Goal: Communication & Community: Answer question/provide support

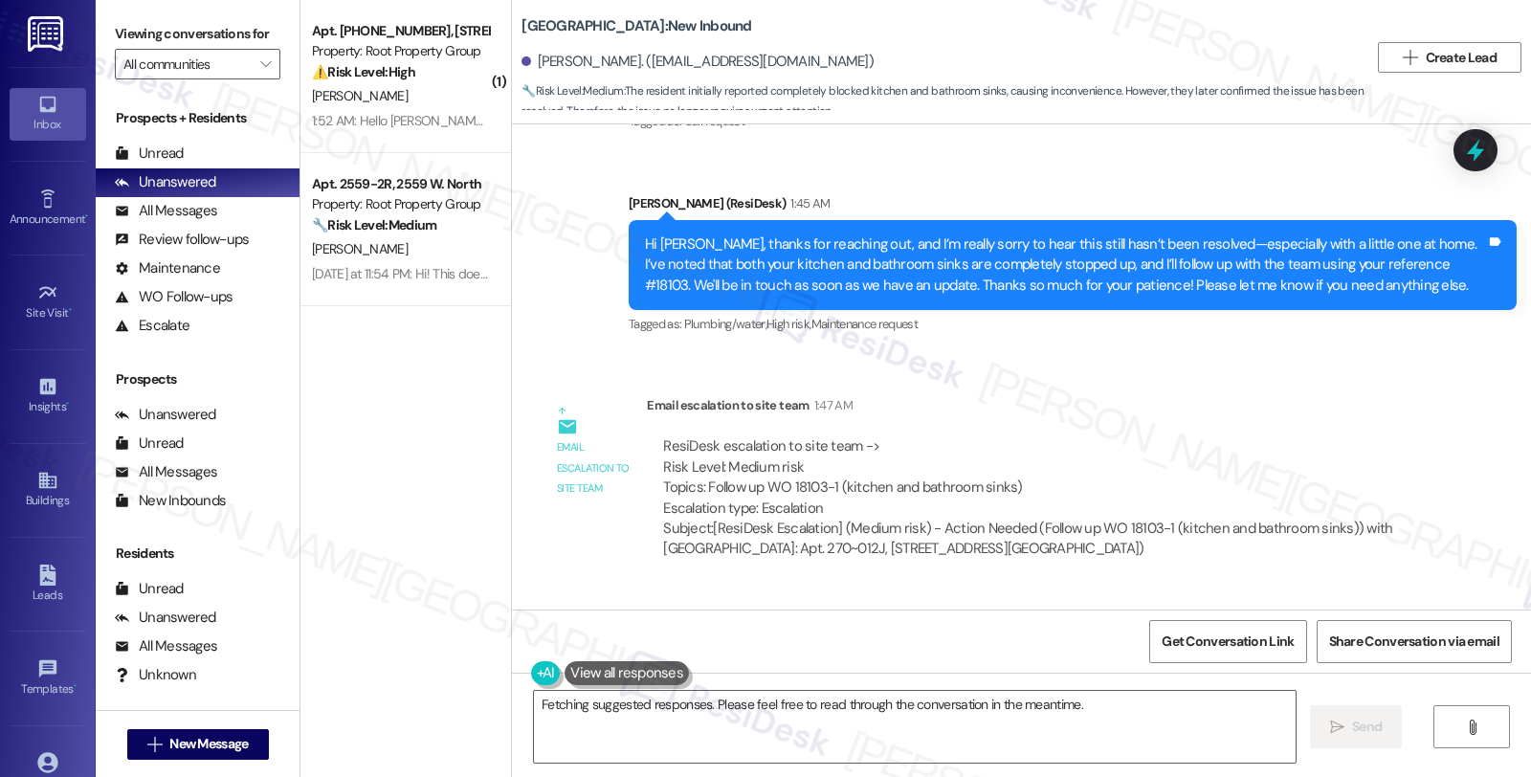
scroll to position [4446, 0]
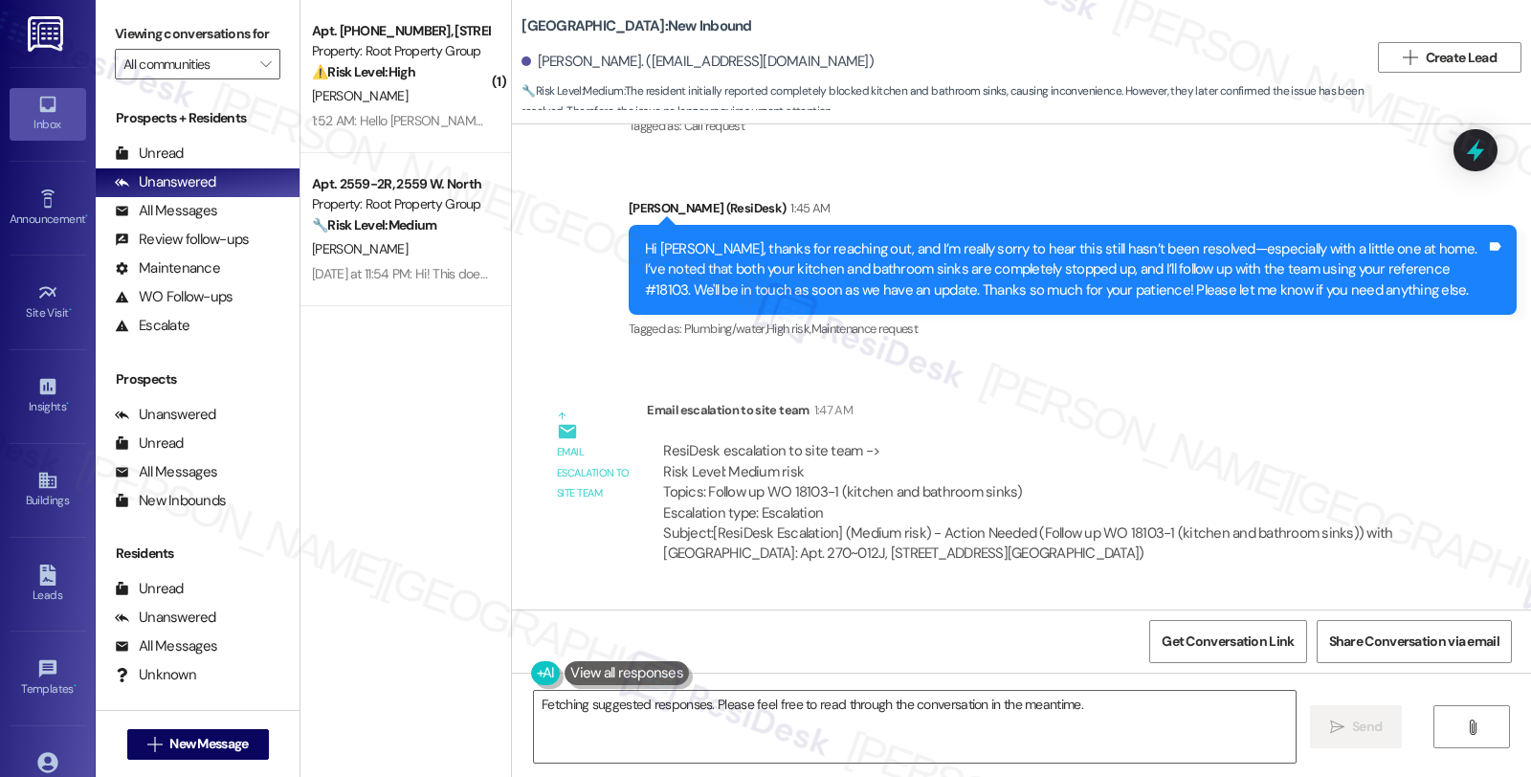
click at [1268, 379] on div "WO Opened request: Electrical ... Nov 02, 2019 at 12:23 AM Status : Complete Pr…" at bounding box center [1021, 366] width 1019 height 485
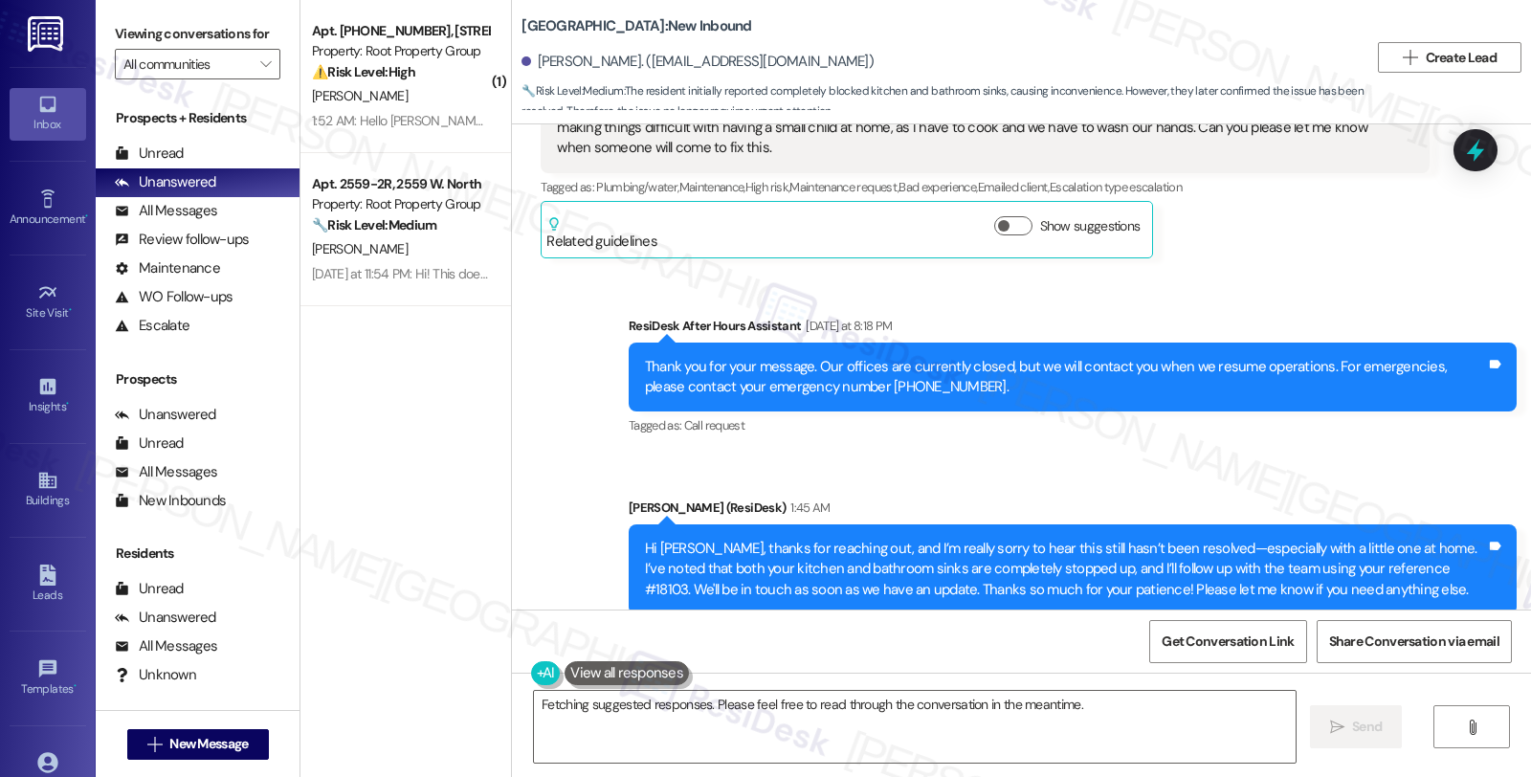
scroll to position [4127, 0]
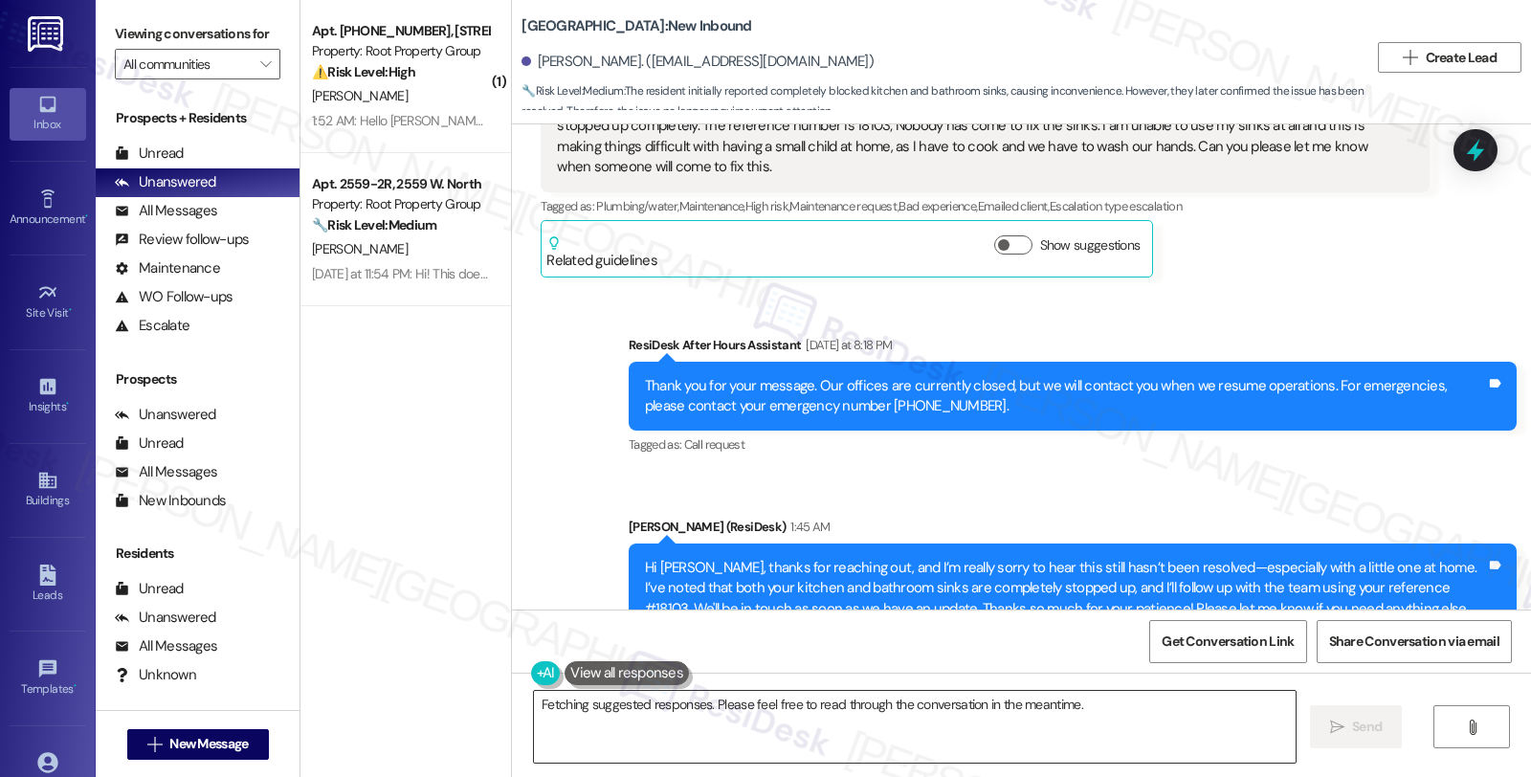
click at [534, 696] on textarea "Great news, {{first_name}}! I'm so glad to hear your sinks are fixed. If anythi…" at bounding box center [915, 727] width 762 height 72
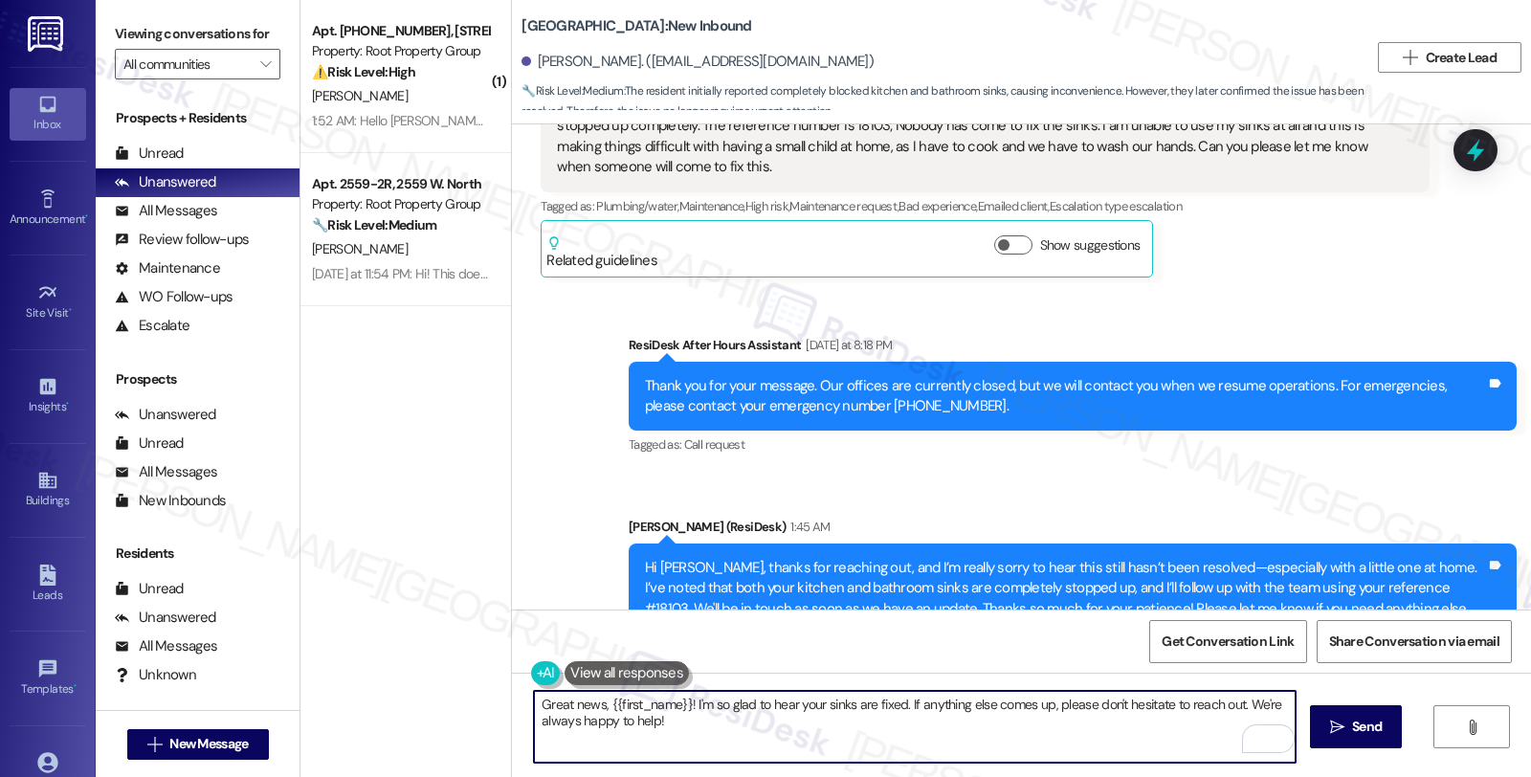
click at [675, 706] on textarea "Great news, {{first_name}}! I'm so glad to hear your sinks are fixed. If anythi…" at bounding box center [915, 727] width 762 height 72
drag, startPoint x: 1077, startPoint y: 702, endPoint x: 1277, endPoint y: 703, distance: 200.0
click at [1277, 703] on textarea "I'm so glad to hear your sinks are fixed. If anything else comes up, please don…" at bounding box center [915, 727] width 762 height 72
type textarea "I'm so glad to hear your sinks are fixed. If anything else comes up, please don…"
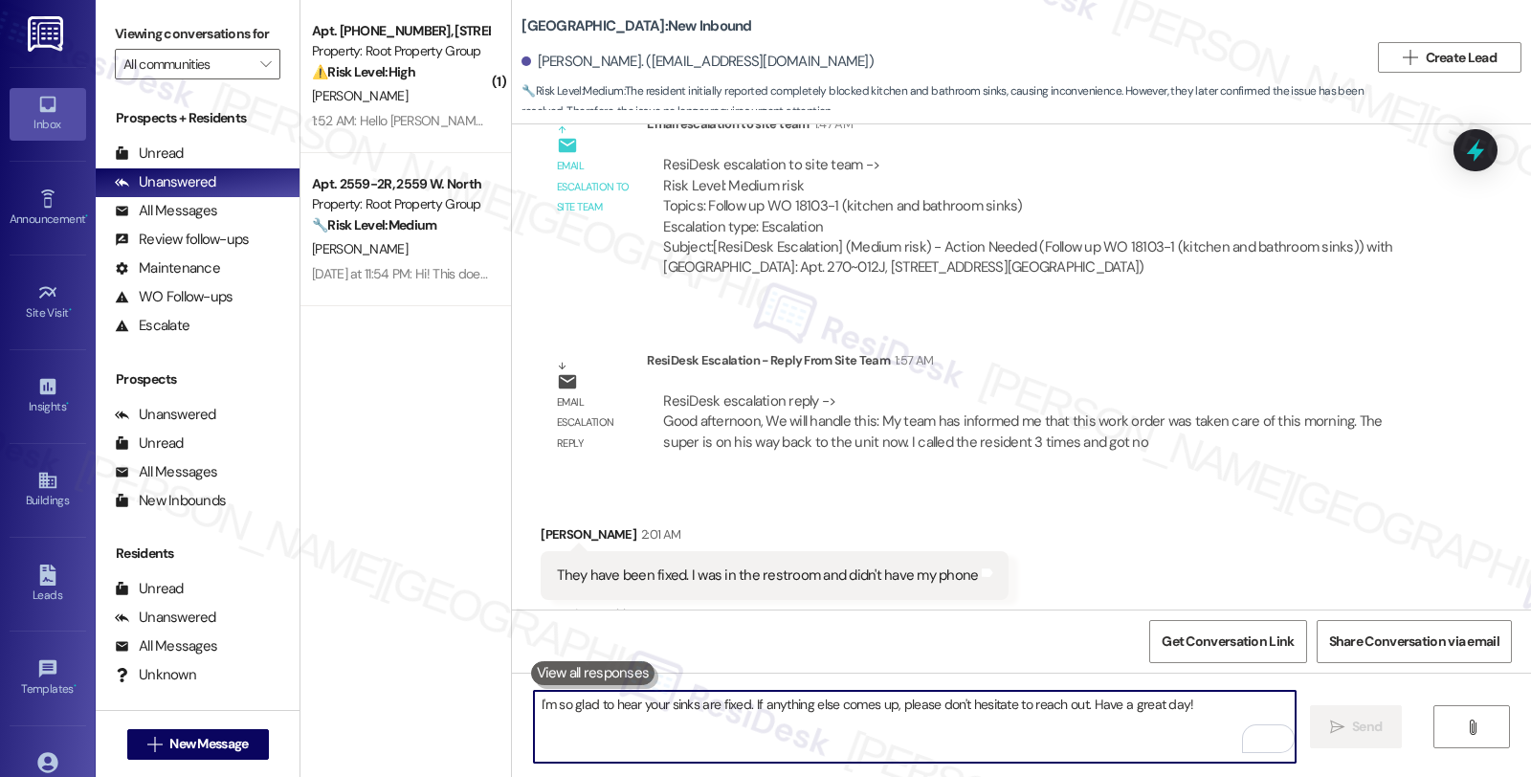
scroll to position [4766, 0]
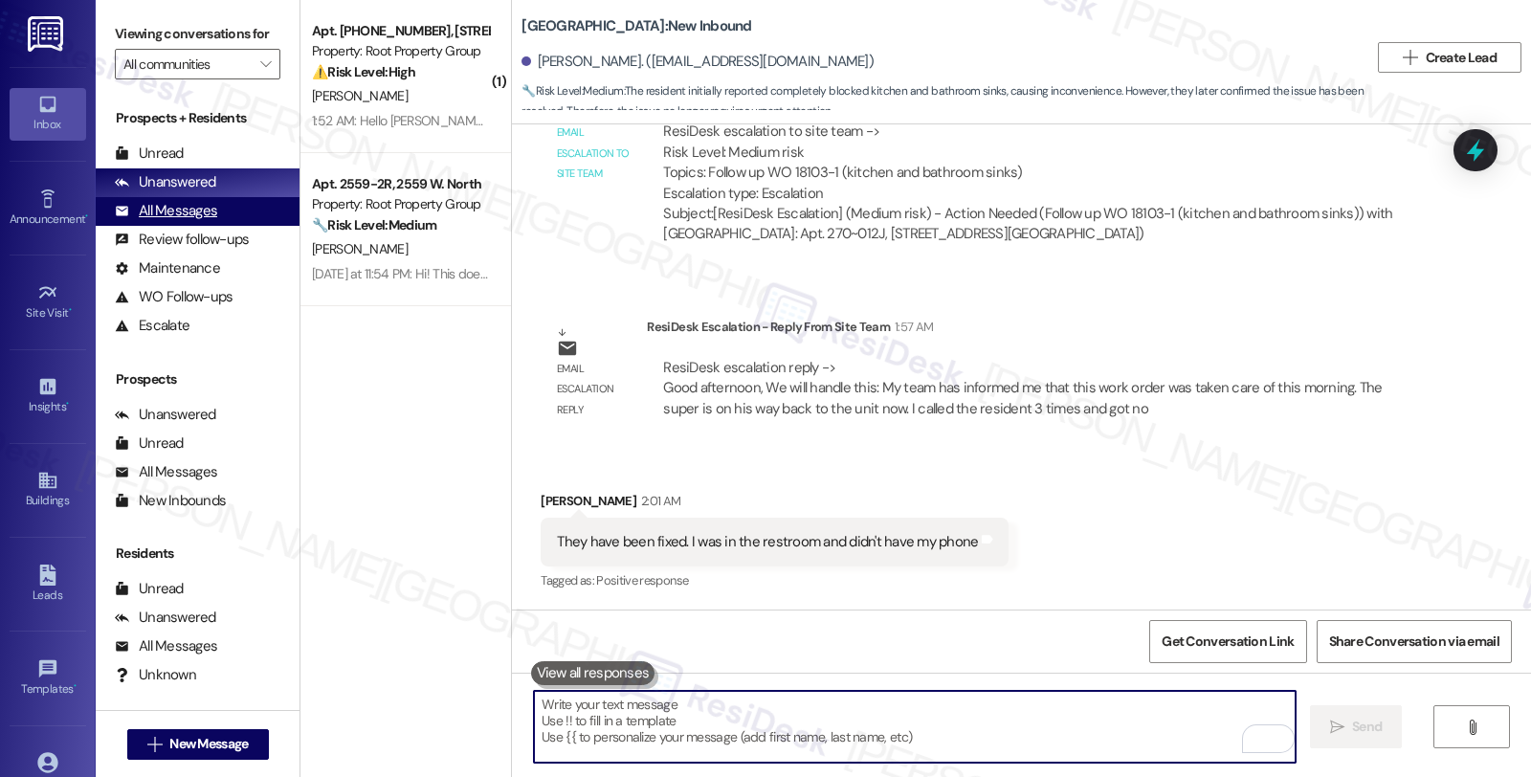
click at [212, 221] on div "All Messages" at bounding box center [166, 211] width 102 height 20
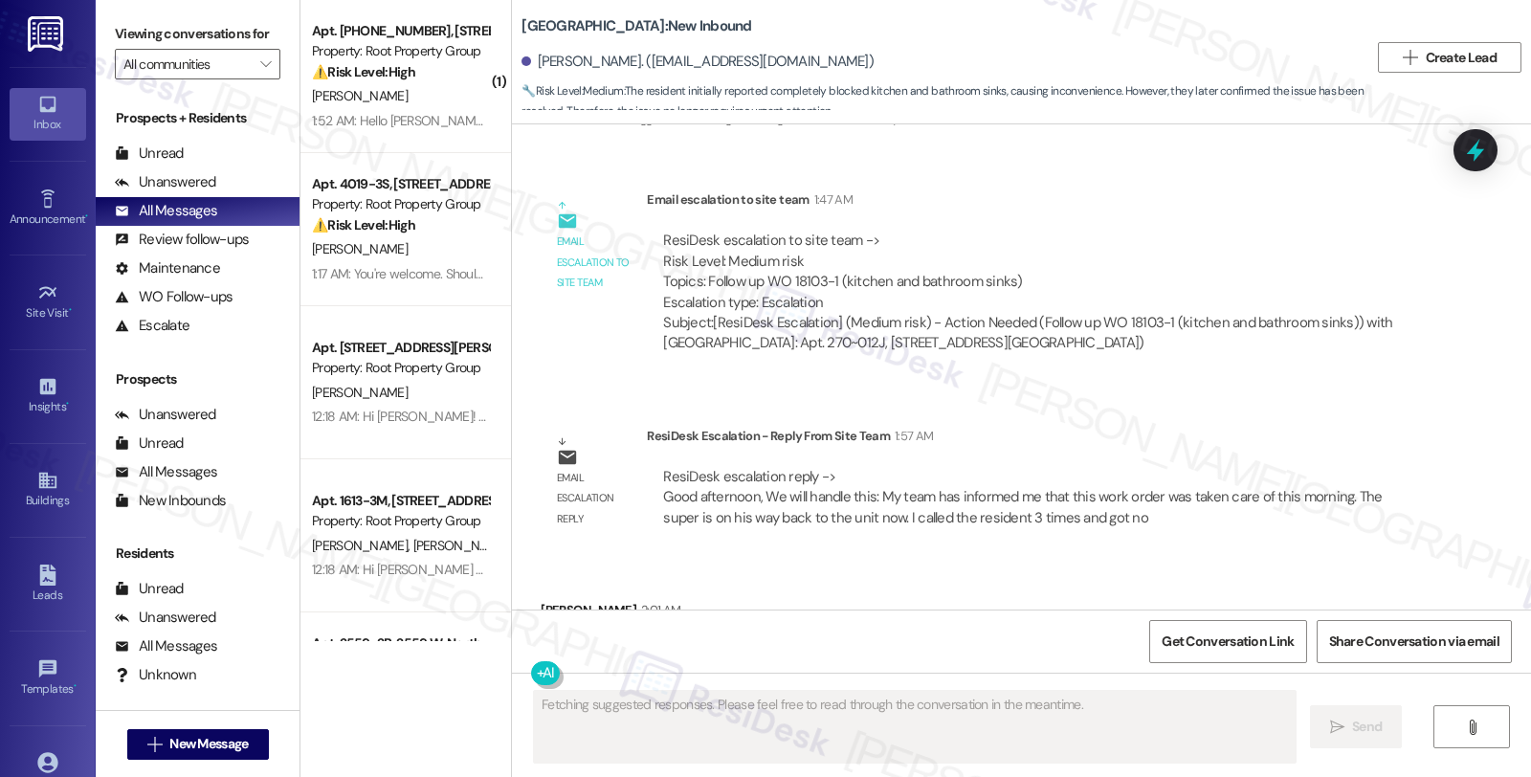
scroll to position [4927, 0]
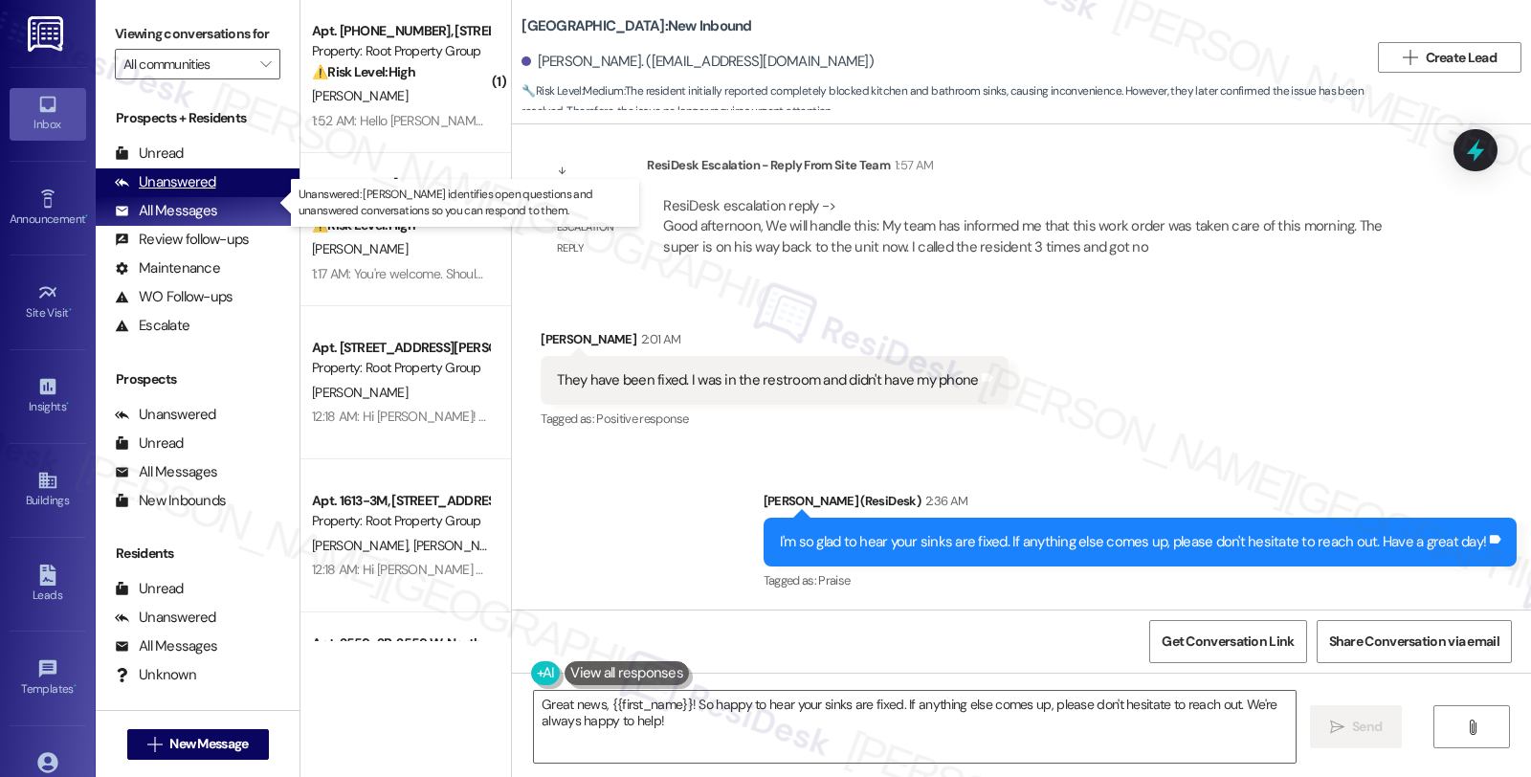
click at [209, 192] on div "Unanswered" at bounding box center [165, 182] width 101 height 20
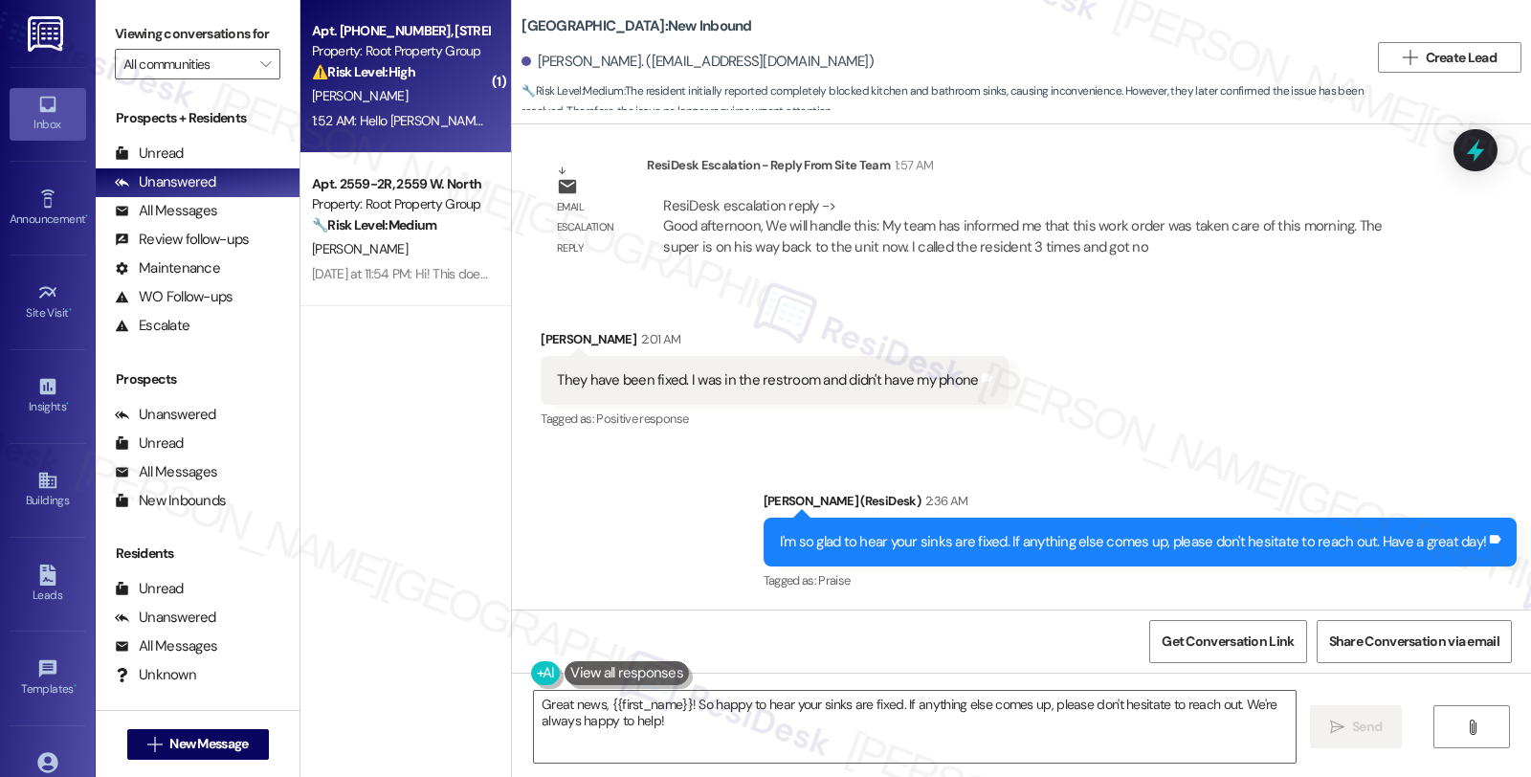
click at [404, 115] on div "1:52 AM: Hello Sarah, I live in 5051 n Kenmore Ave, please can you have someone…" at bounding box center [833, 120] width 1043 height 17
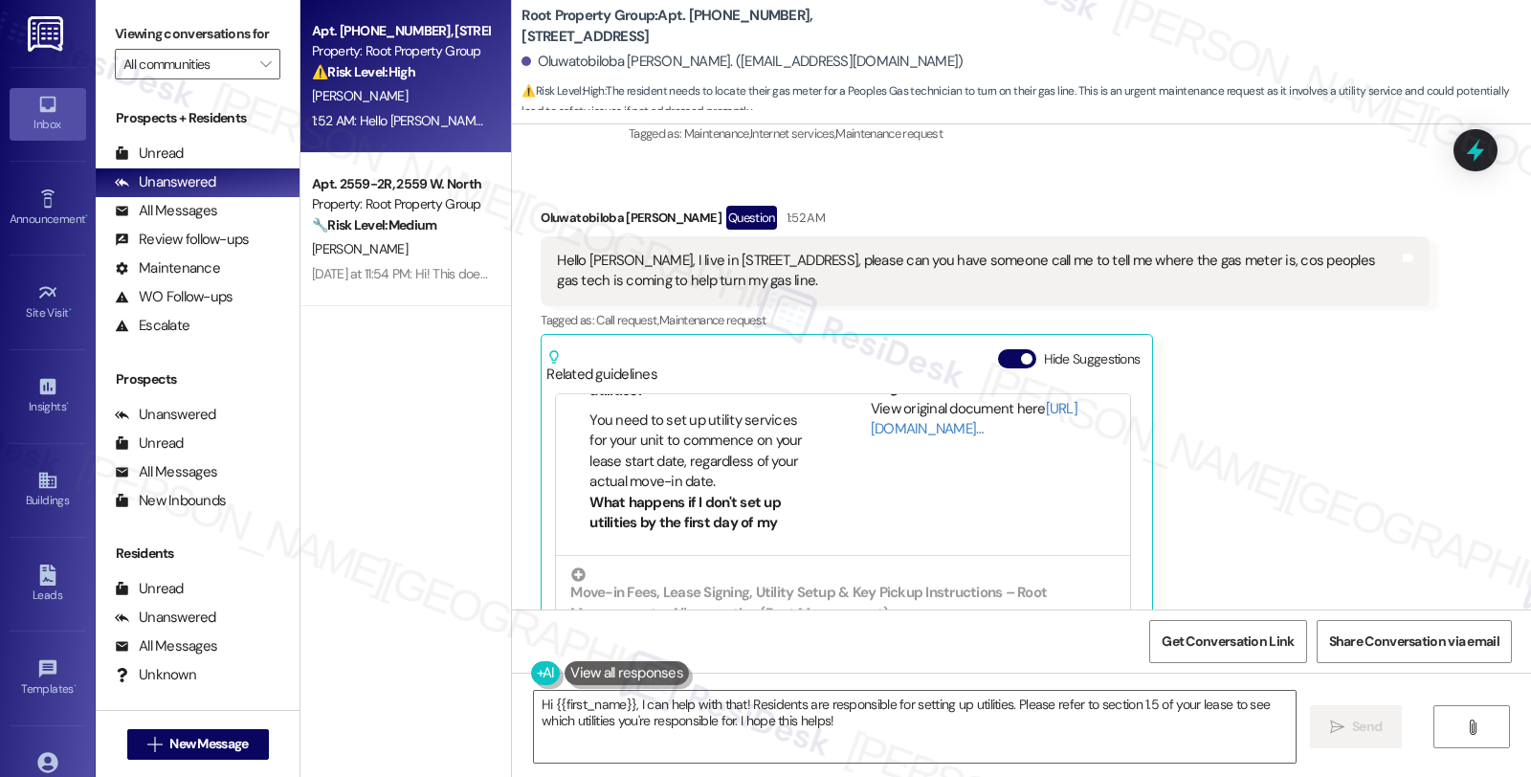
scroll to position [106, 0]
click at [876, 422] on link "[URL][DOMAIN_NAME]…" at bounding box center [974, 418] width 207 height 39
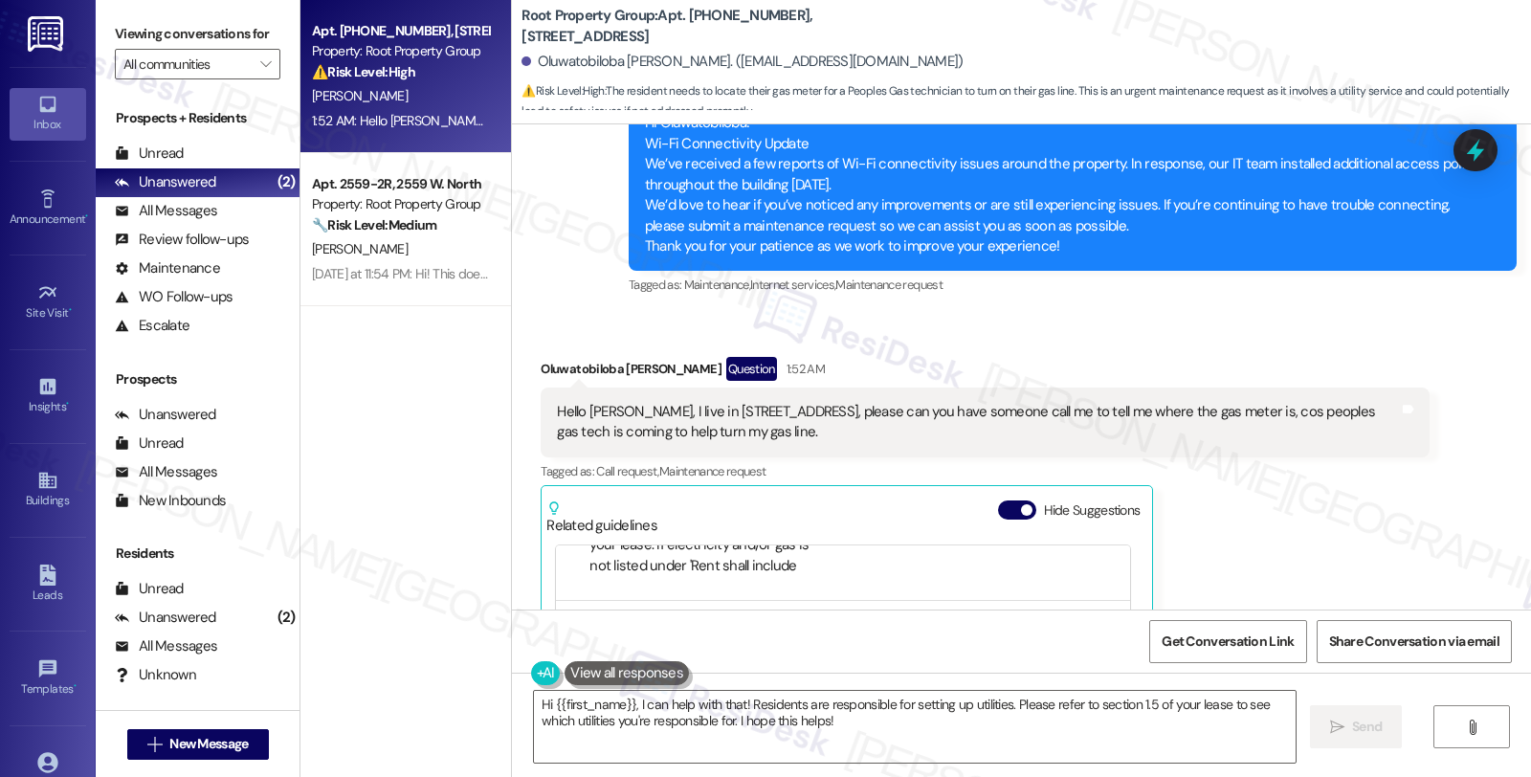
scroll to position [683, 0]
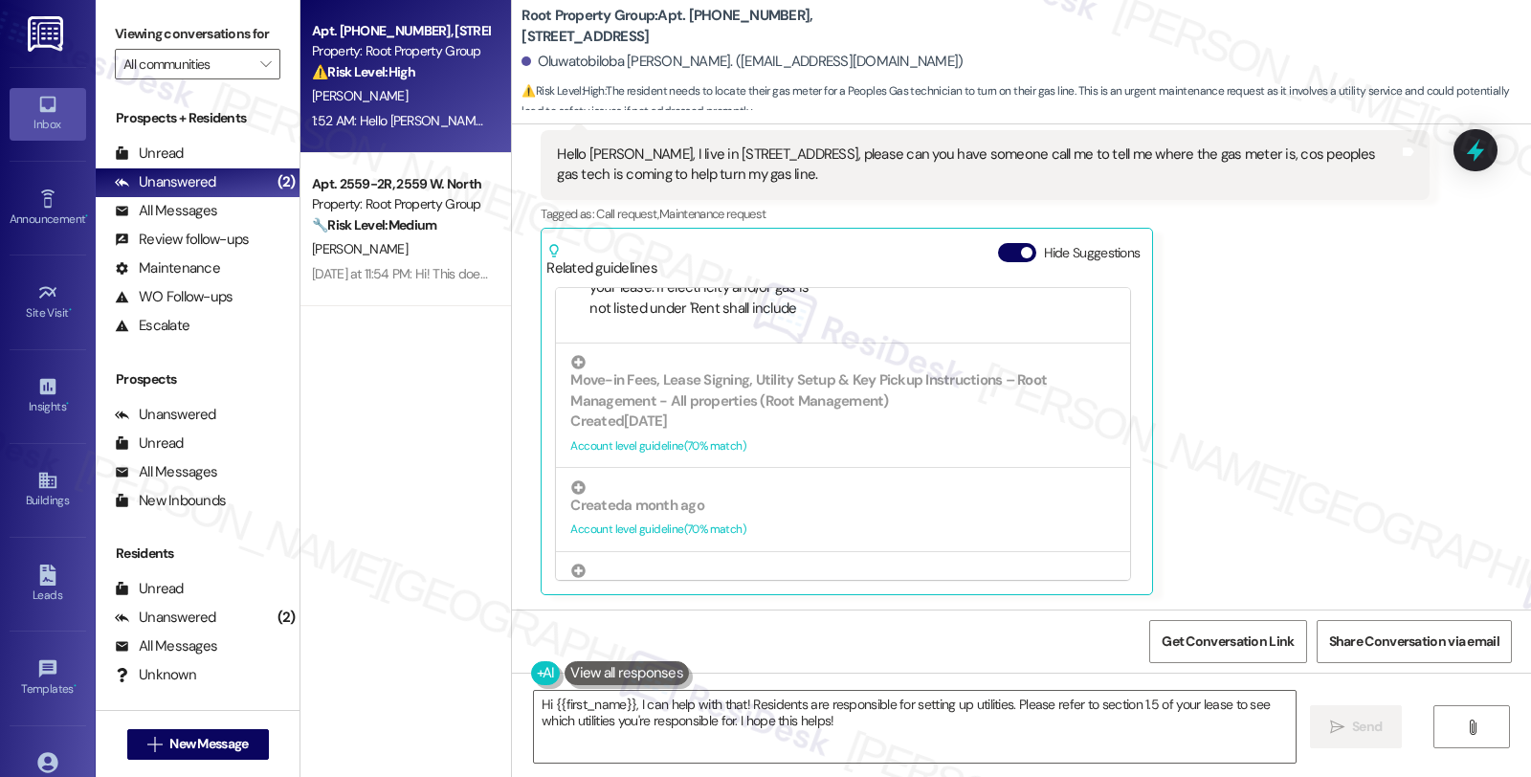
click at [1293, 385] on div "Oluwatobiloba Bruce Question 1:52 AM Hello Sarah, I live in 5051 n Kenmore Ave,…" at bounding box center [985, 348] width 888 height 496
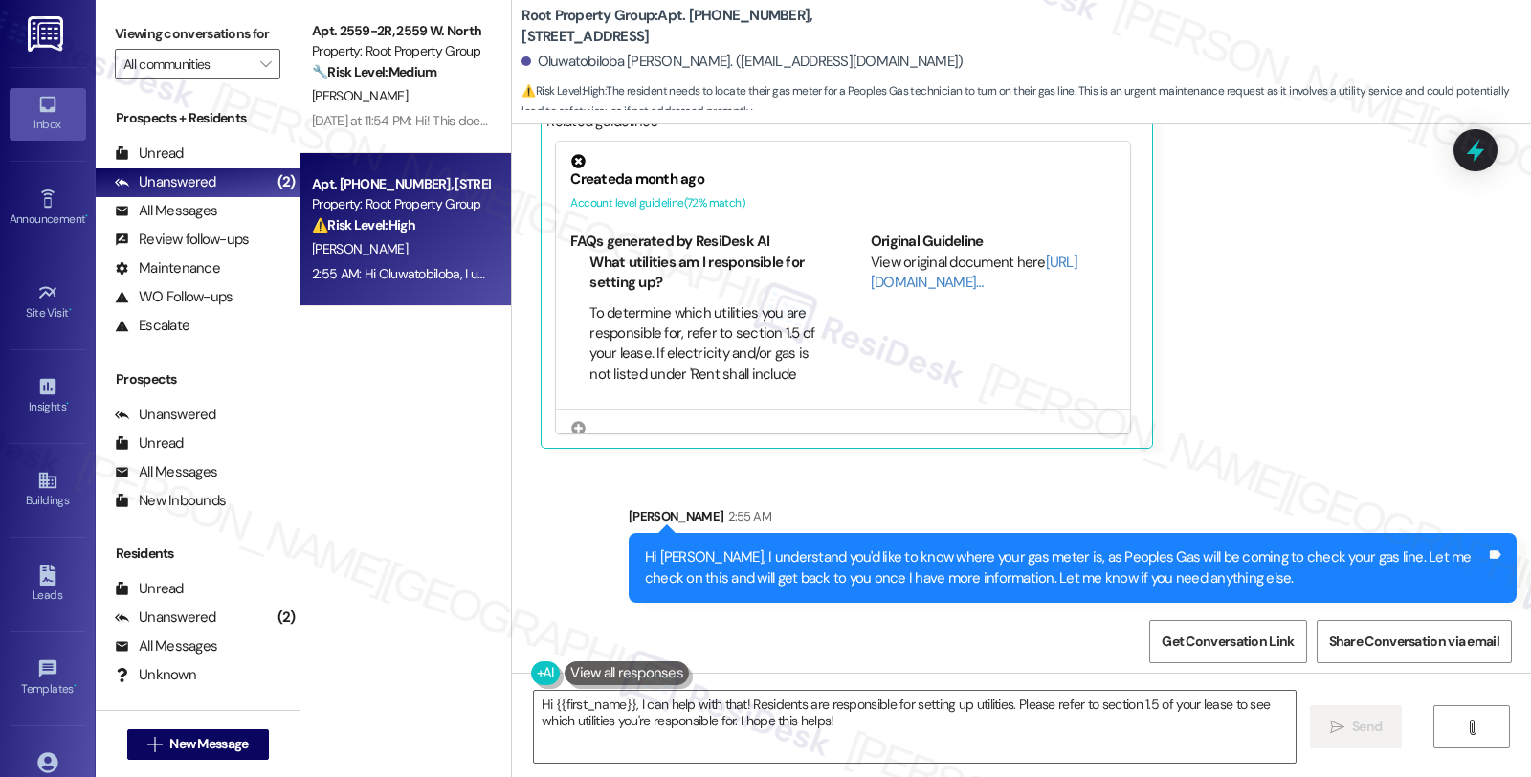
scroll to position [837, 0]
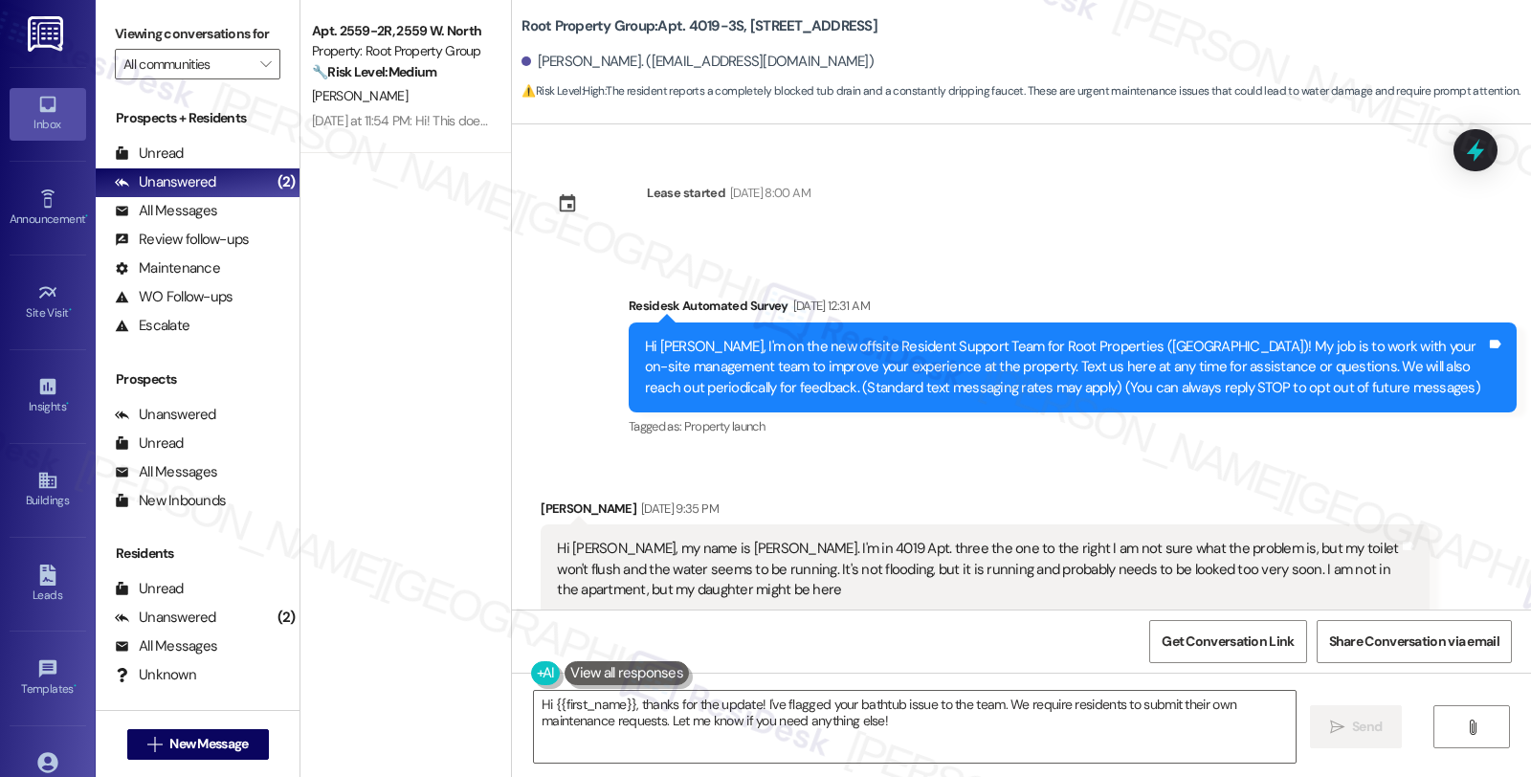
scroll to position [2953, 0]
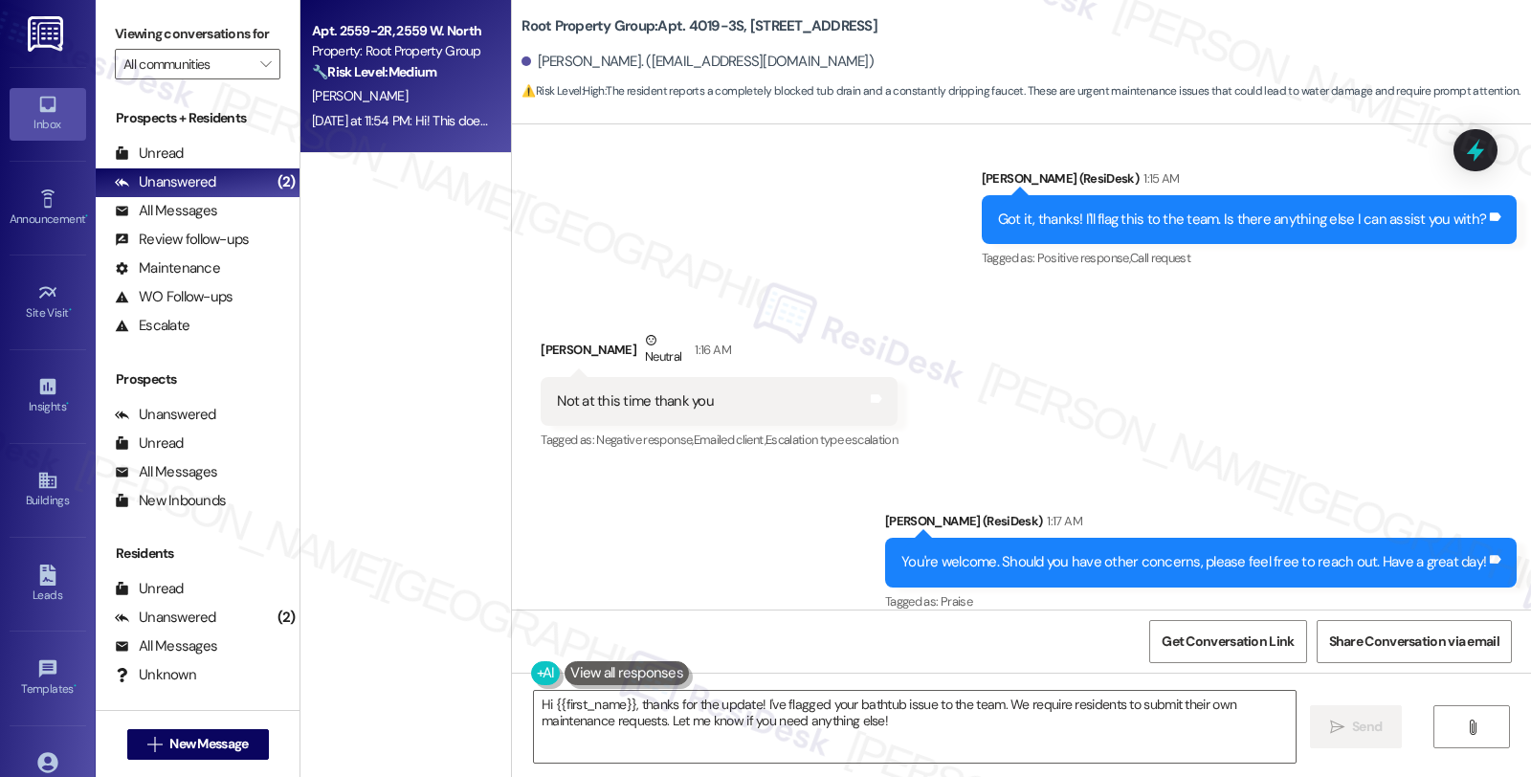
click at [381, 46] on div "Property: Root Property Group" at bounding box center [400, 51] width 177 height 20
type textarea "Hi {{first_name}}, thanks for the update! I've flagged your bathtub issue to th…"
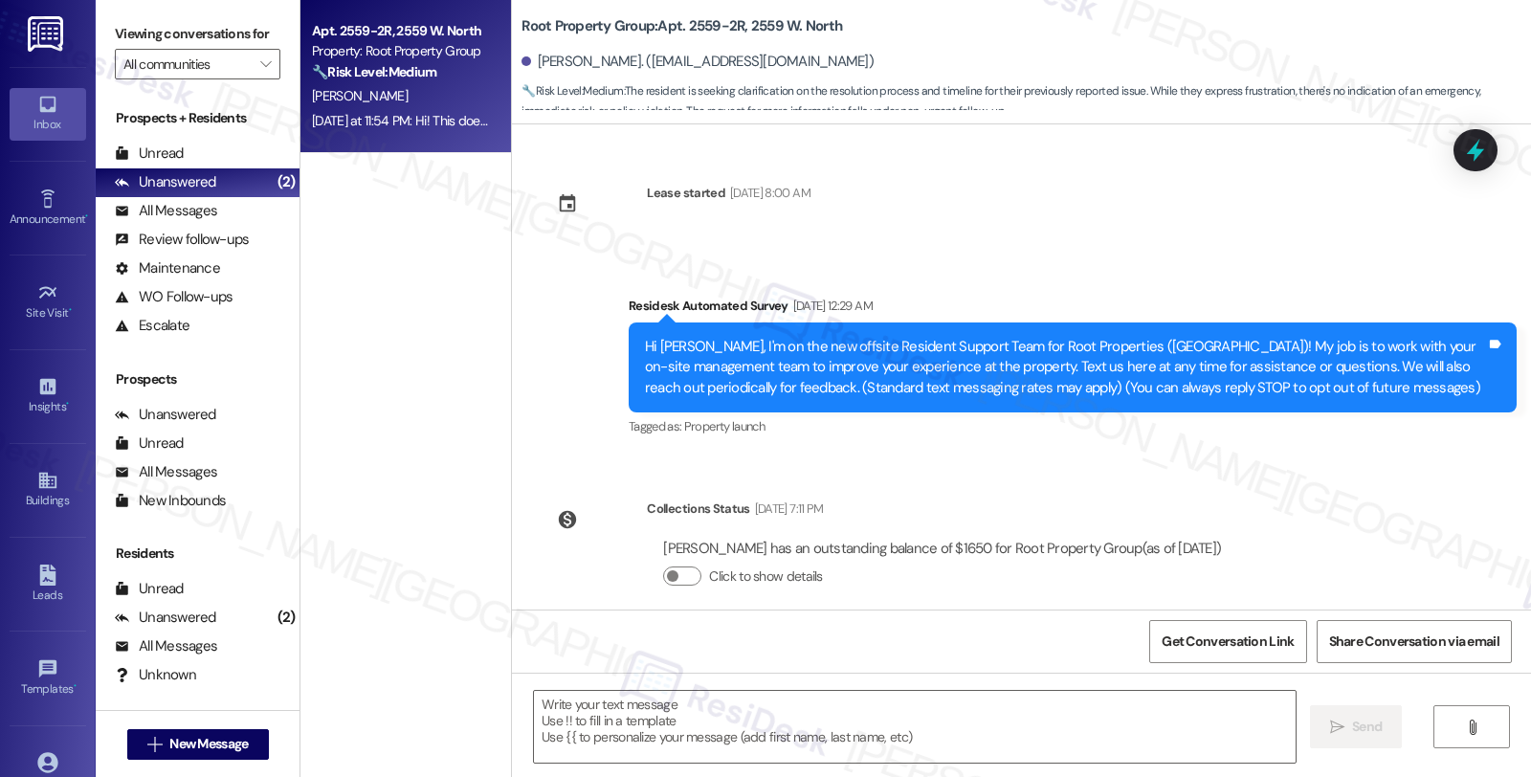
scroll to position [5487, 0]
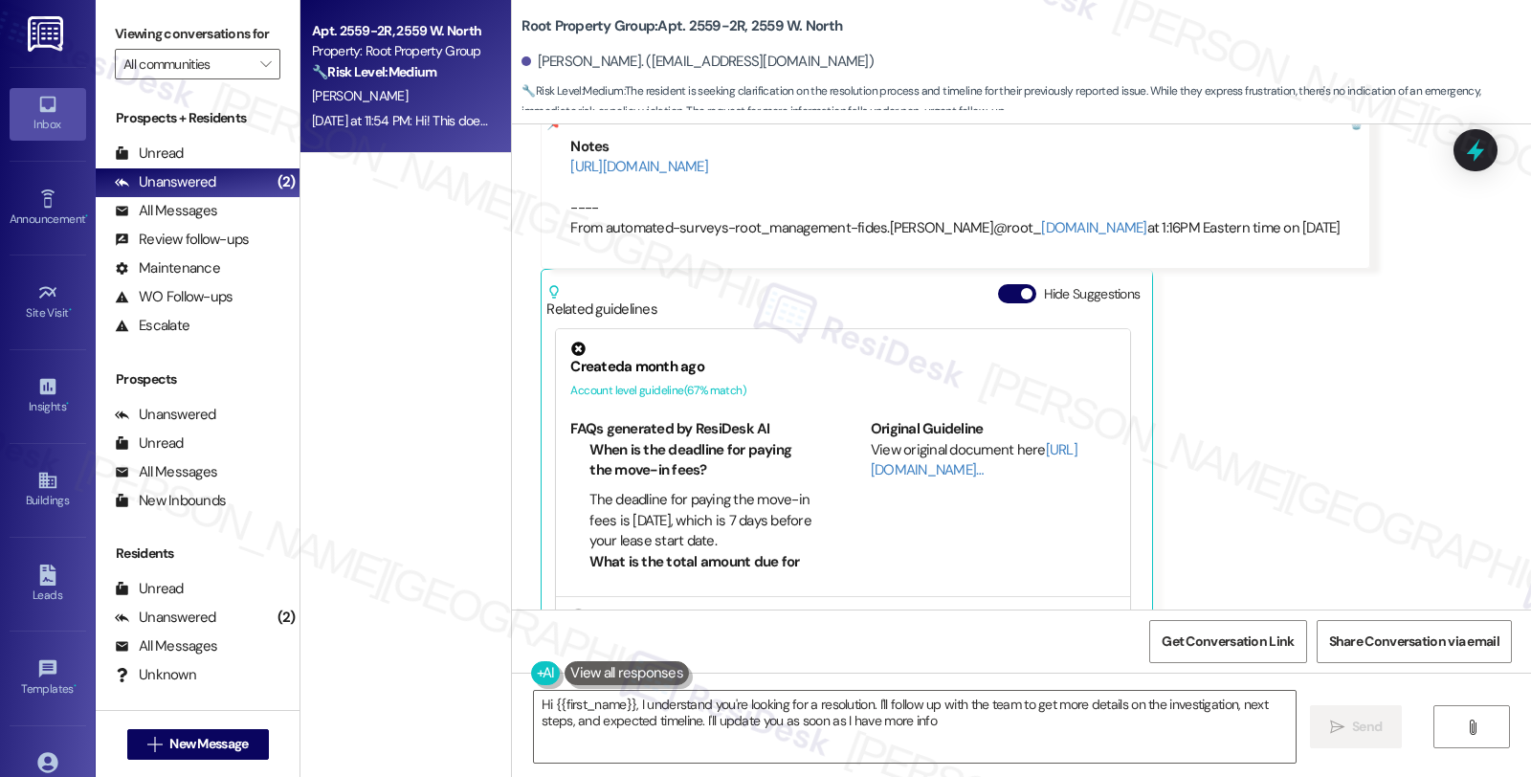
type textarea "Hi {{first_name}}, I understand you're looking for a resolution. I'll follow up…"
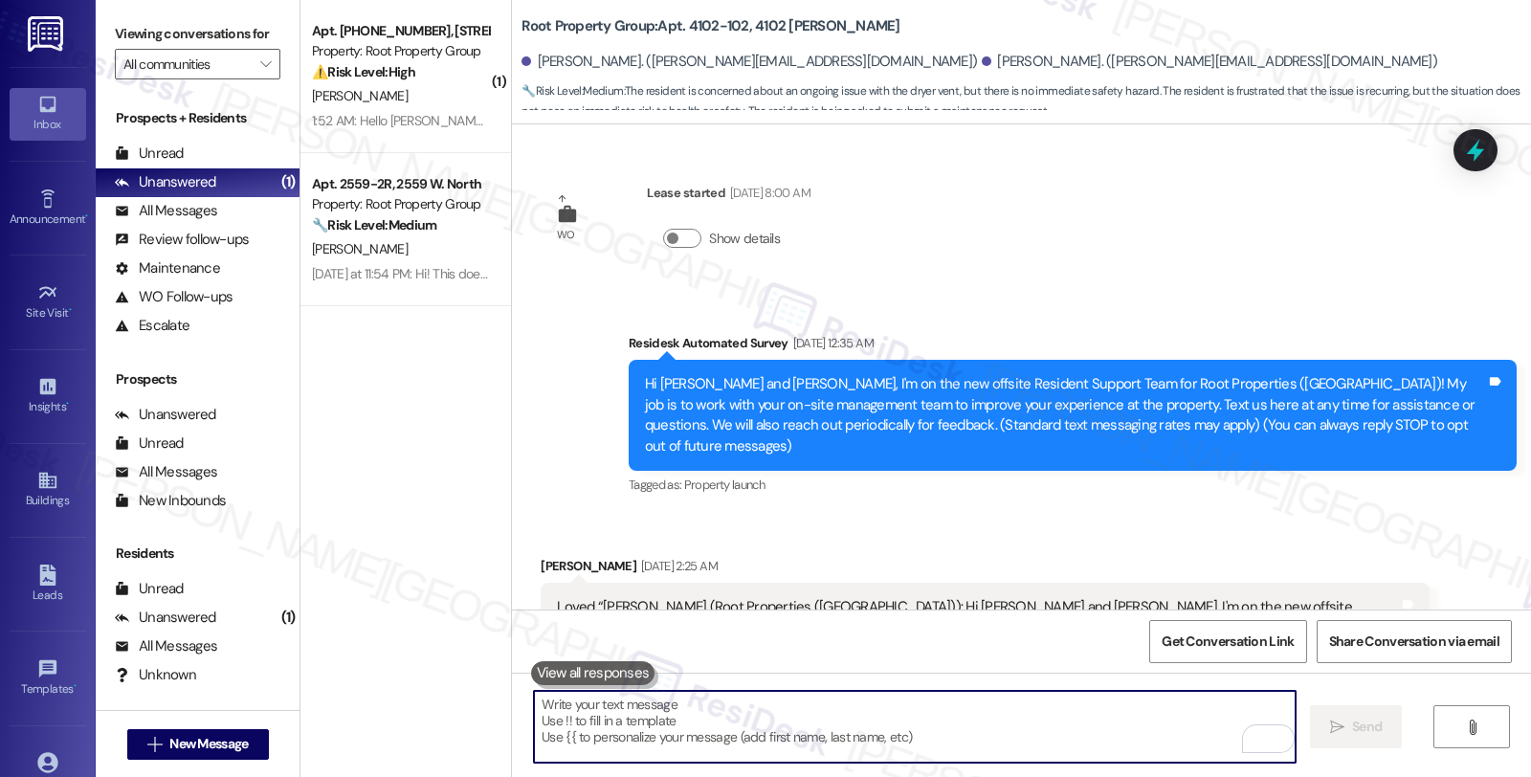
scroll to position [7699, 0]
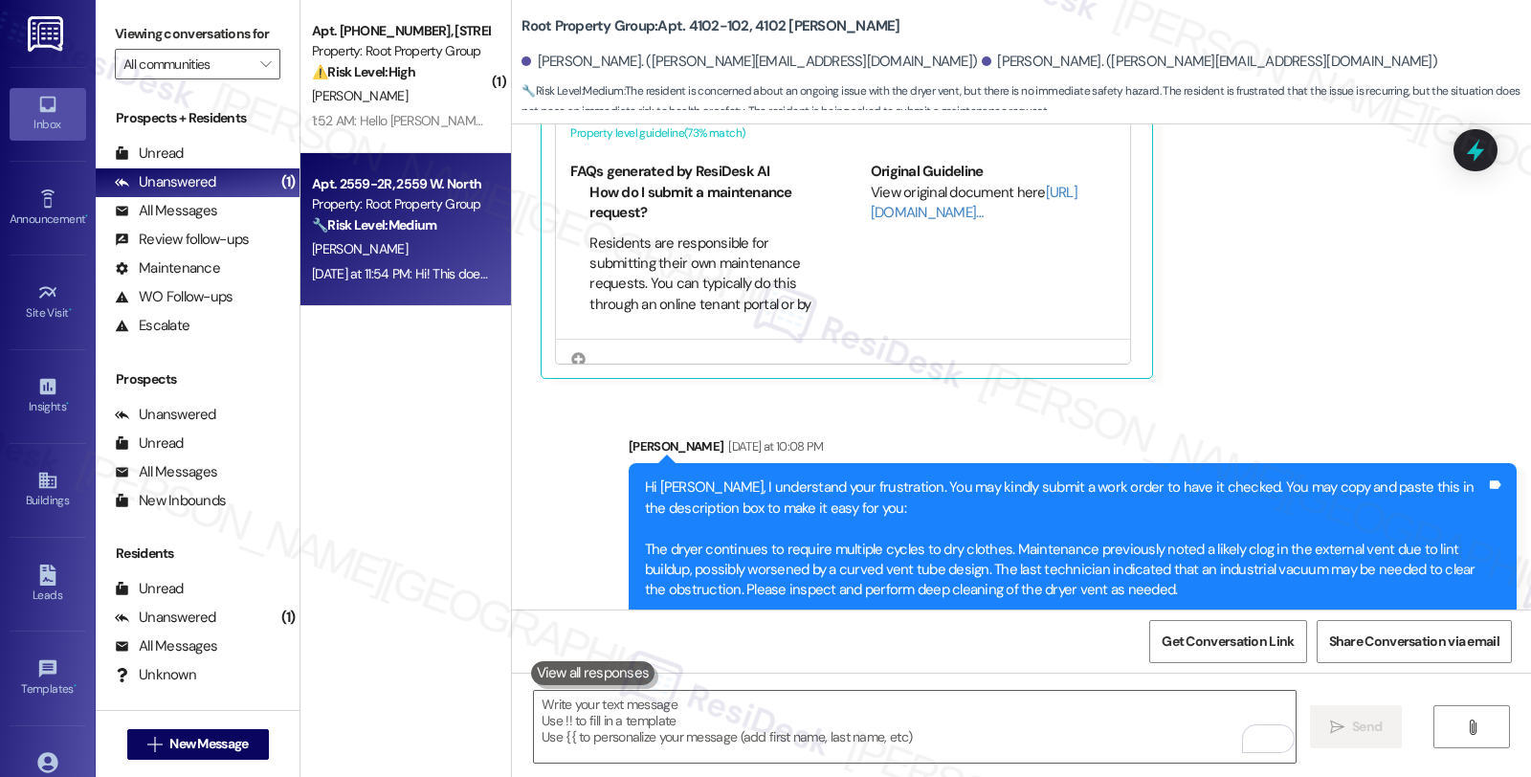
click at [388, 240] on div "[PERSON_NAME]" at bounding box center [400, 249] width 181 height 24
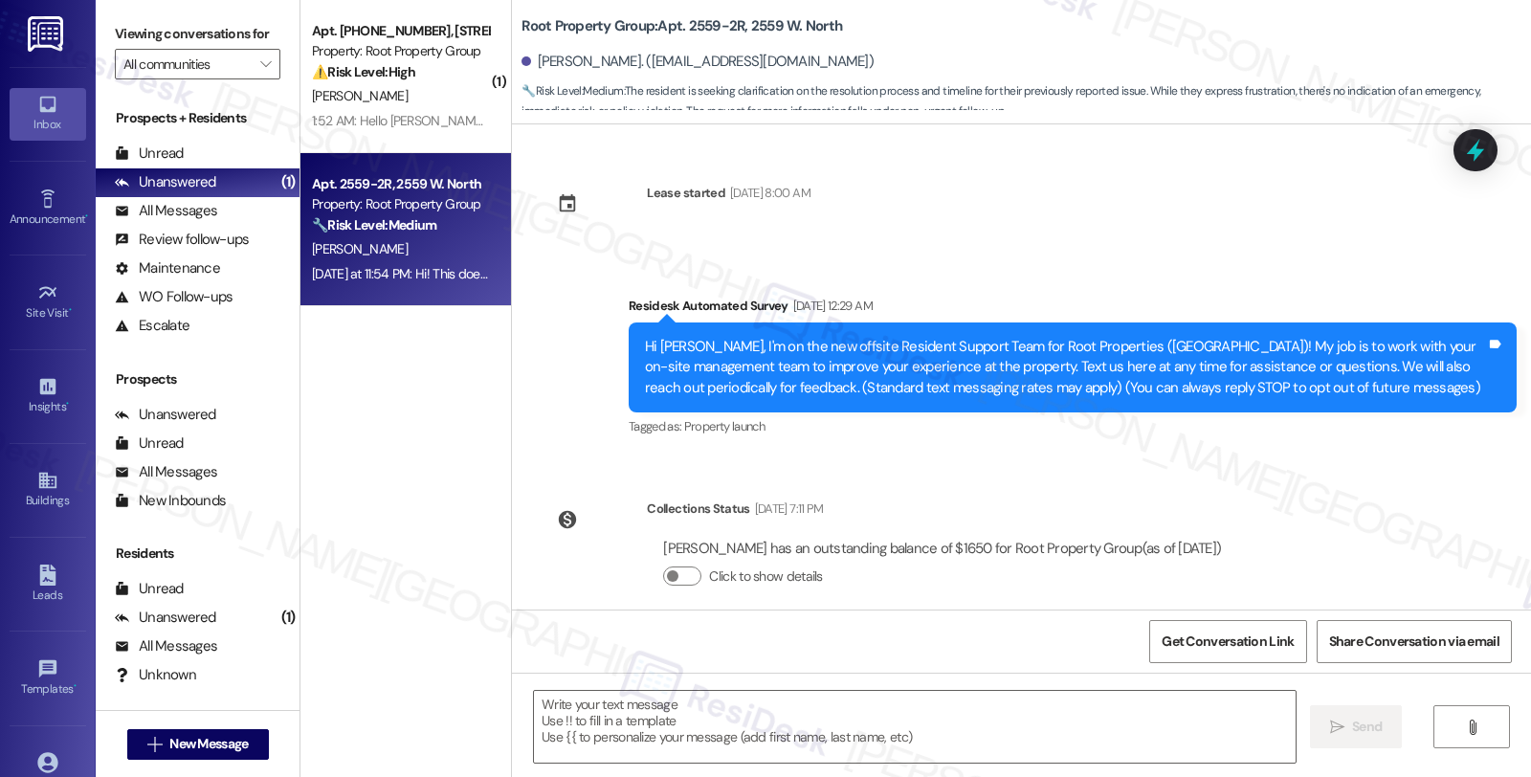
type textarea "Fetching suggested responses. Please feel free to read through the conversation…"
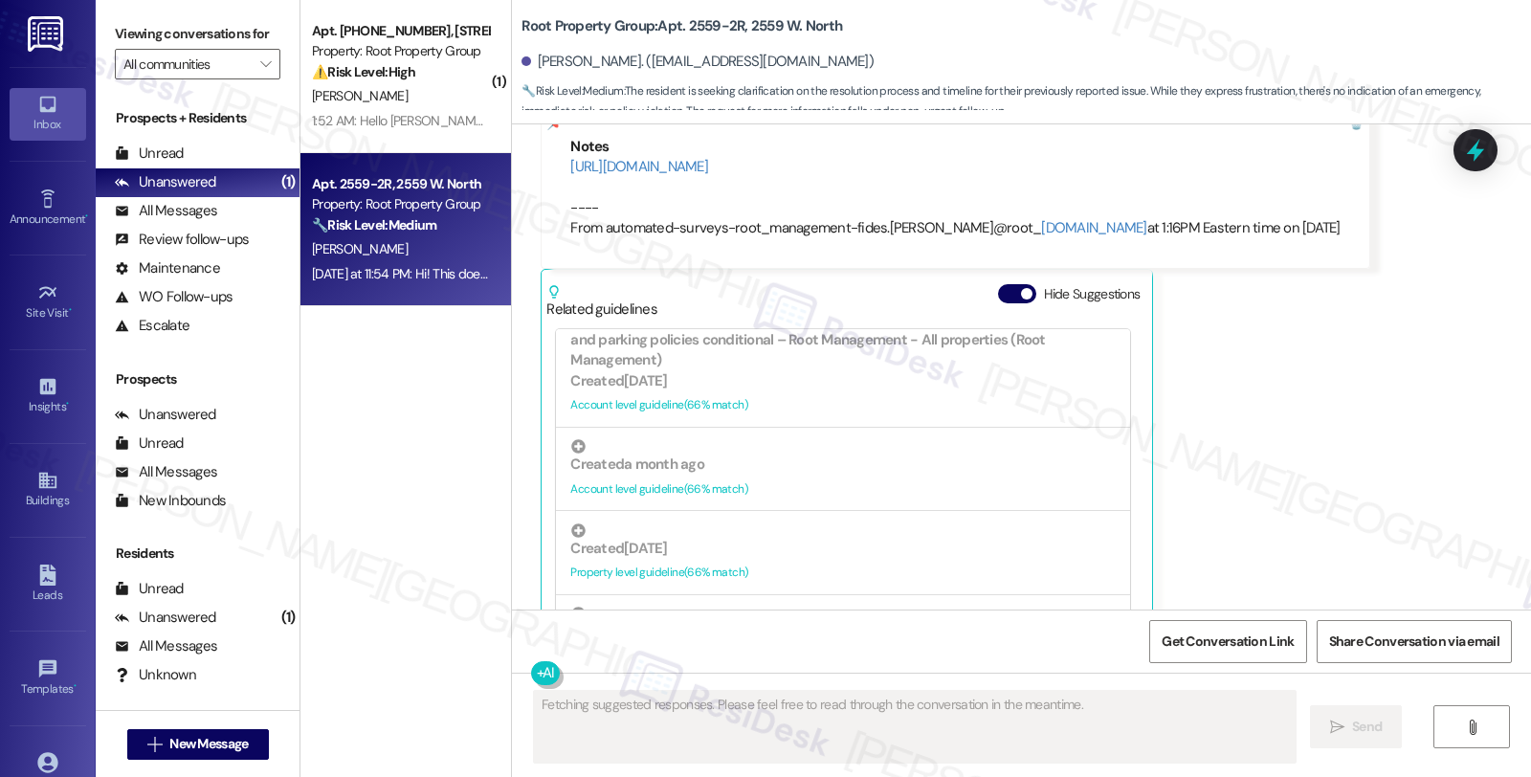
scroll to position [1488, 0]
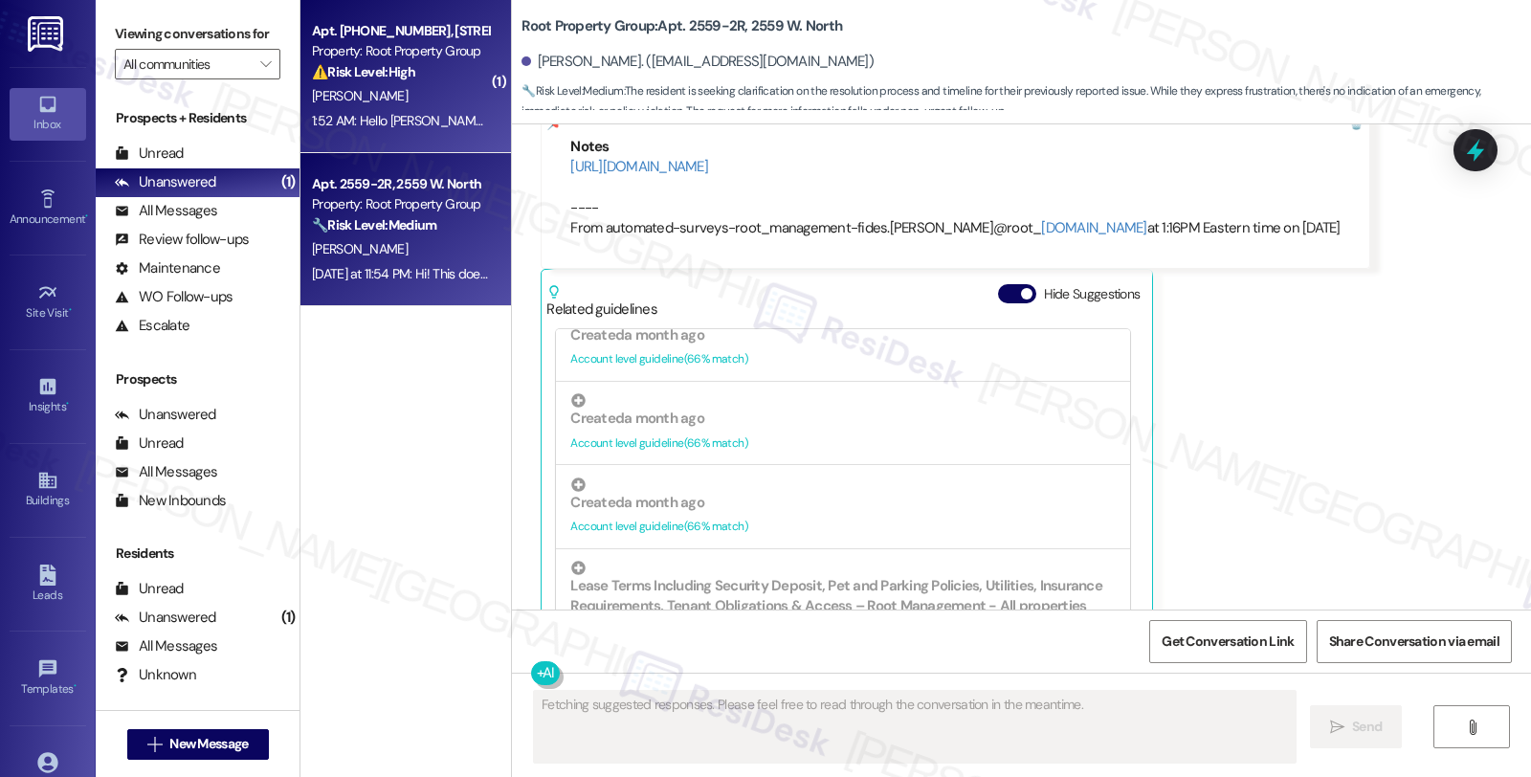
click at [427, 36] on div "Apt. [PHONE_NUMBER], [STREET_ADDRESS]" at bounding box center [400, 31] width 177 height 20
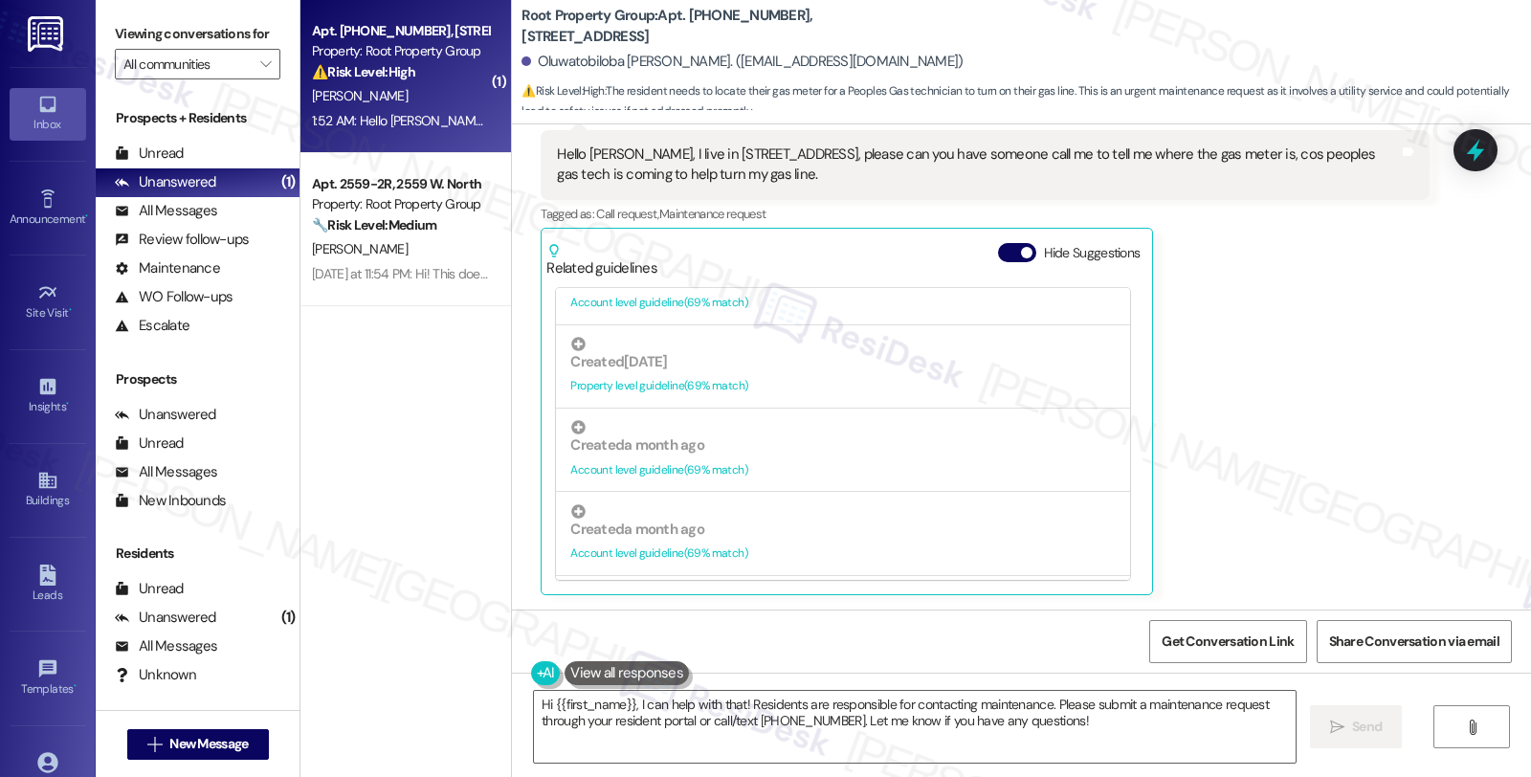
scroll to position [471, 0]
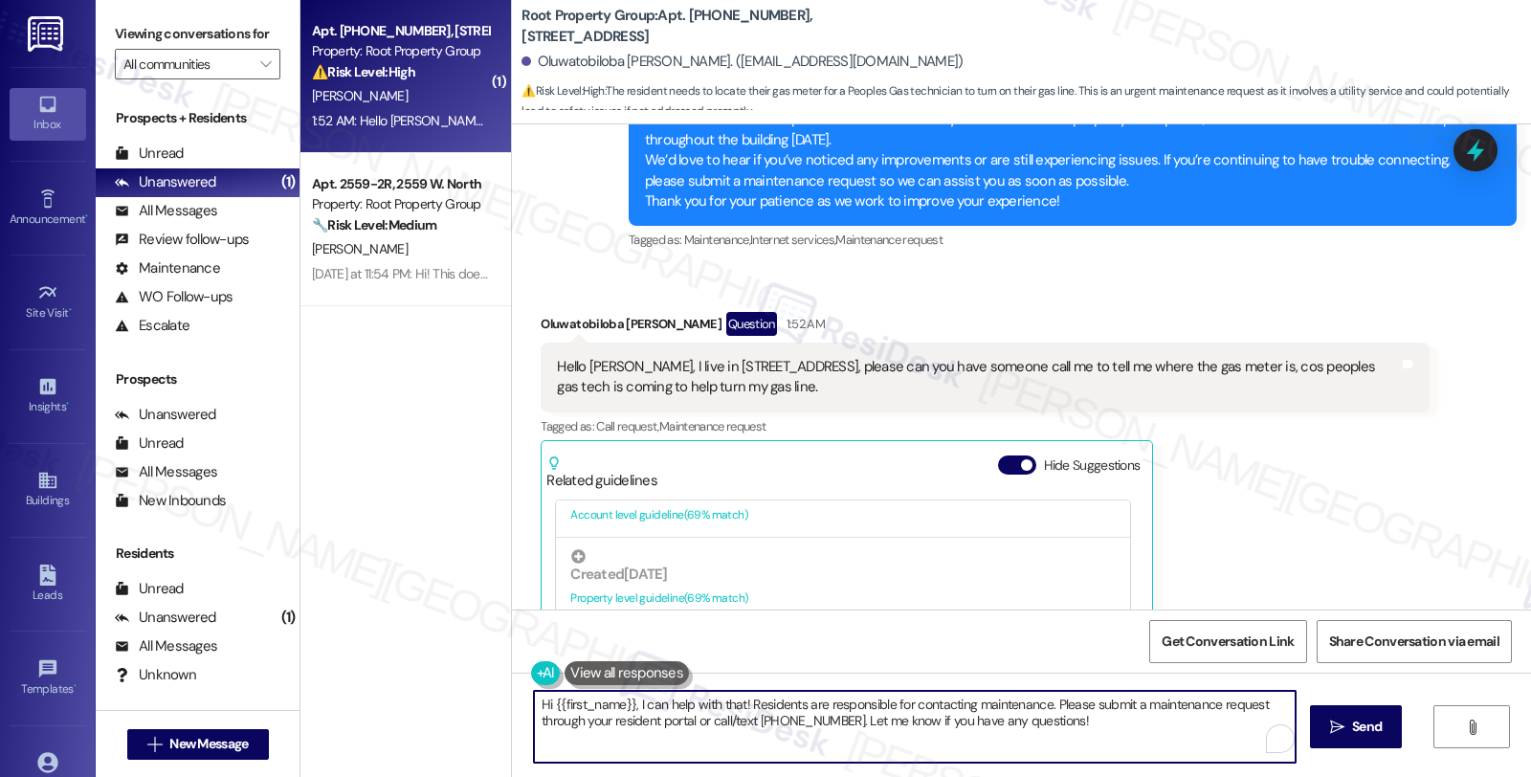
click at [631, 703] on textarea "Hi {{first_name}}, I can help with that! Residents are responsible for contacti…" at bounding box center [915, 727] width 762 height 72
click at [949, 706] on textarea "Hi {{first_name}}, I understdn you'd like to know where your gas meter is as CO…" at bounding box center [915, 727] width 762 height 72
paste textarea "Peoples Ga"
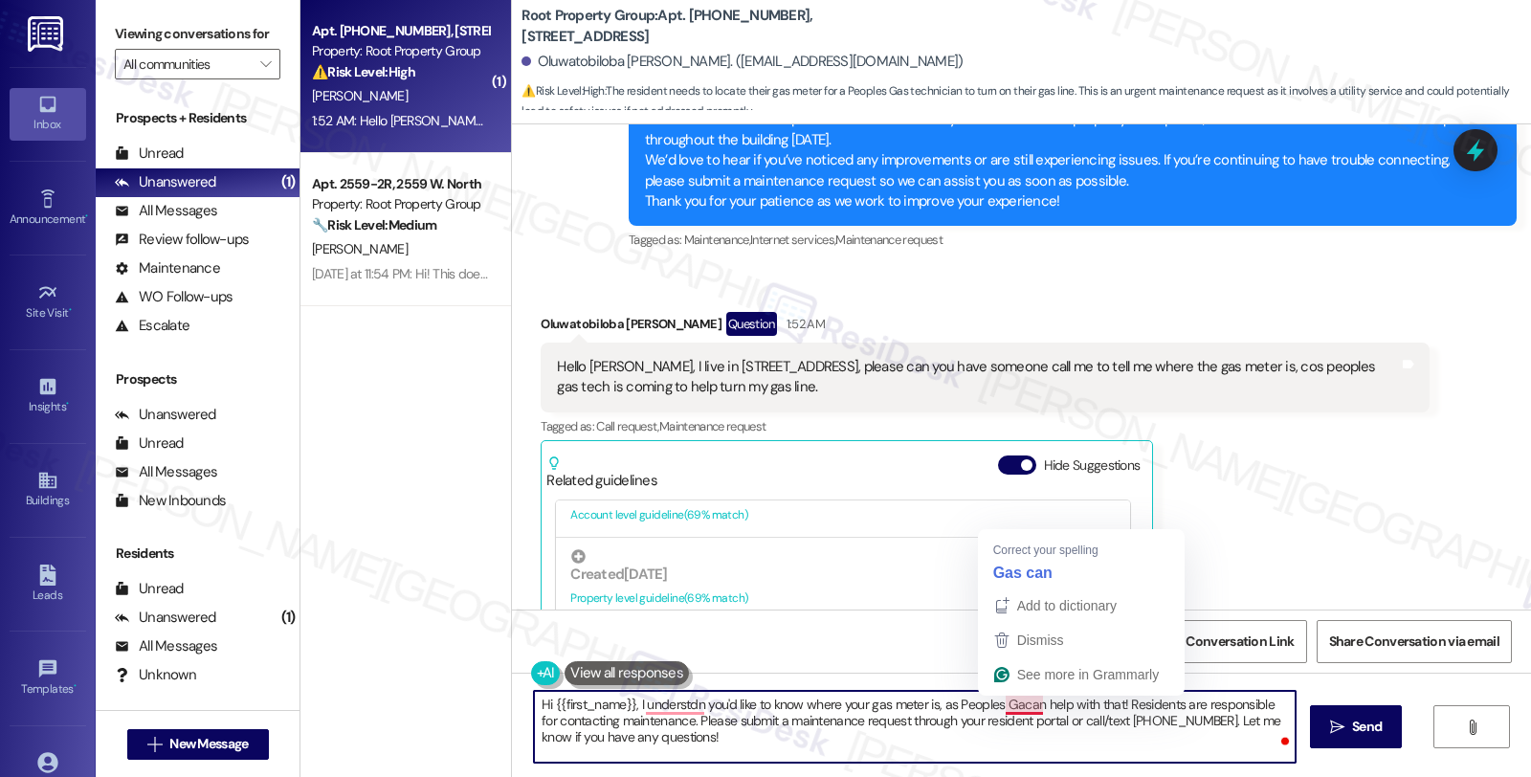
click at [1015, 700] on textarea "Hi {{first_name}}, I understdn you'd like to know where your gas meter is, as P…" at bounding box center [915, 727] width 762 height 72
click at [1006, 709] on textarea "Hi {{first_name}}, I understdn you'd like to know where your gas meter is, as P…" at bounding box center [915, 727] width 762 height 72
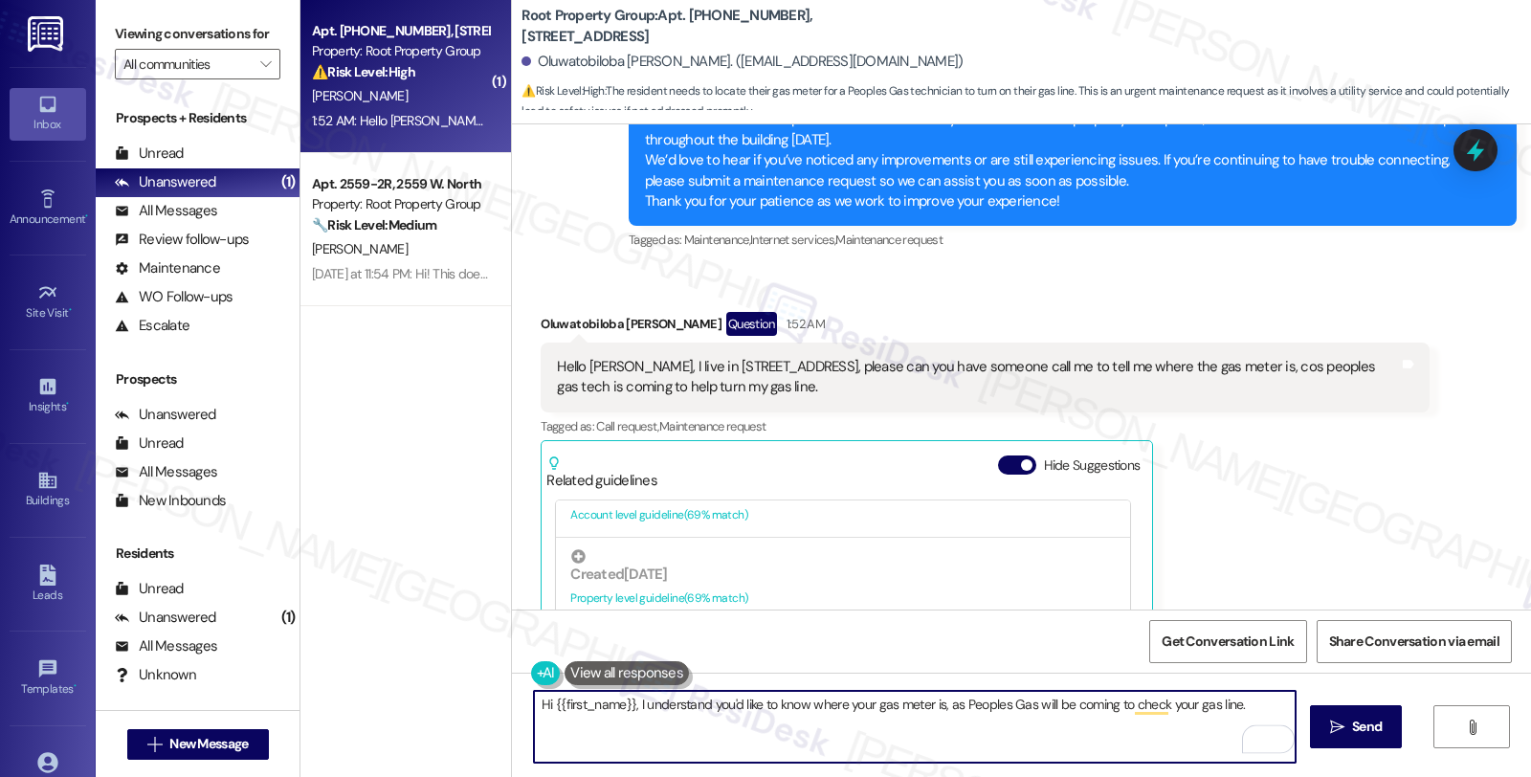
click at [1247, 697] on textarea "Hi {{first_name}}, I understand you'd like to know where your gas meter is, as …" at bounding box center [915, 727] width 762 height 72
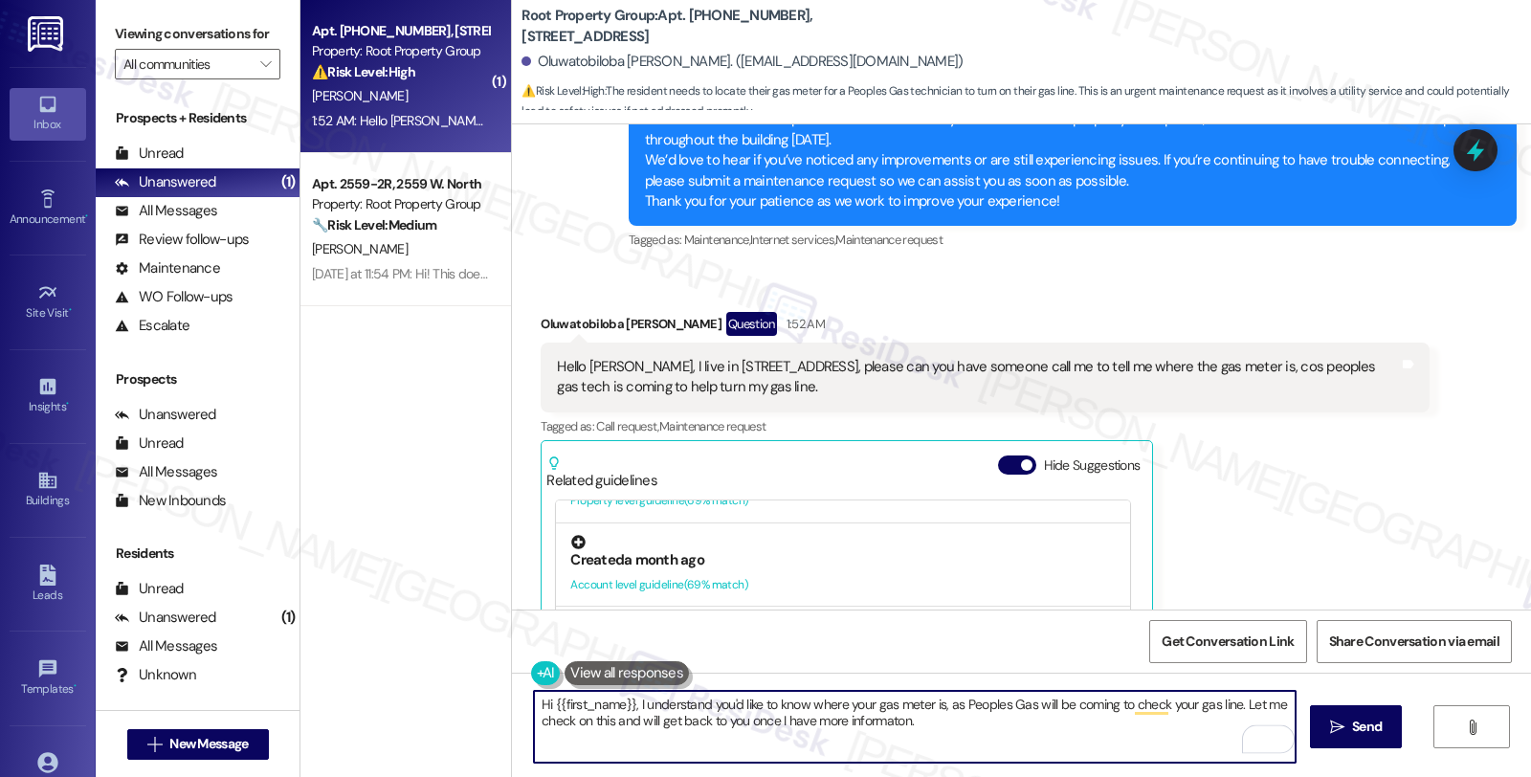
scroll to position [1275, 0]
click at [637, 671] on button at bounding box center [626, 673] width 124 height 24
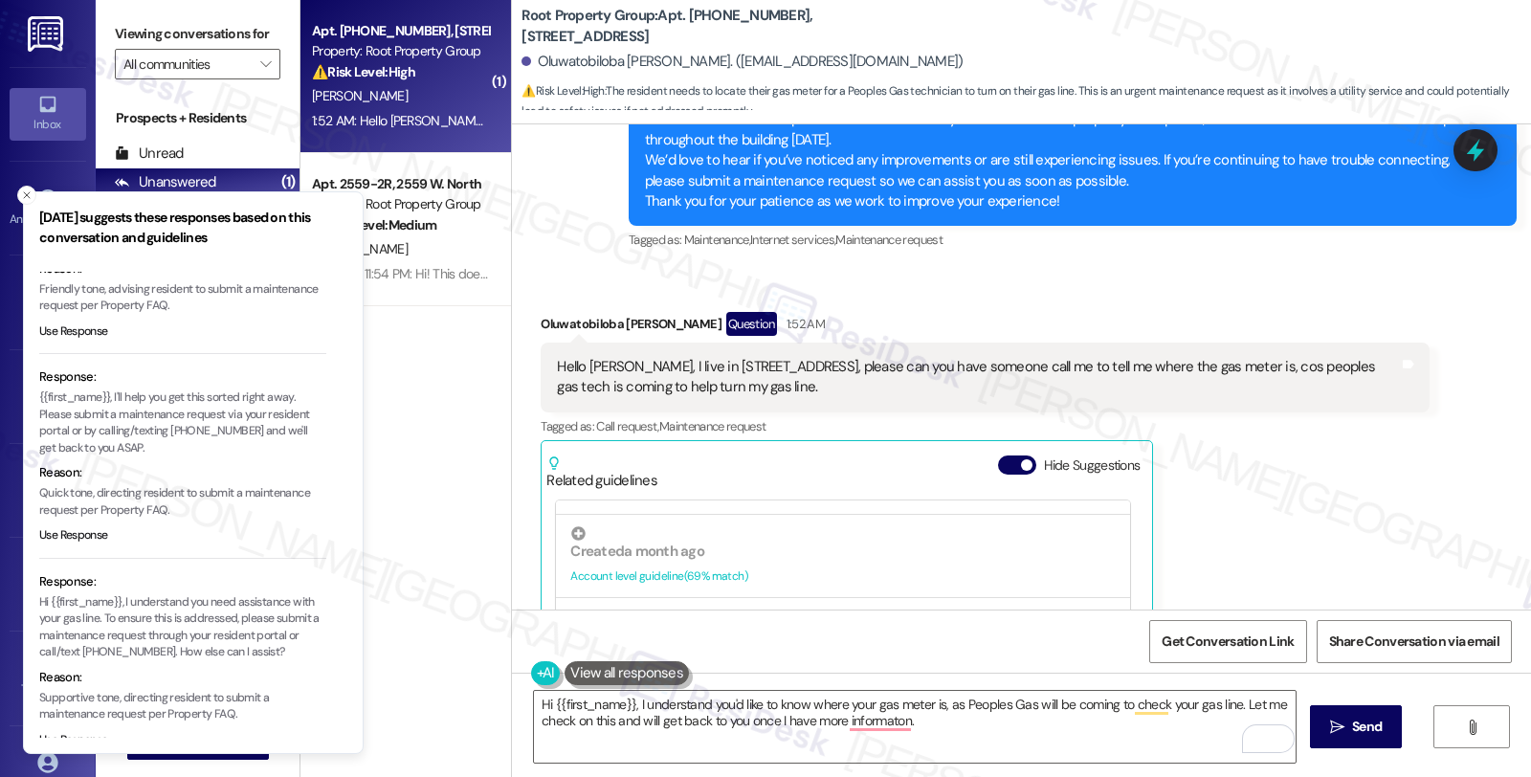
scroll to position [172, 0]
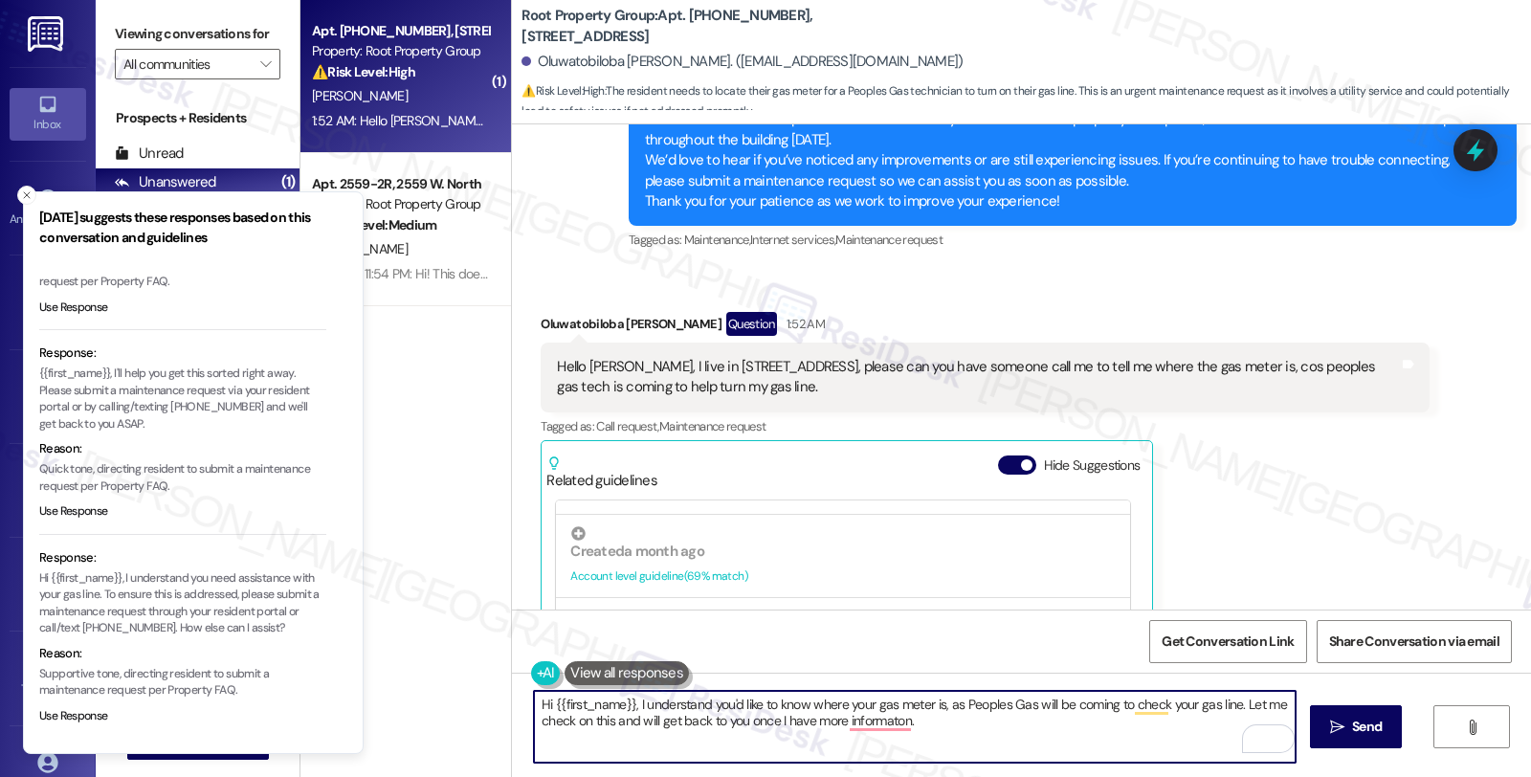
click at [857, 738] on textarea "Hi {{first_name}}, I understand you'd like to know where your gas meter is, as …" at bounding box center [915, 727] width 762 height 72
click at [963, 721] on textarea "Hi {{first_name}}, I understand you'd like to know where your gas meter is, as …" at bounding box center [915, 727] width 762 height 72
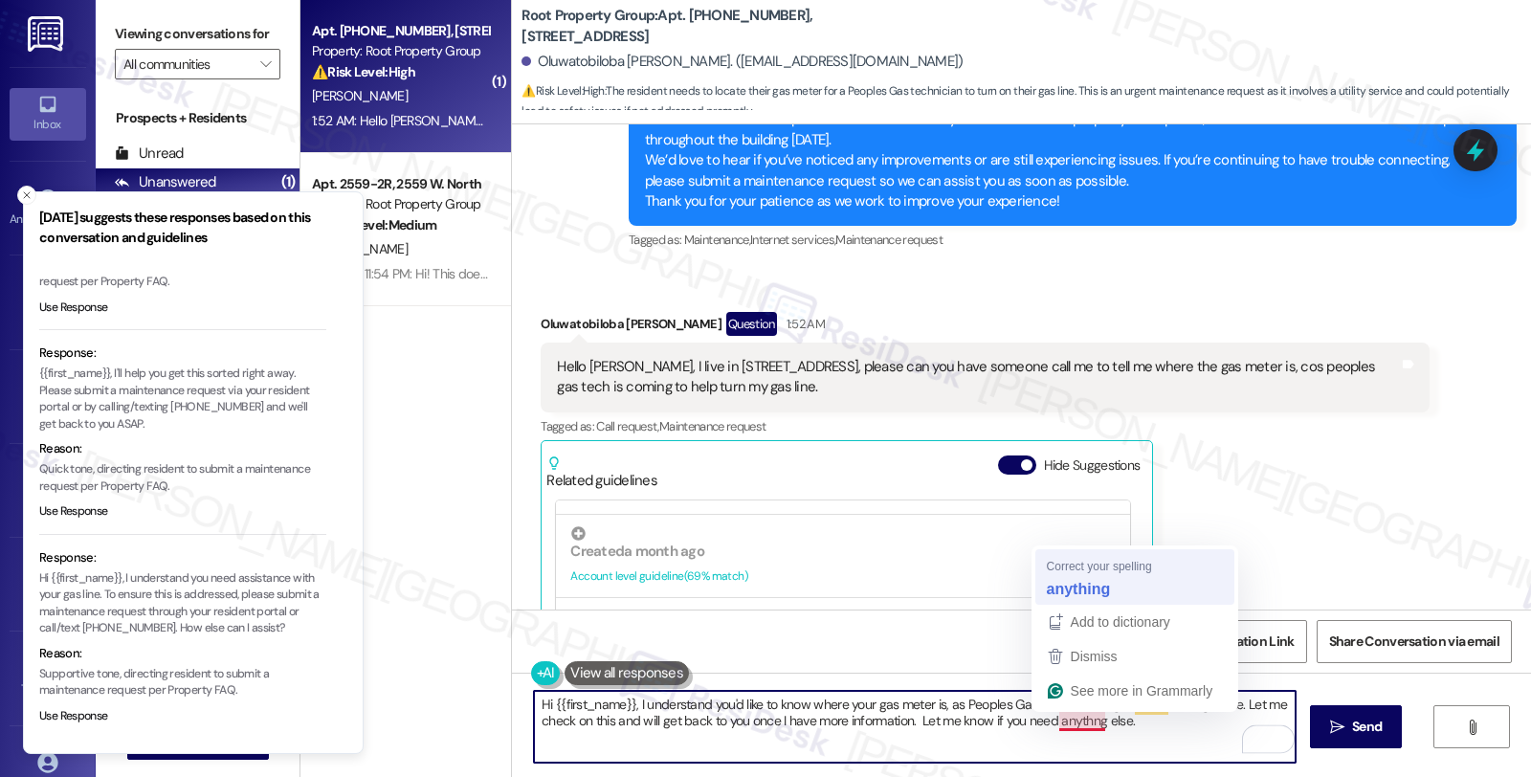
type textarea "Hi {{first_name}}, I understand you'd like to know where your gas meter is, as …"
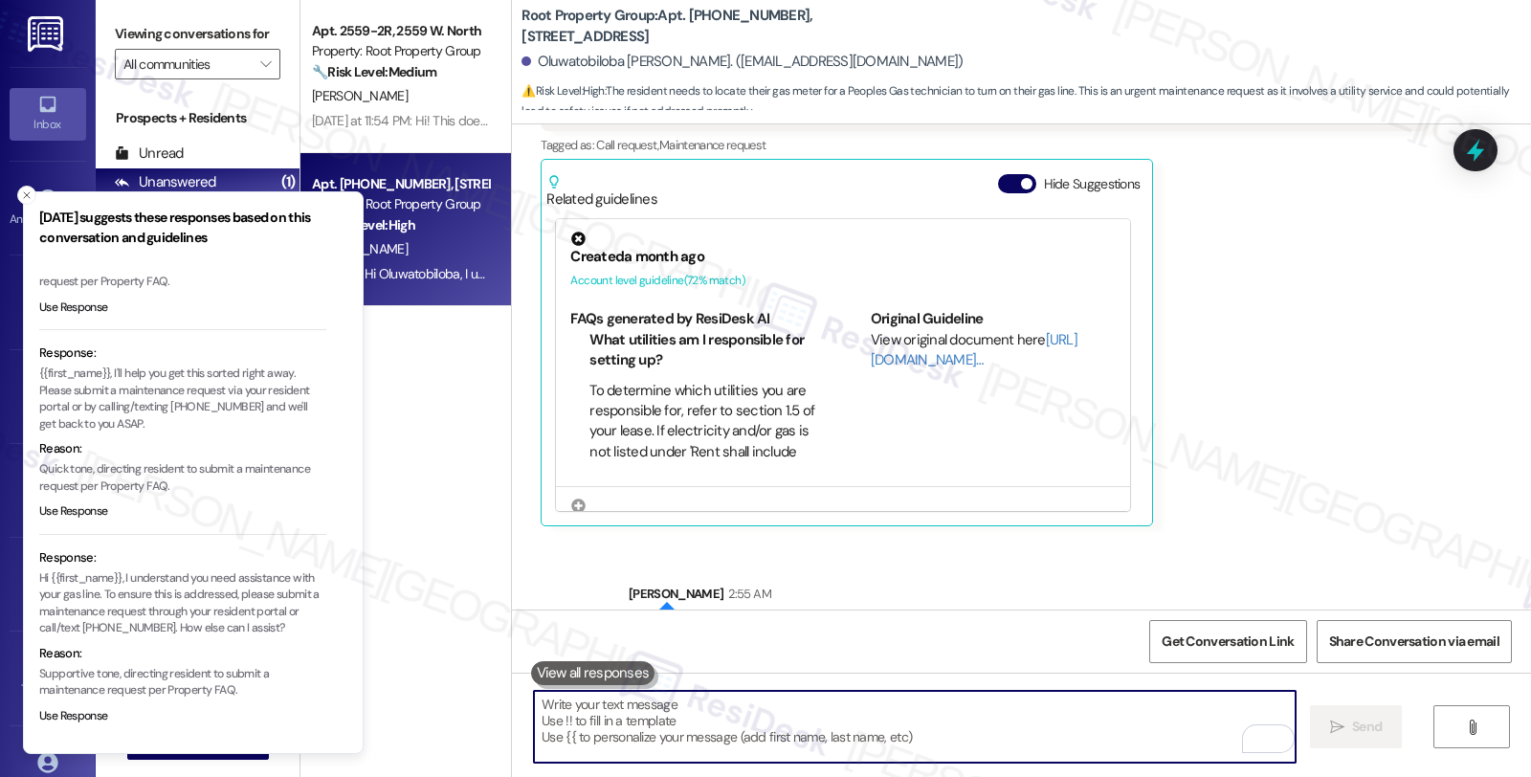
scroll to position [837, 0]
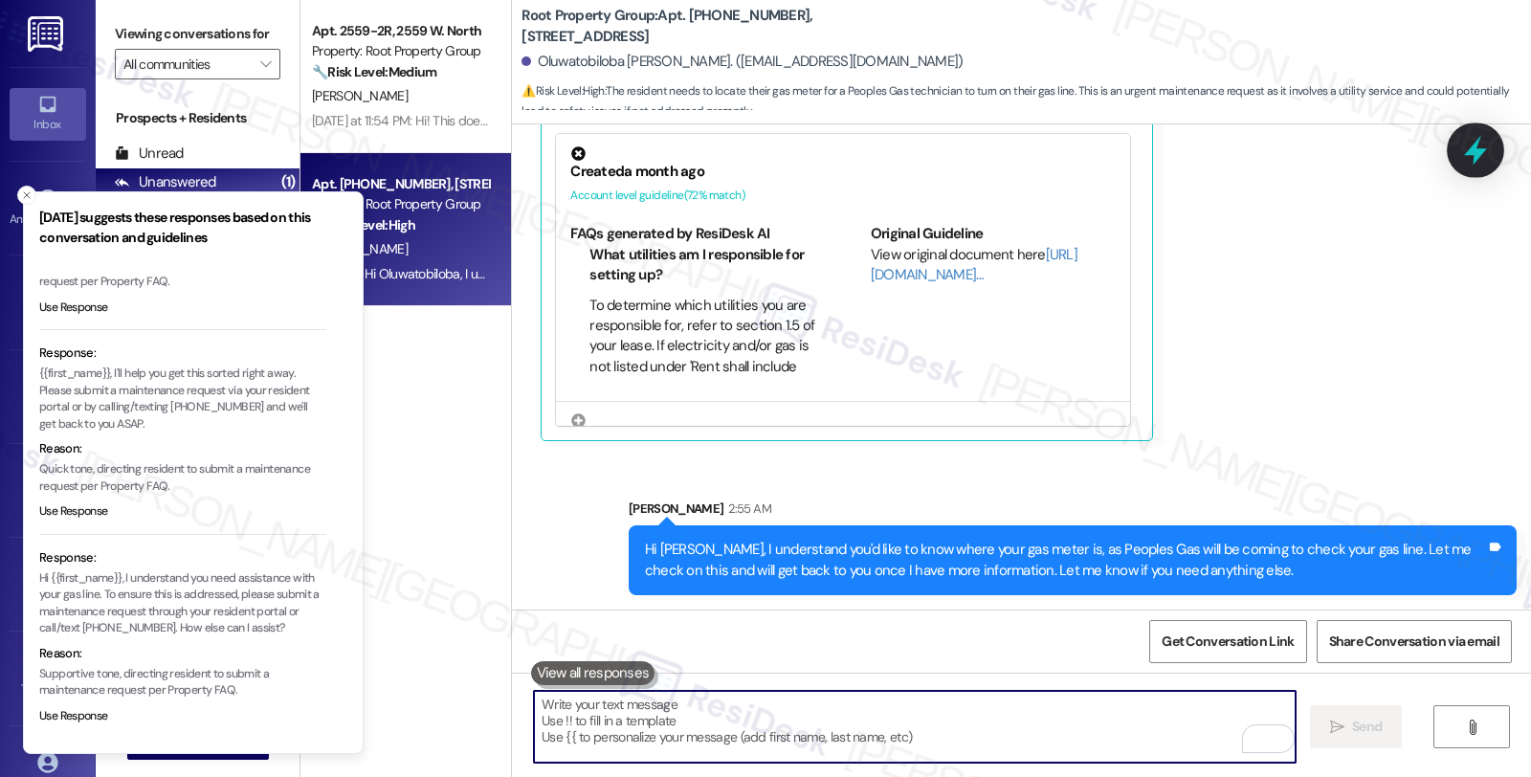
click at [1477, 148] on icon at bounding box center [1475, 150] width 33 height 33
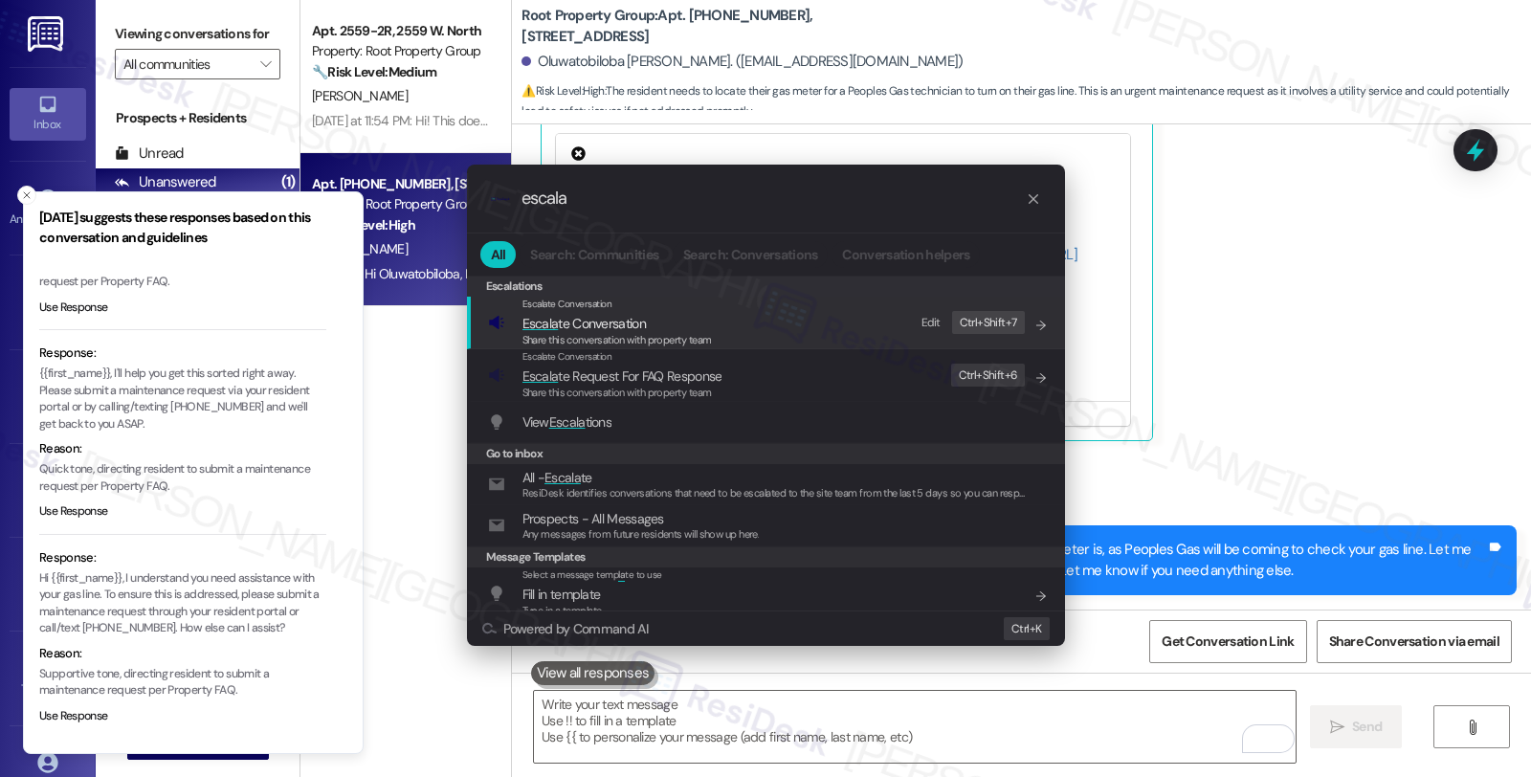
type input "escala"
click at [563, 333] on span "Share this conversation with property team" at bounding box center [616, 339] width 189 height 13
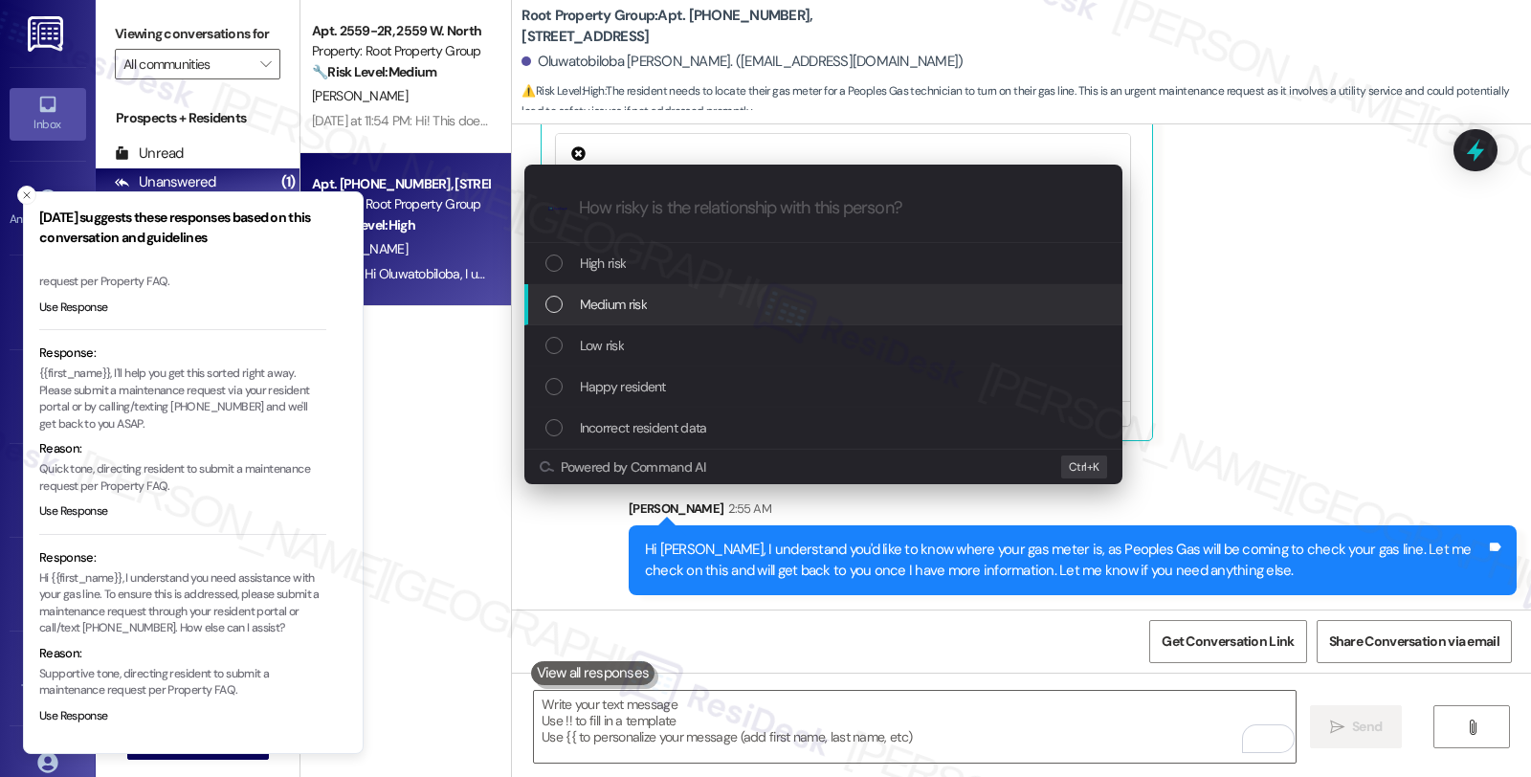
click at [617, 309] on span "Medium risk" at bounding box center [613, 304] width 67 height 21
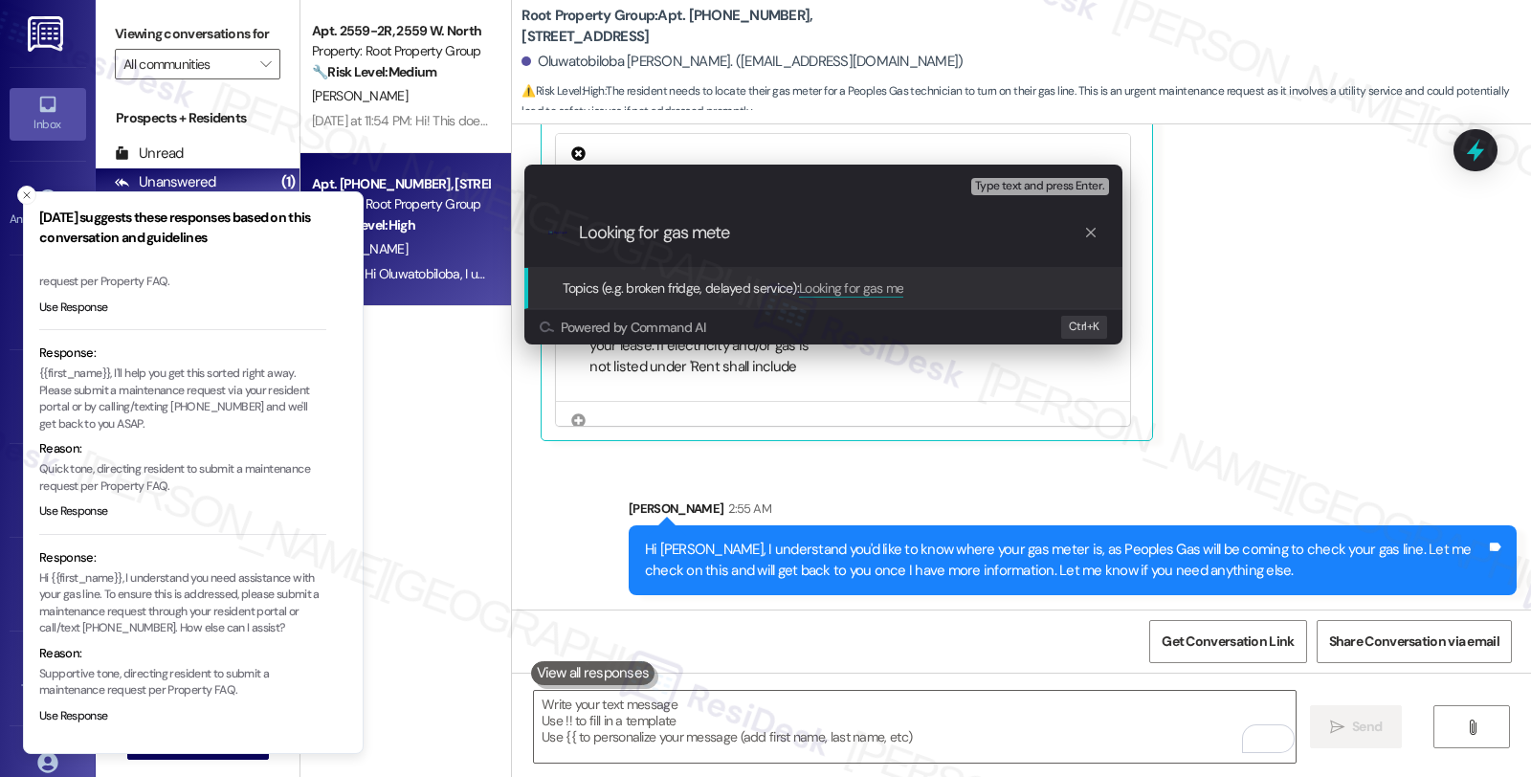
type input "Looking for gas meter"
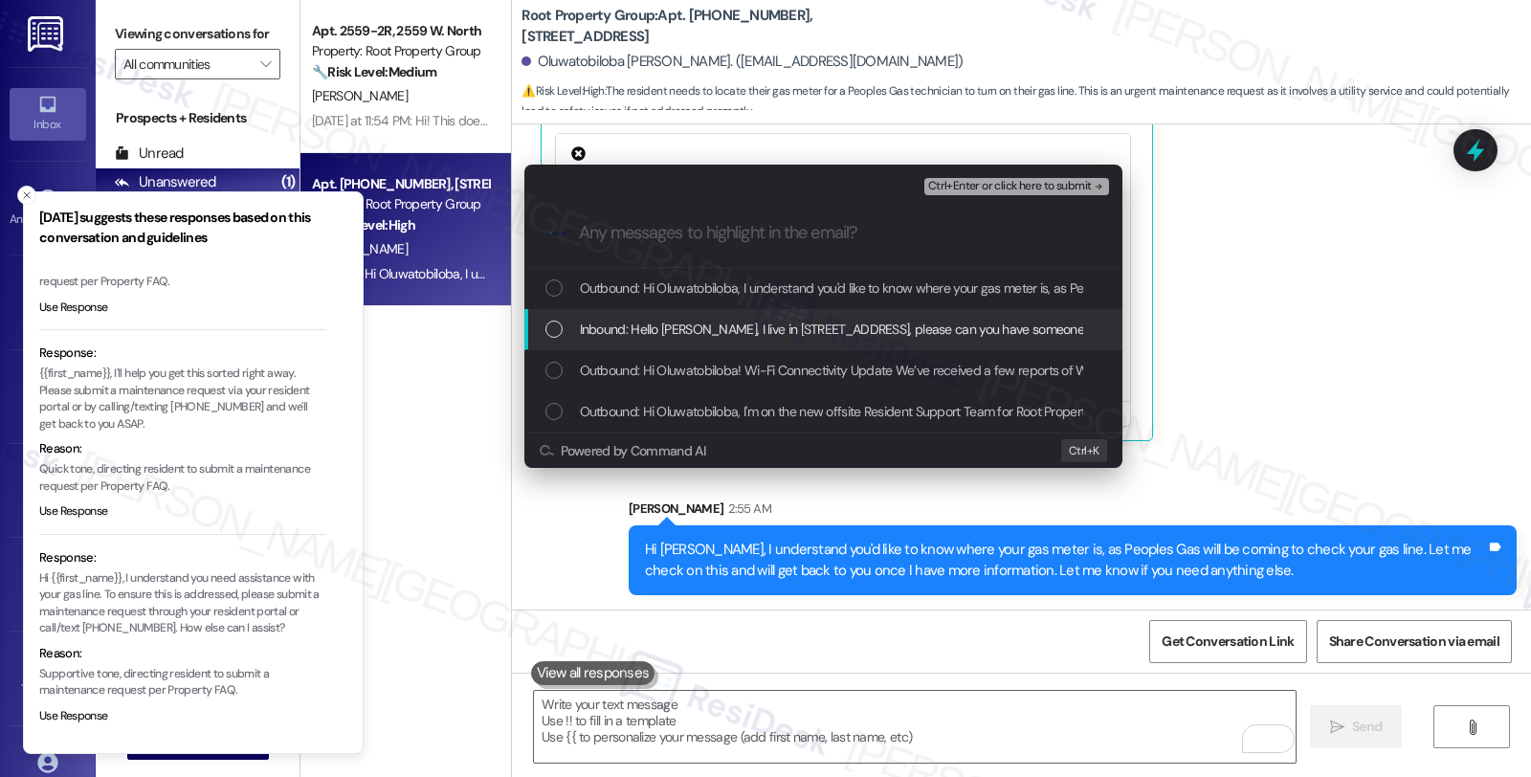
click at [626, 331] on span "Inbound: Hello Sarah, I live in 5051 n Kenmore Ave, please can you have someone…" at bounding box center [1103, 329] width 1047 height 21
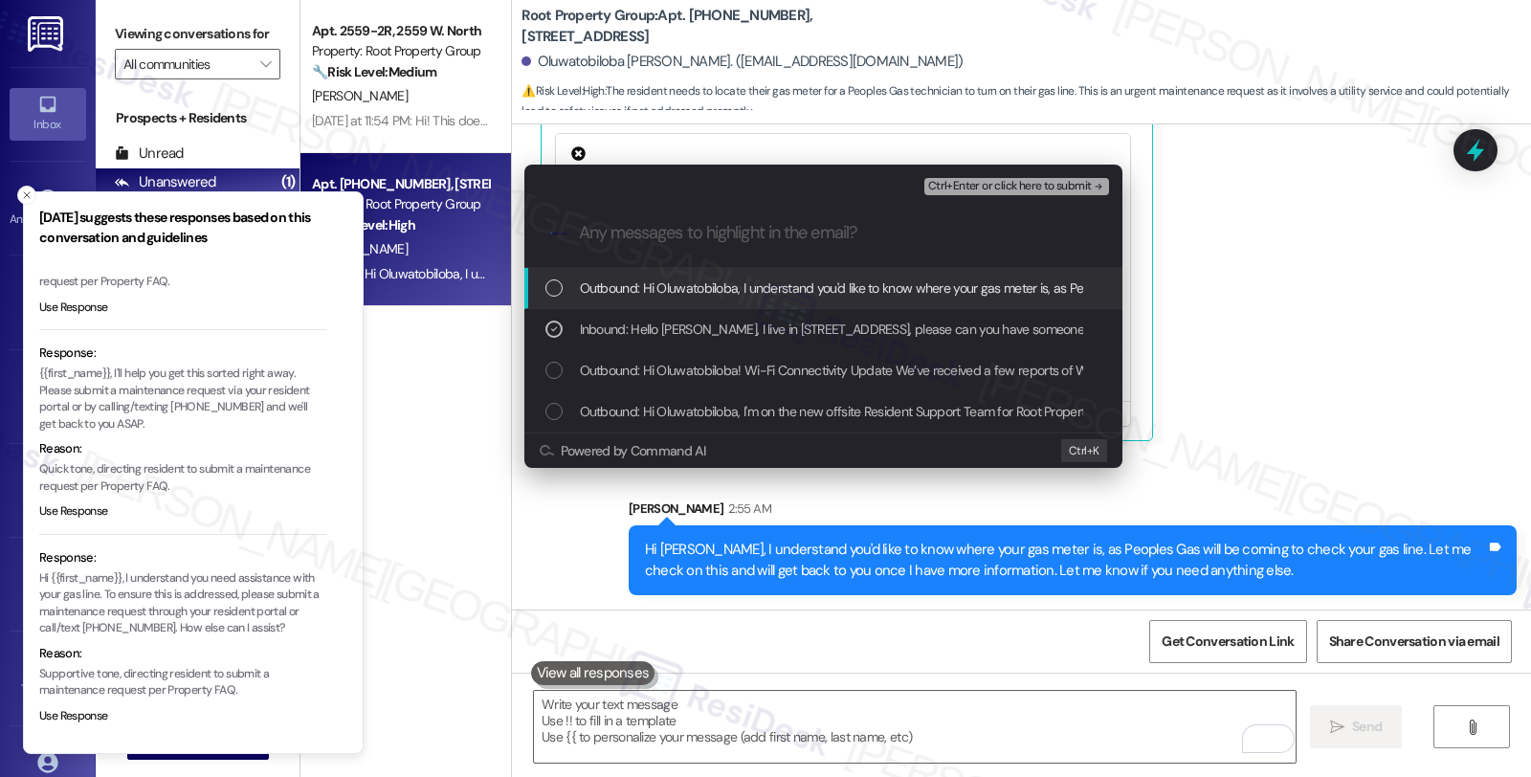
click at [1024, 178] on button "Ctrl+Enter or click here to submit" at bounding box center [1016, 186] width 185 height 17
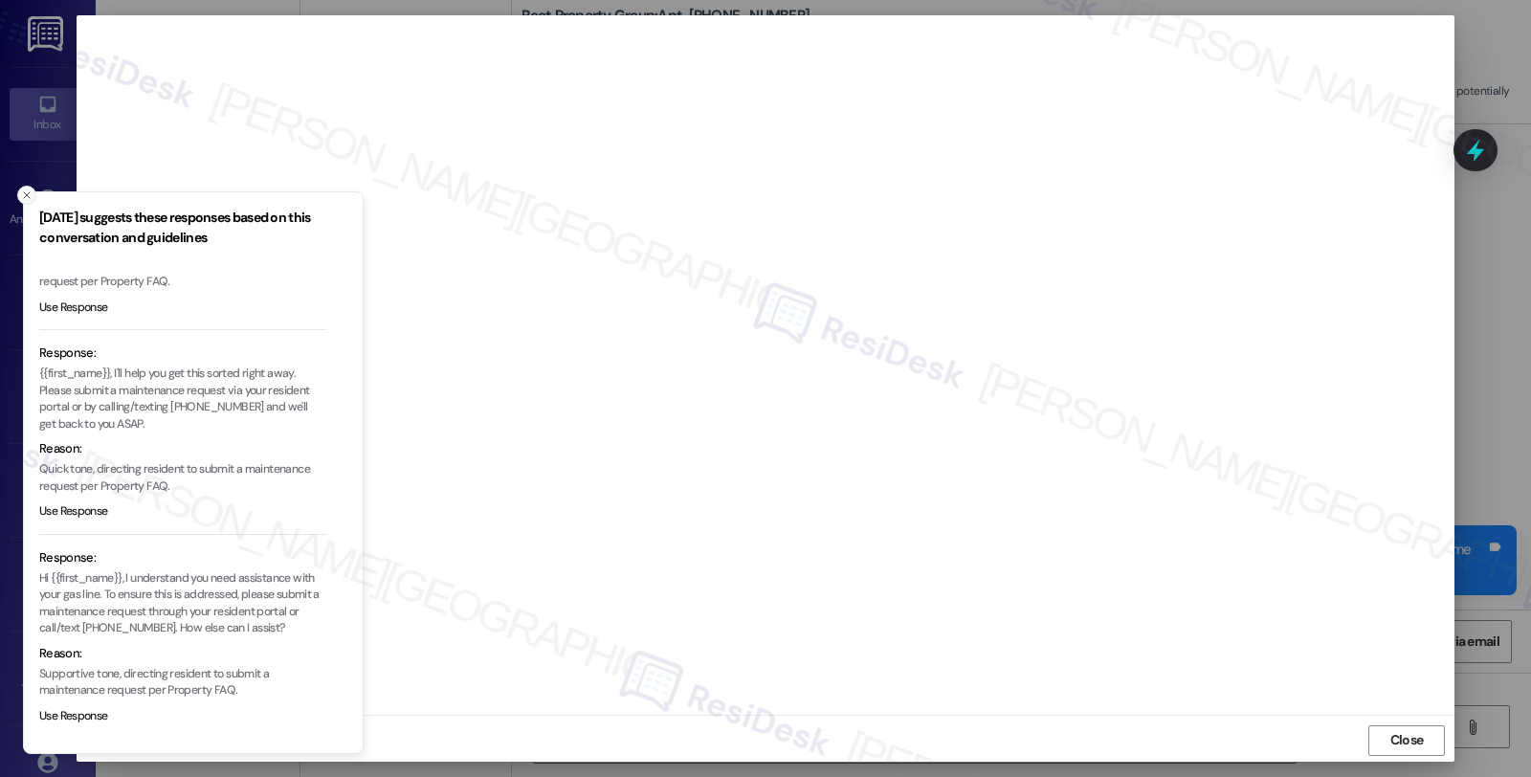
click at [29, 199] on icon "Close toast" at bounding box center [26, 194] width 11 height 11
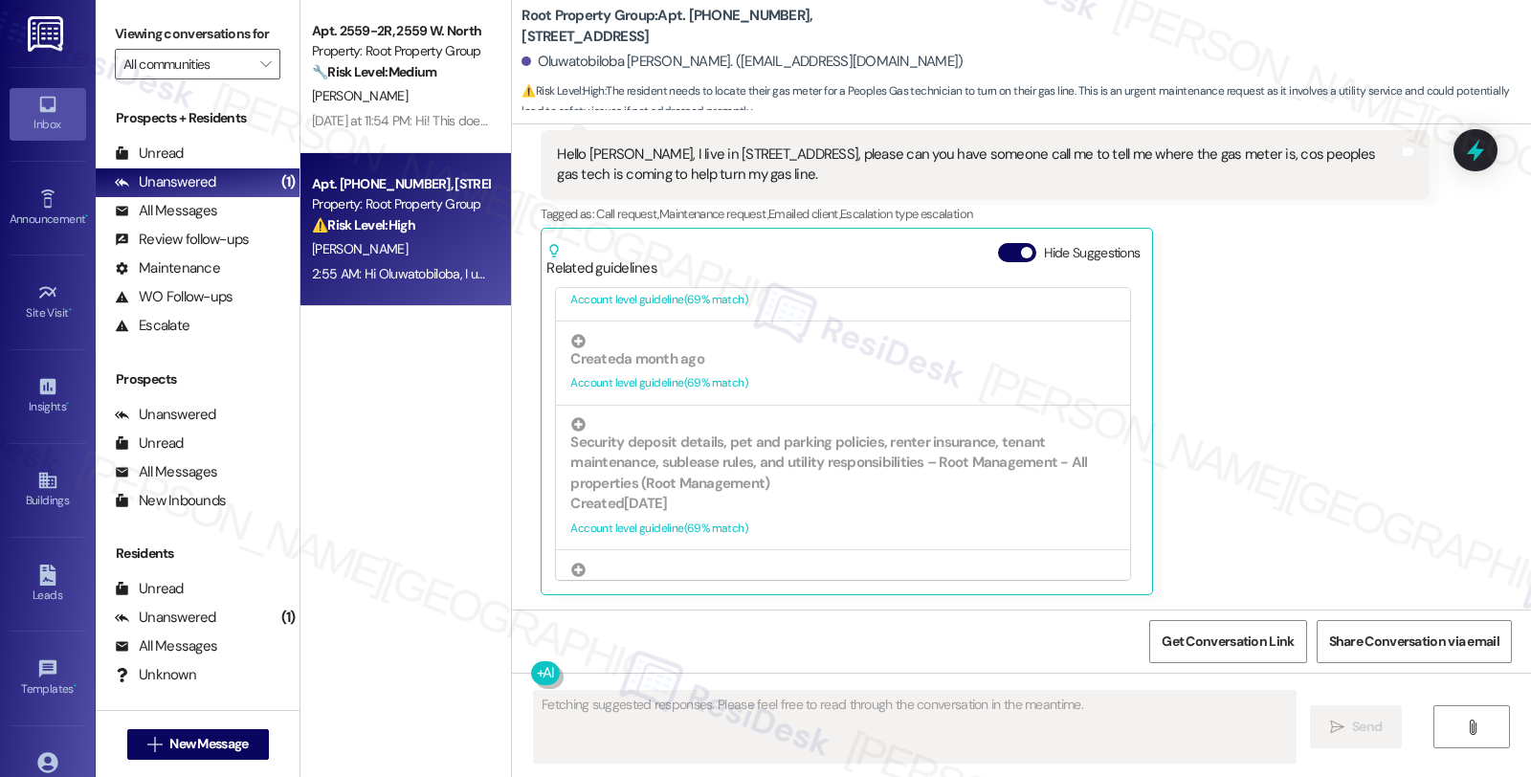
scroll to position [1700, 0]
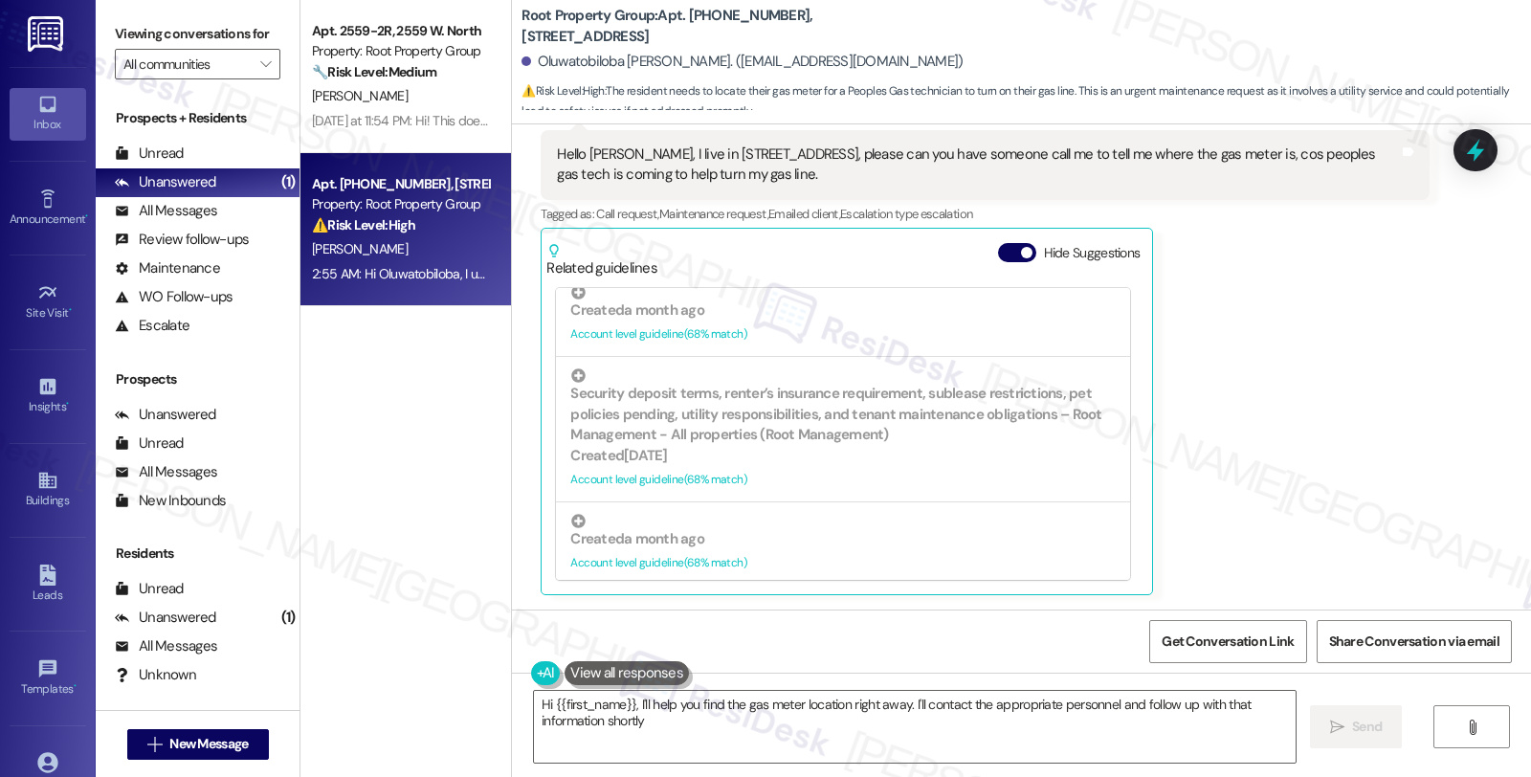
type textarea "Hi {{first_name}}, I'll help you find the gas meter location right away. I'll c…"
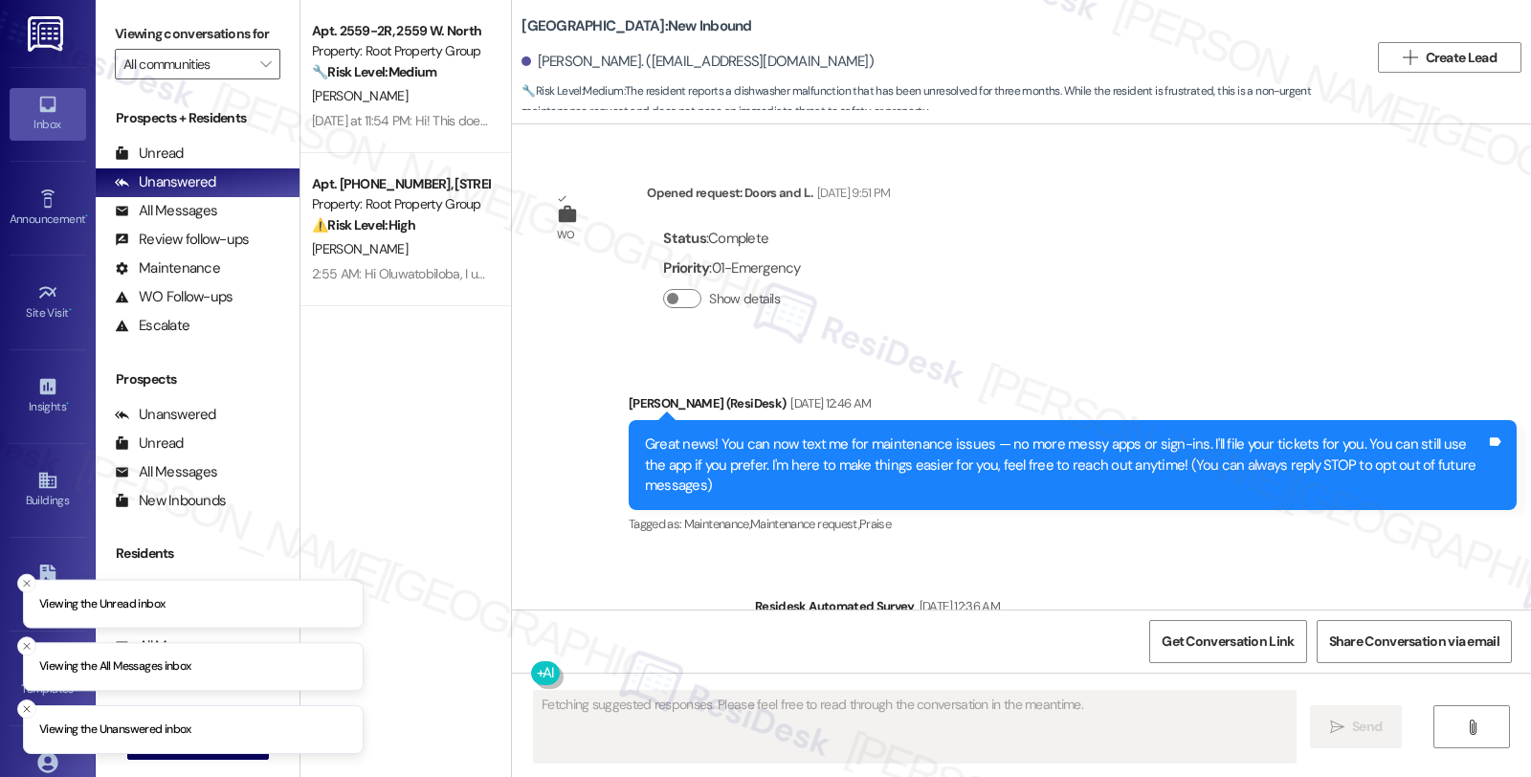
scroll to position [4111, 0]
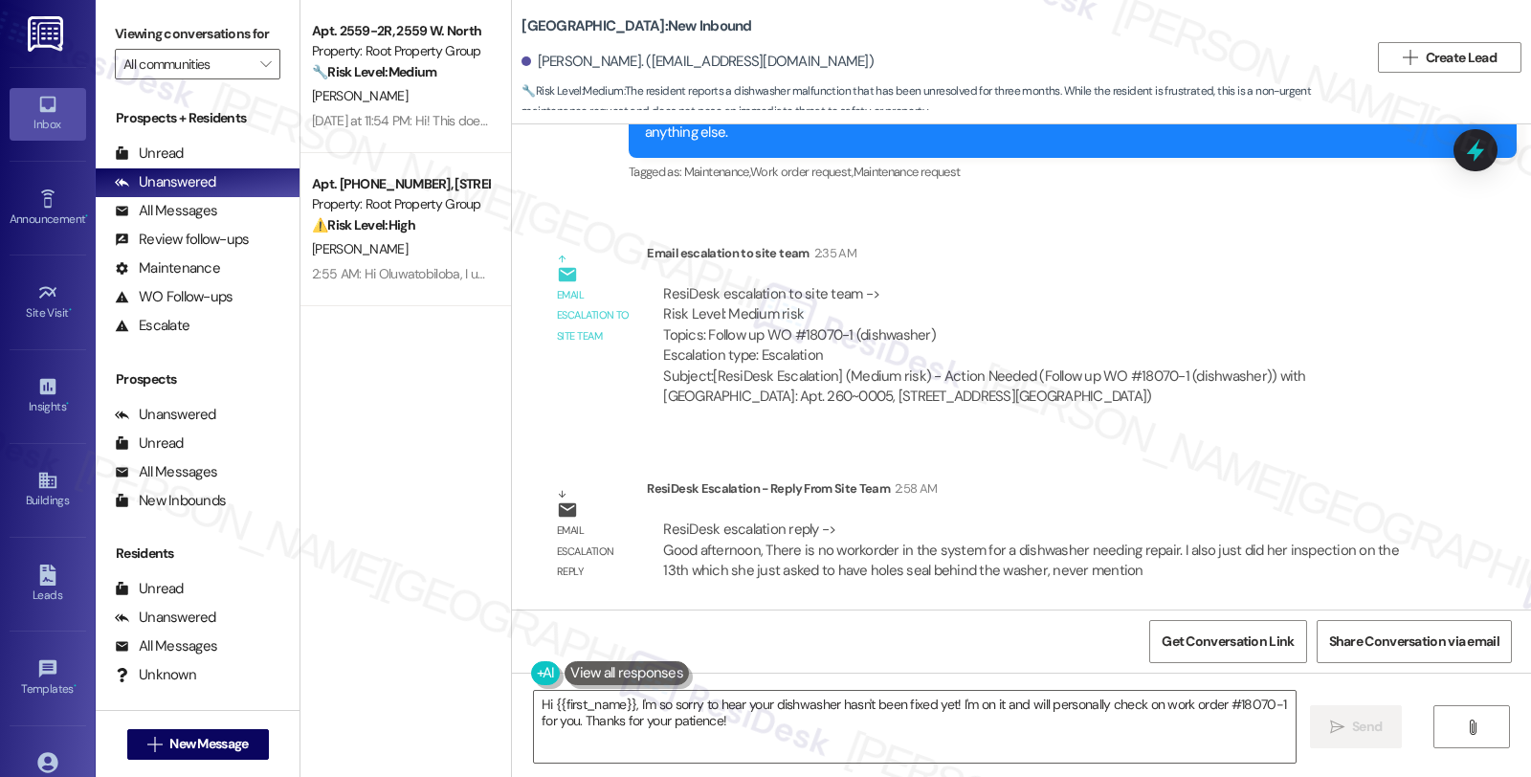
click at [1354, 386] on div "Subject: [ResiDesk Escalation] (Medium risk) - Action Needed (Follow up WO #180…" at bounding box center [1037, 386] width 749 height 41
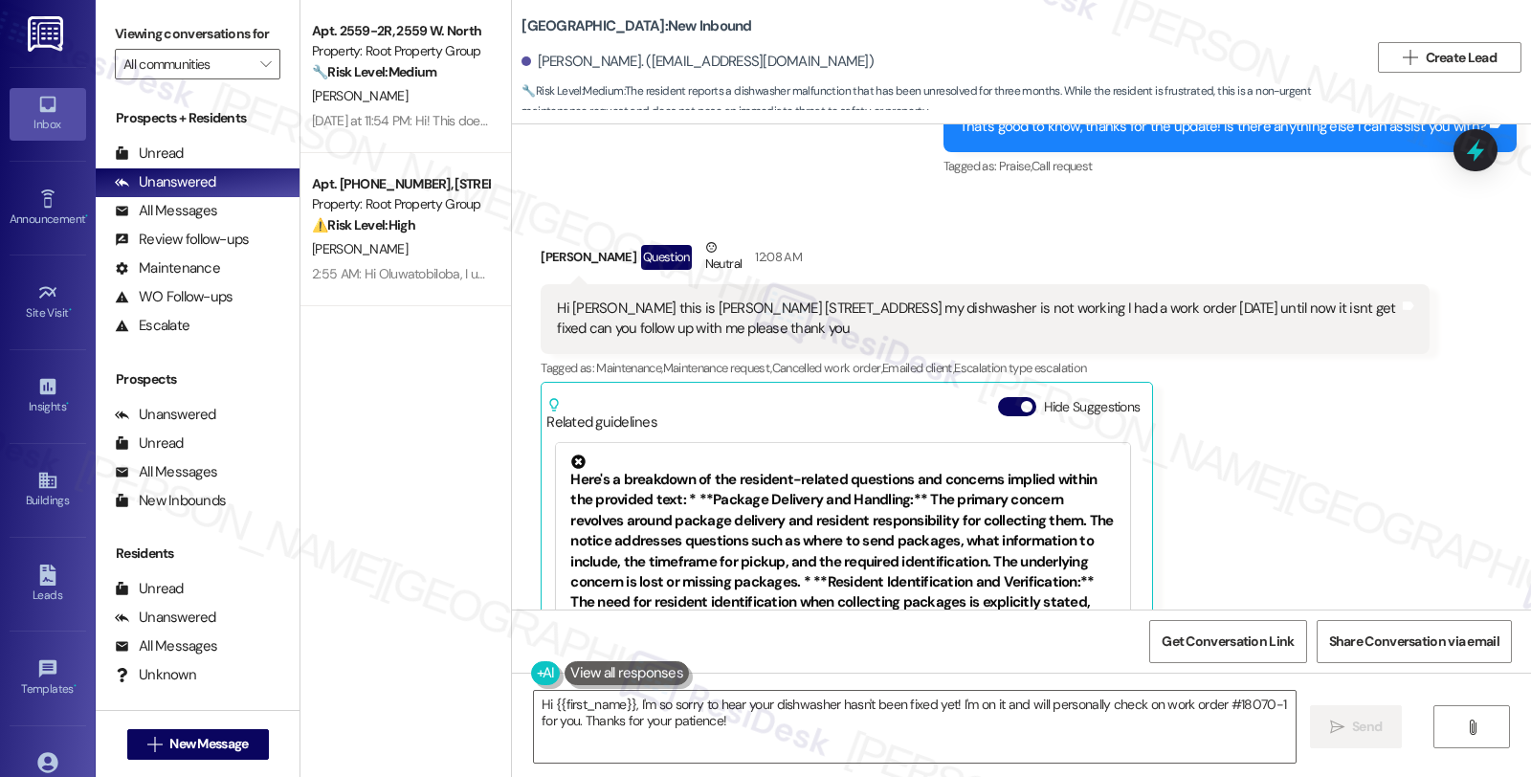
scroll to position [3261, 0]
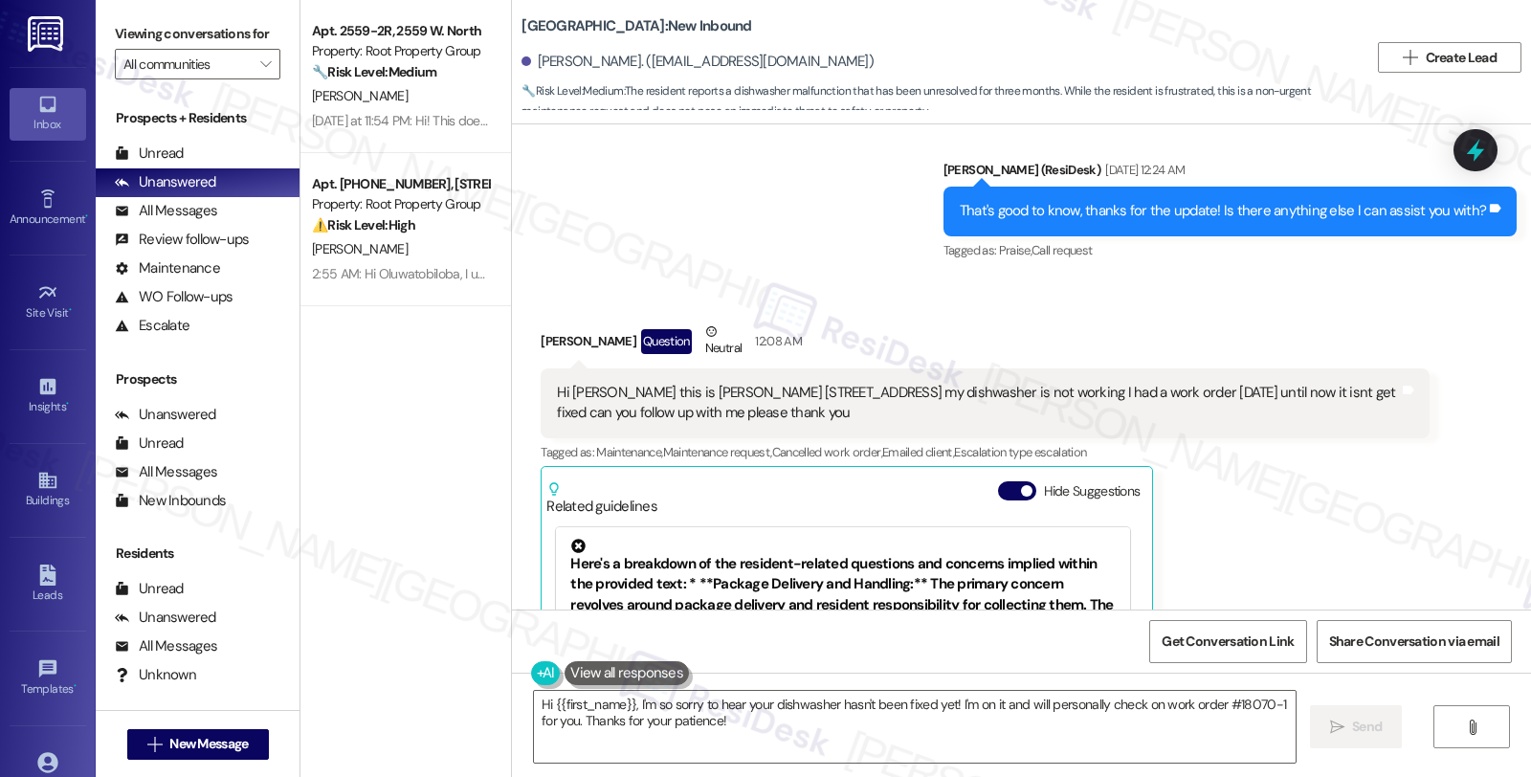
click at [545, 341] on div "Awny Boles Question Neutral 12:08 AM" at bounding box center [985, 344] width 888 height 47
copy div "Awny"
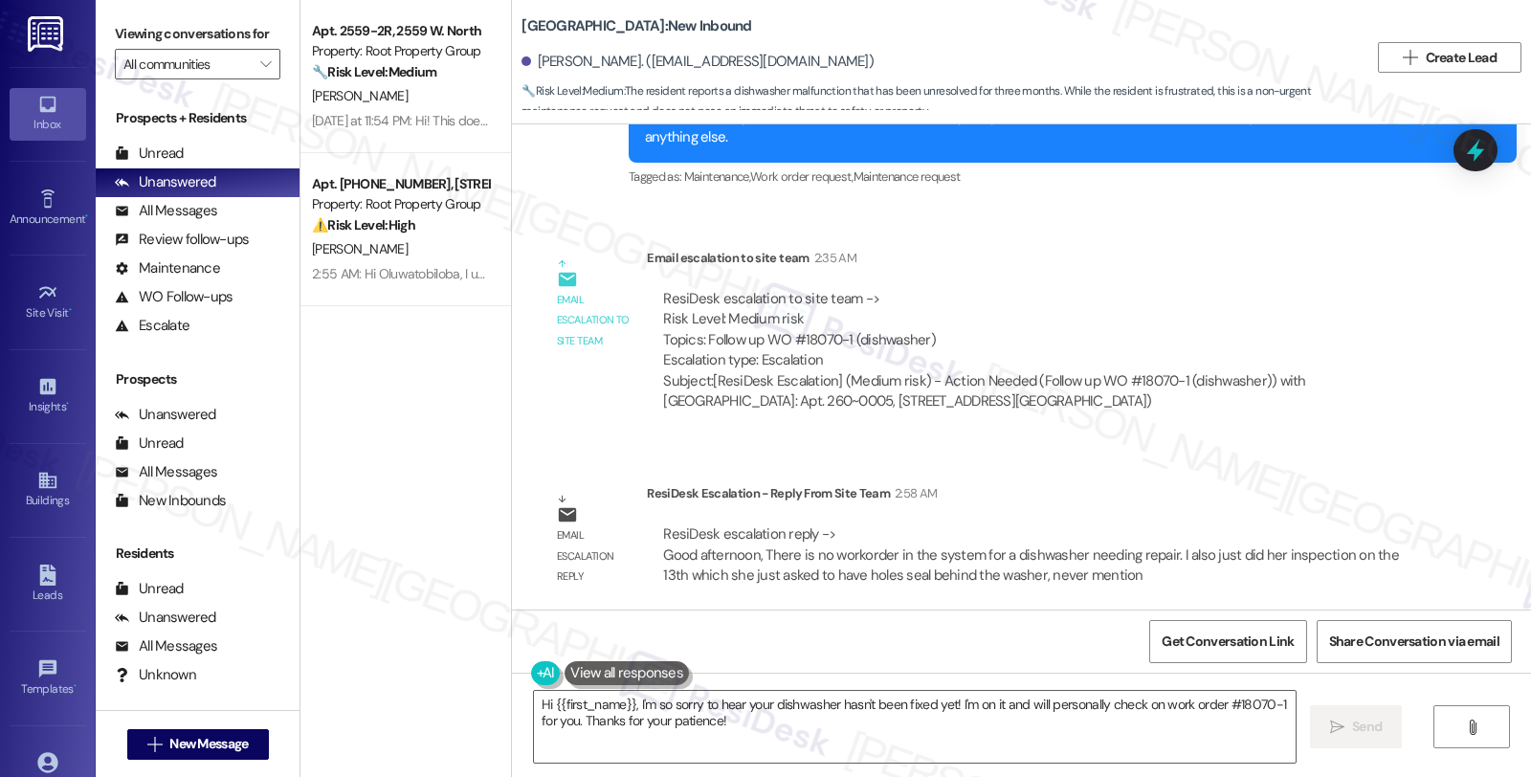
scroll to position [4111, 0]
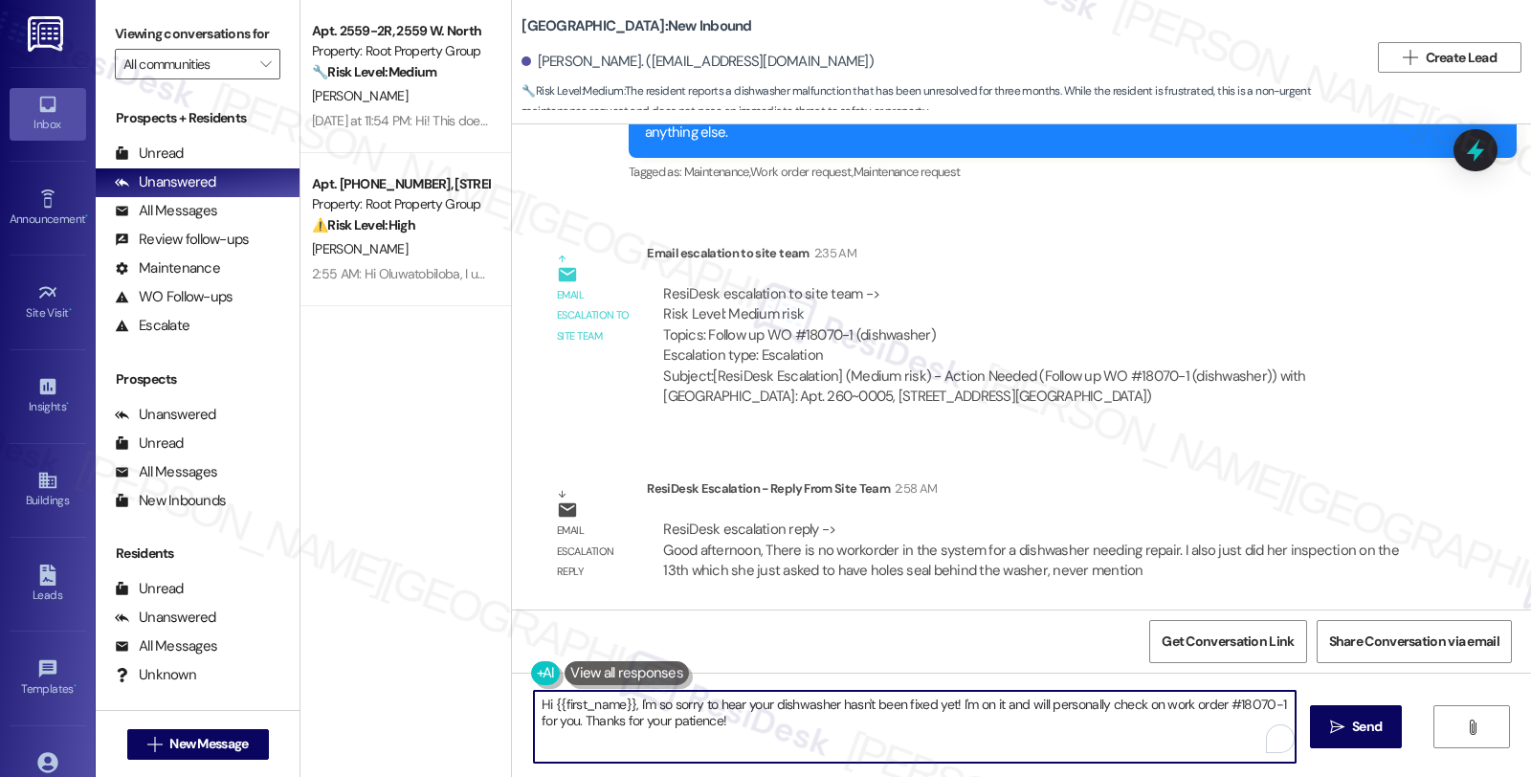
drag, startPoint x: 627, startPoint y: 704, endPoint x: 738, endPoint y: 719, distance: 112.0
click at [738, 719] on textarea "Hi {{first_name}}, I'm so sorry to hear your dishwasher hasn't been fixed yet! …" at bounding box center [915, 727] width 762 height 72
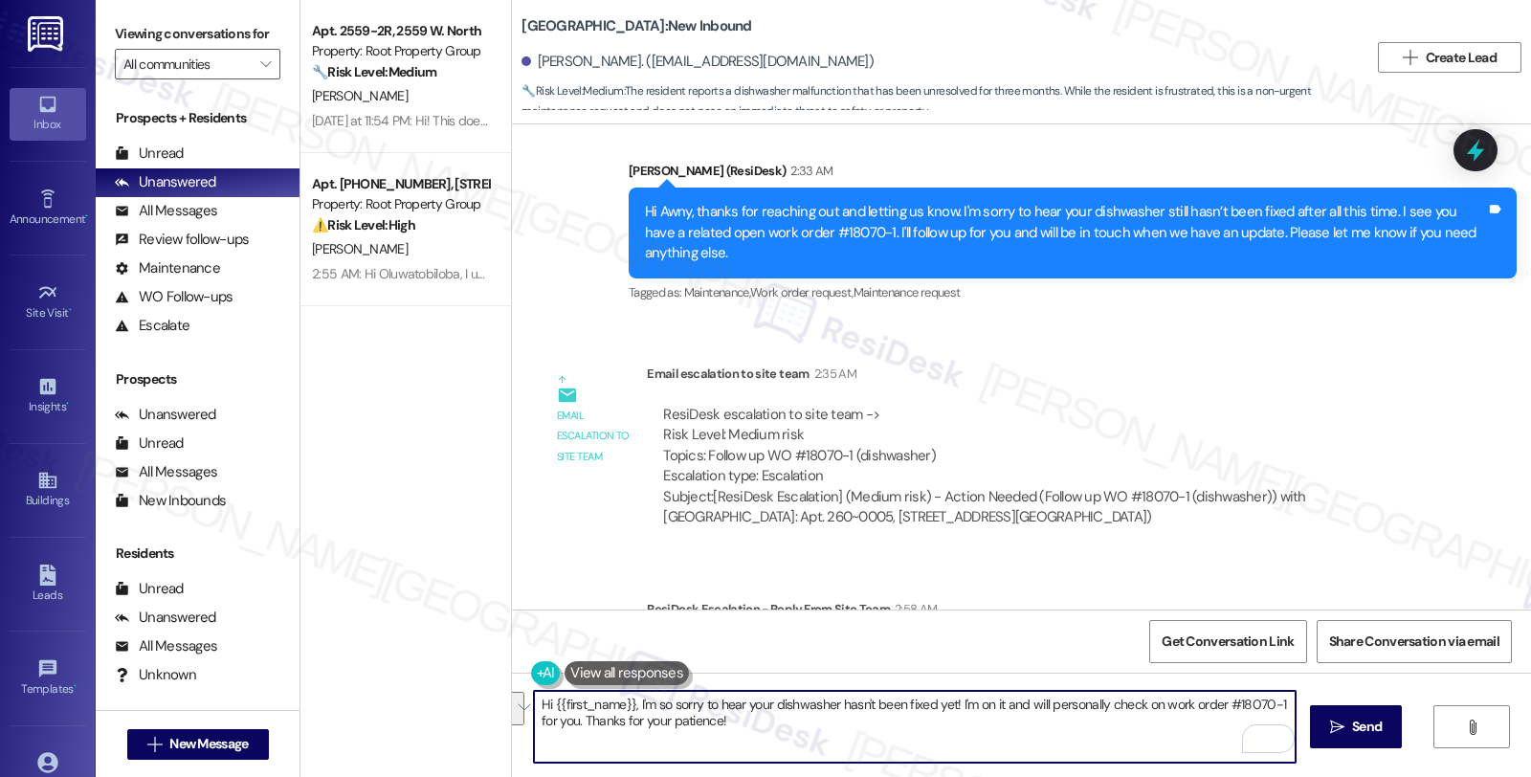
scroll to position [3793, 0]
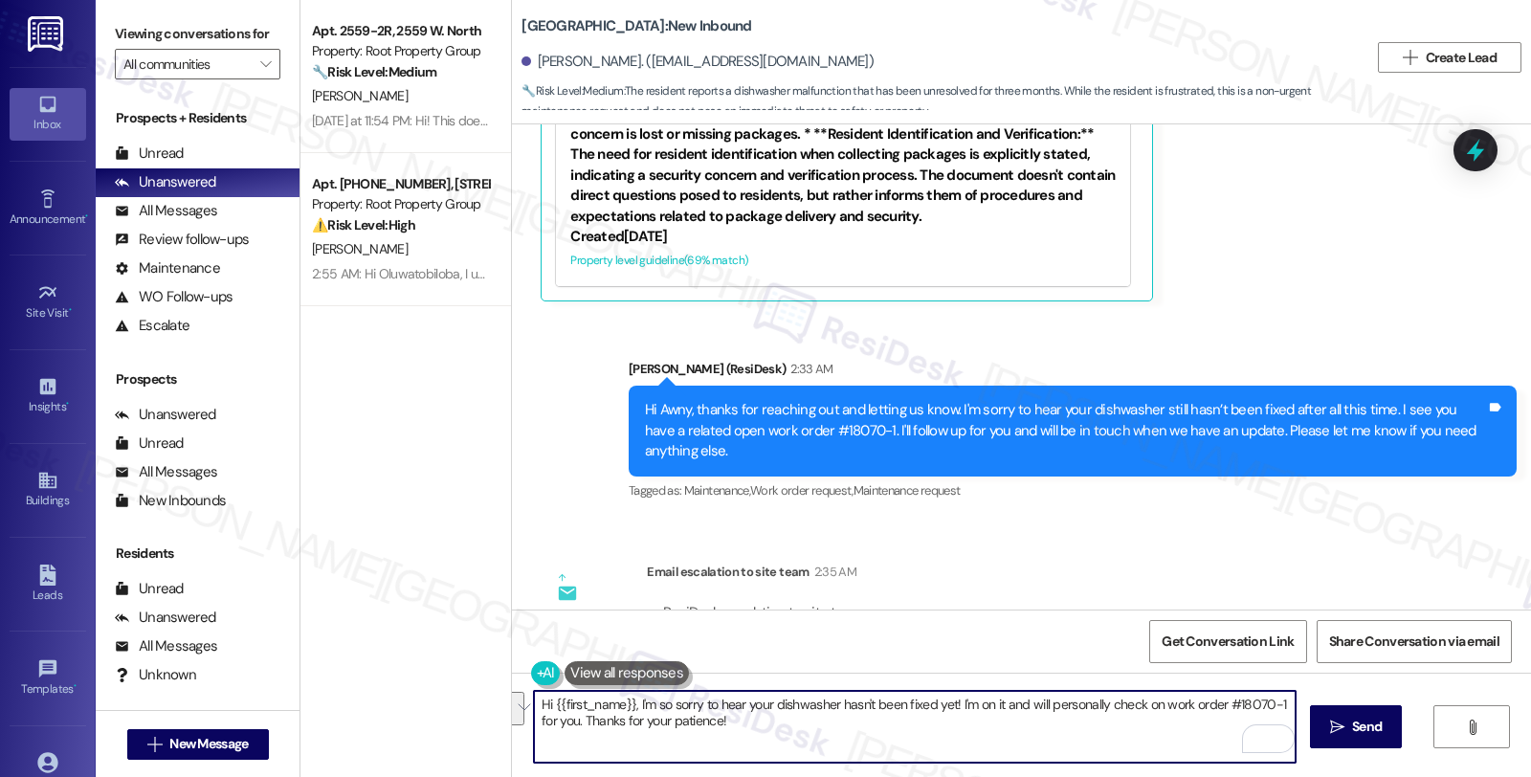
click at [739, 719] on textarea "Hi {{first_name}}, I'm so sorry to hear your dishwasher hasn't been fixed yet! …" at bounding box center [915, 727] width 762 height 72
drag, startPoint x: 564, startPoint y: 701, endPoint x: 450, endPoint y: 682, distance: 116.4
click at [450, 682] on div "Apt. 2559-2R, 2559 W. North Property: Root Property Group 🔧 Risk Level: Medium …" at bounding box center [915, 388] width 1230 height 777
paste textarea "Awny"
click at [794, 709] on textarea "My apologies for the confusion, Awny" at bounding box center [915, 727] width 762 height 72
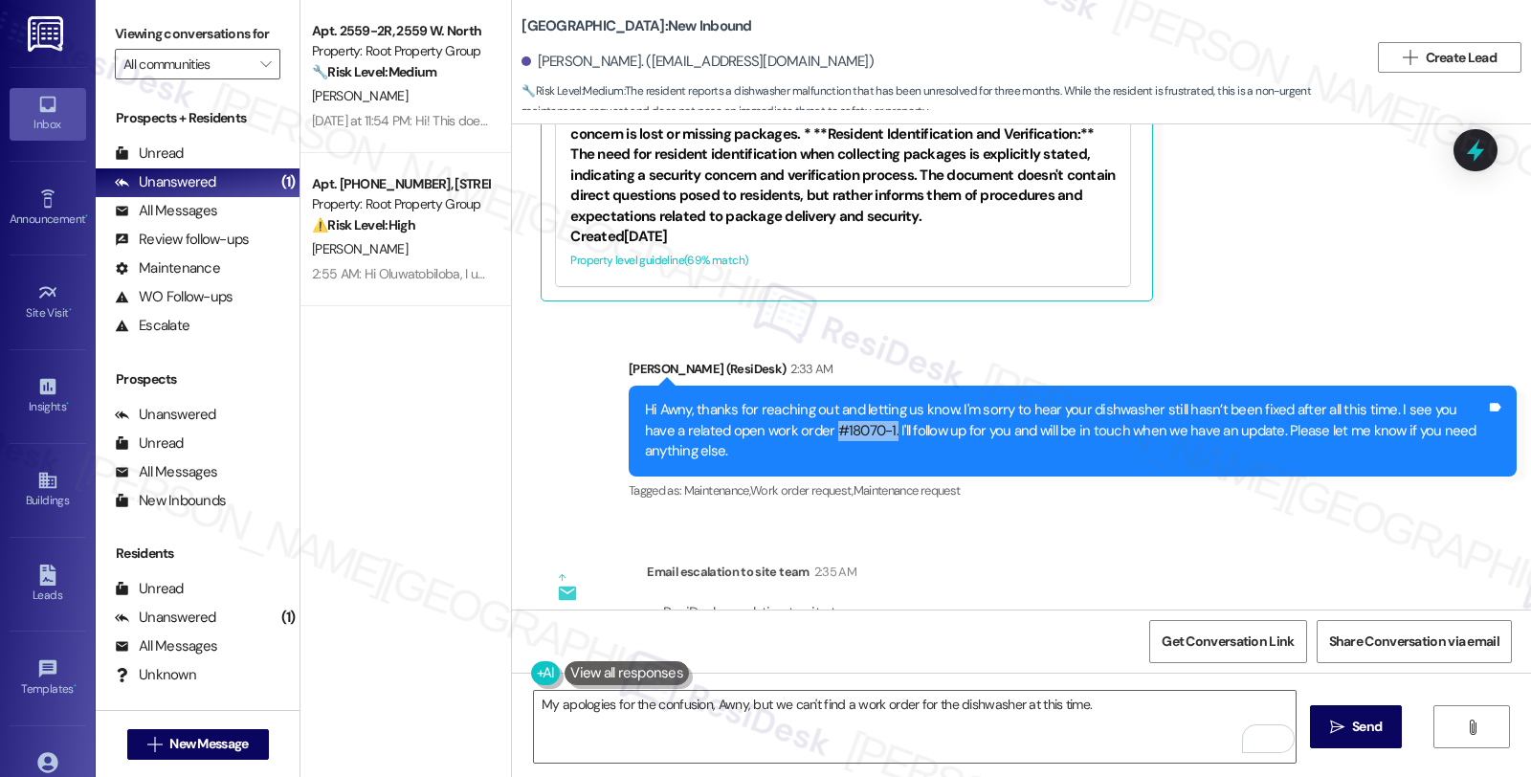
drag, startPoint x: 779, startPoint y: 429, endPoint x: 839, endPoint y: 429, distance: 60.3
click at [839, 429] on div "Hi Awny, thanks for reaching out and letting us know. I'm sorry to hear your di…" at bounding box center [1065, 430] width 841 height 61
copy div "#18070-1."
click at [808, 416] on div "Hi Awny, thanks for reaching out and letting us know. I'm sorry to hear your di…" at bounding box center [1065, 430] width 841 height 61
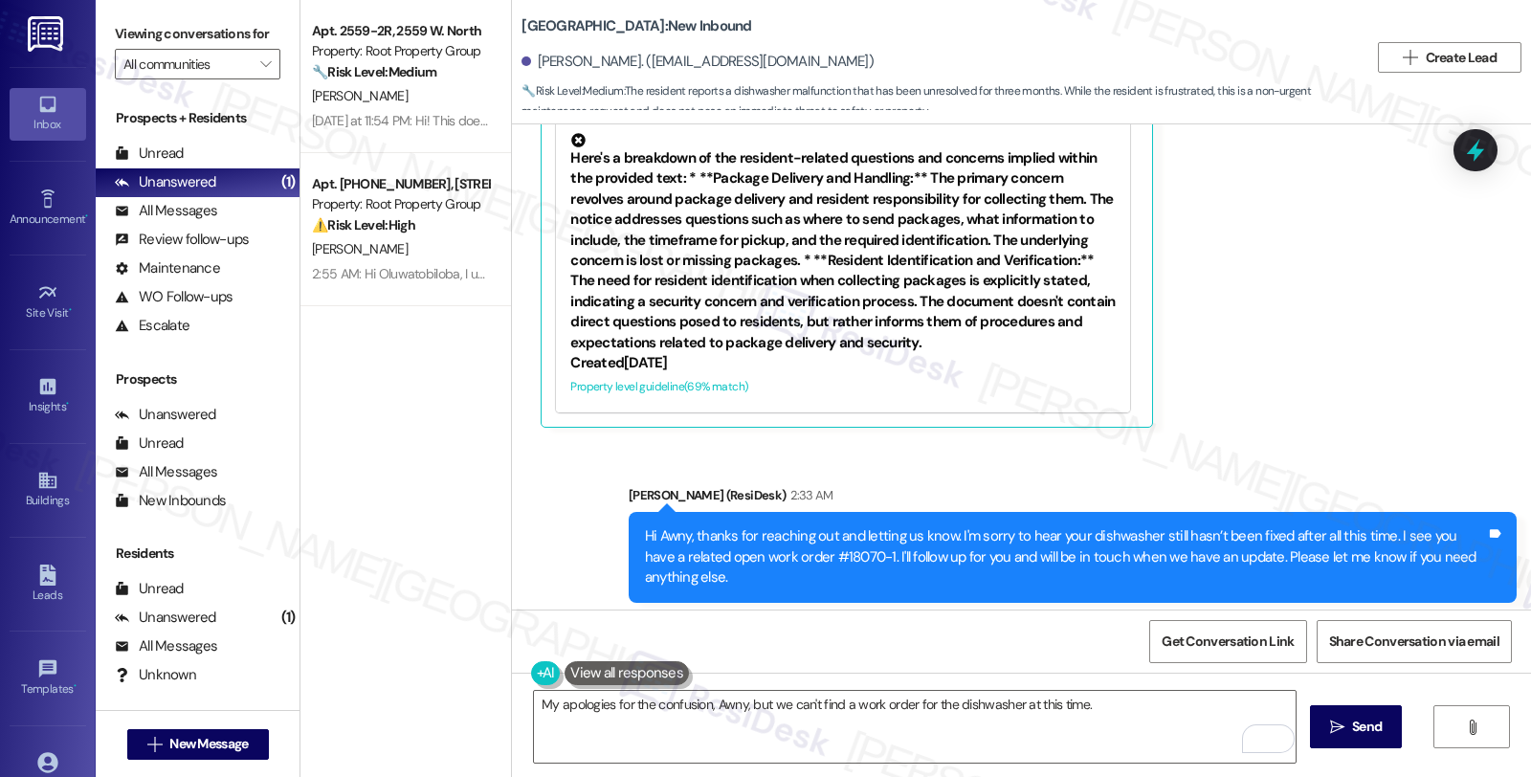
scroll to position [3686, 0]
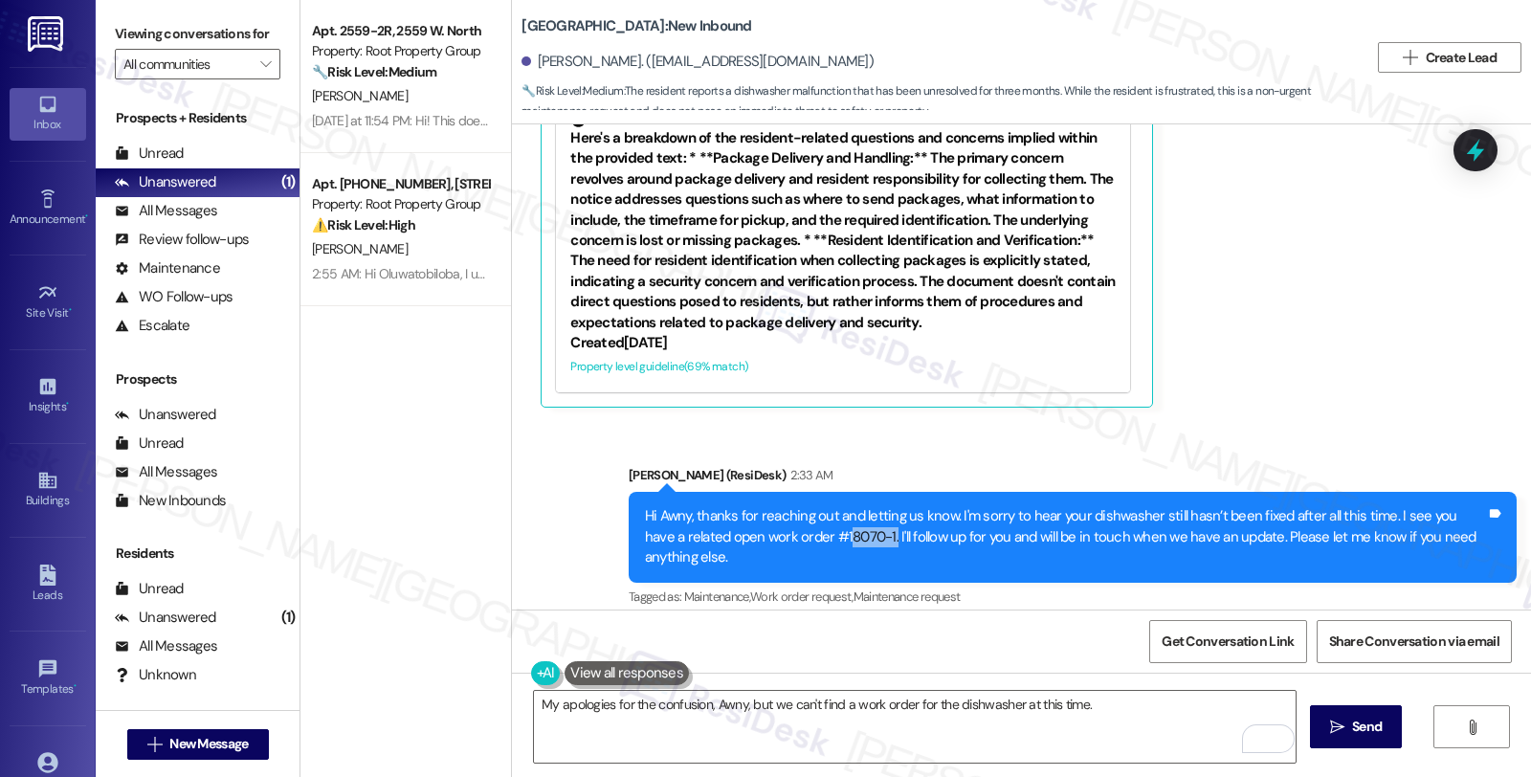
drag, startPoint x: 790, startPoint y: 529, endPoint x: 838, endPoint y: 528, distance: 47.8
click at [838, 528] on div "Hi Awny, thanks for reaching out and letting us know. I'm sorry to hear your di…" at bounding box center [1065, 536] width 841 height 61
copy div "8070-1."
click at [1120, 710] on textarea "My apologies for the confusion, Awny, but we can't find a work order for the di…" at bounding box center [915, 727] width 762 height 72
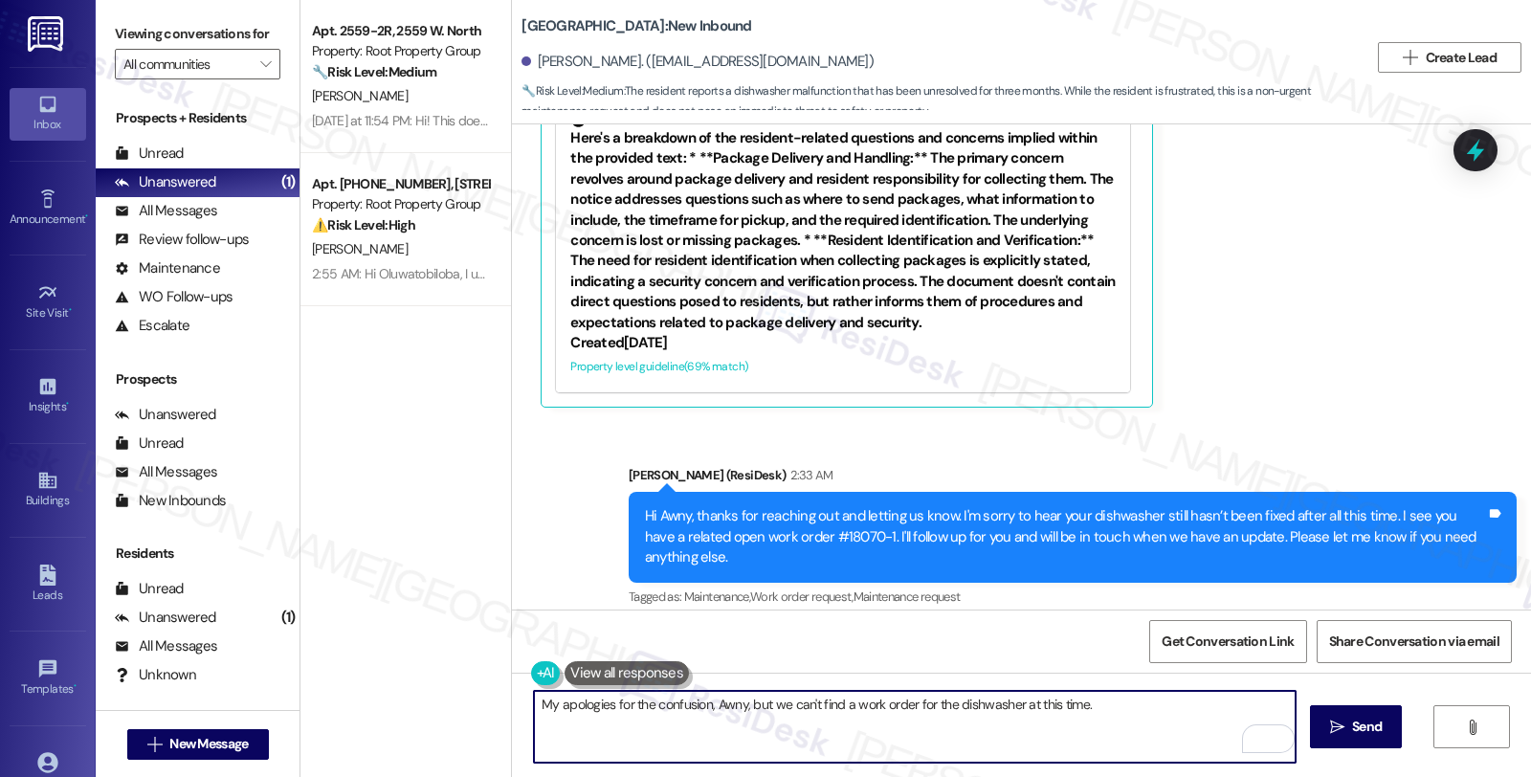
paste textarea "8070-1."
click at [1082, 702] on textarea "My apologies for the confusion, Awny, but we can't find a work order for the di…" at bounding box center [915, 727] width 762 height 72
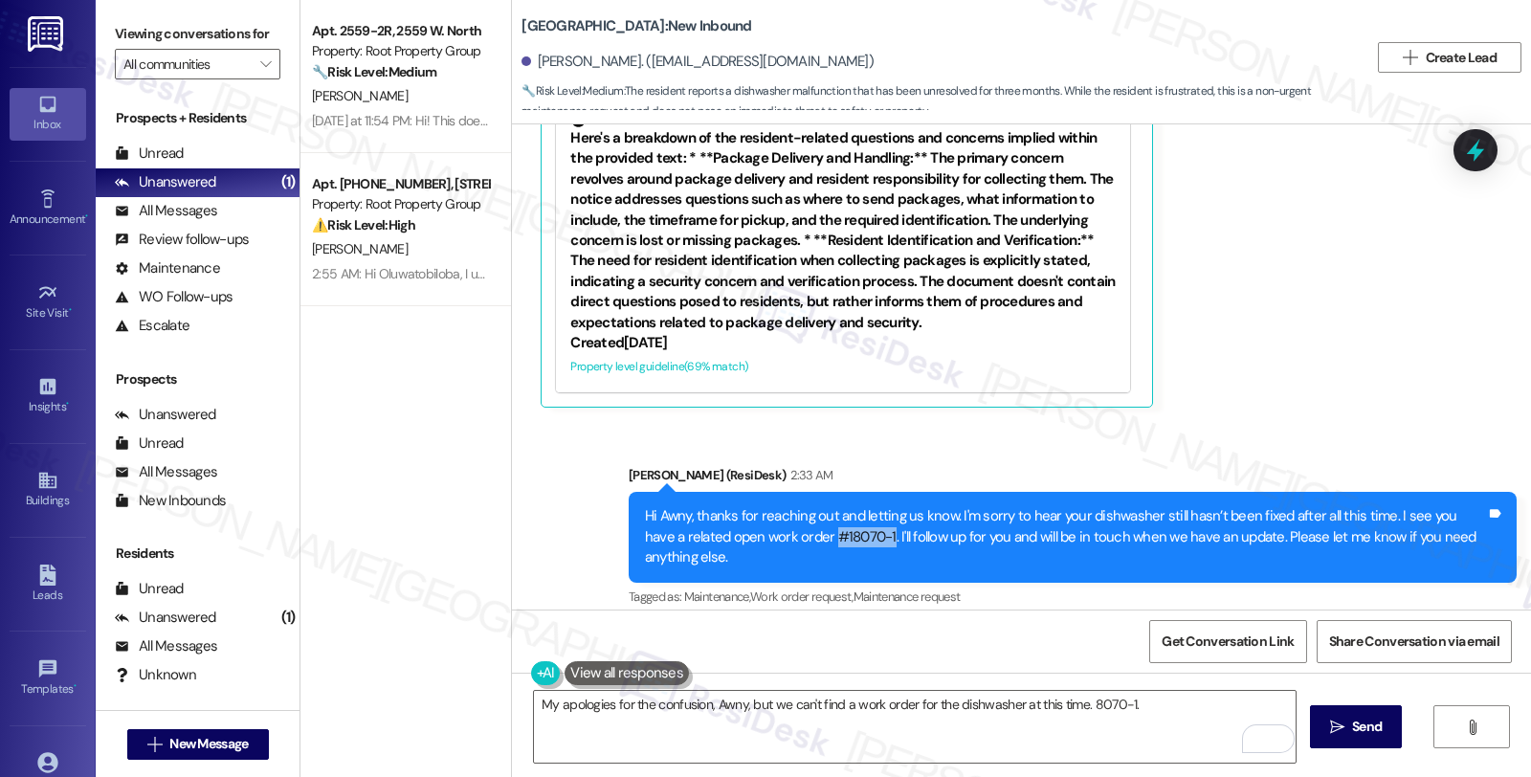
drag, startPoint x: 777, startPoint y: 529, endPoint x: 836, endPoint y: 534, distance: 59.5
click at [836, 534] on div "Hi Awny, thanks for reaching out and letting us know. I'm sorry to hear your di…" at bounding box center [1065, 536] width 841 height 61
copy div "#18070-1"
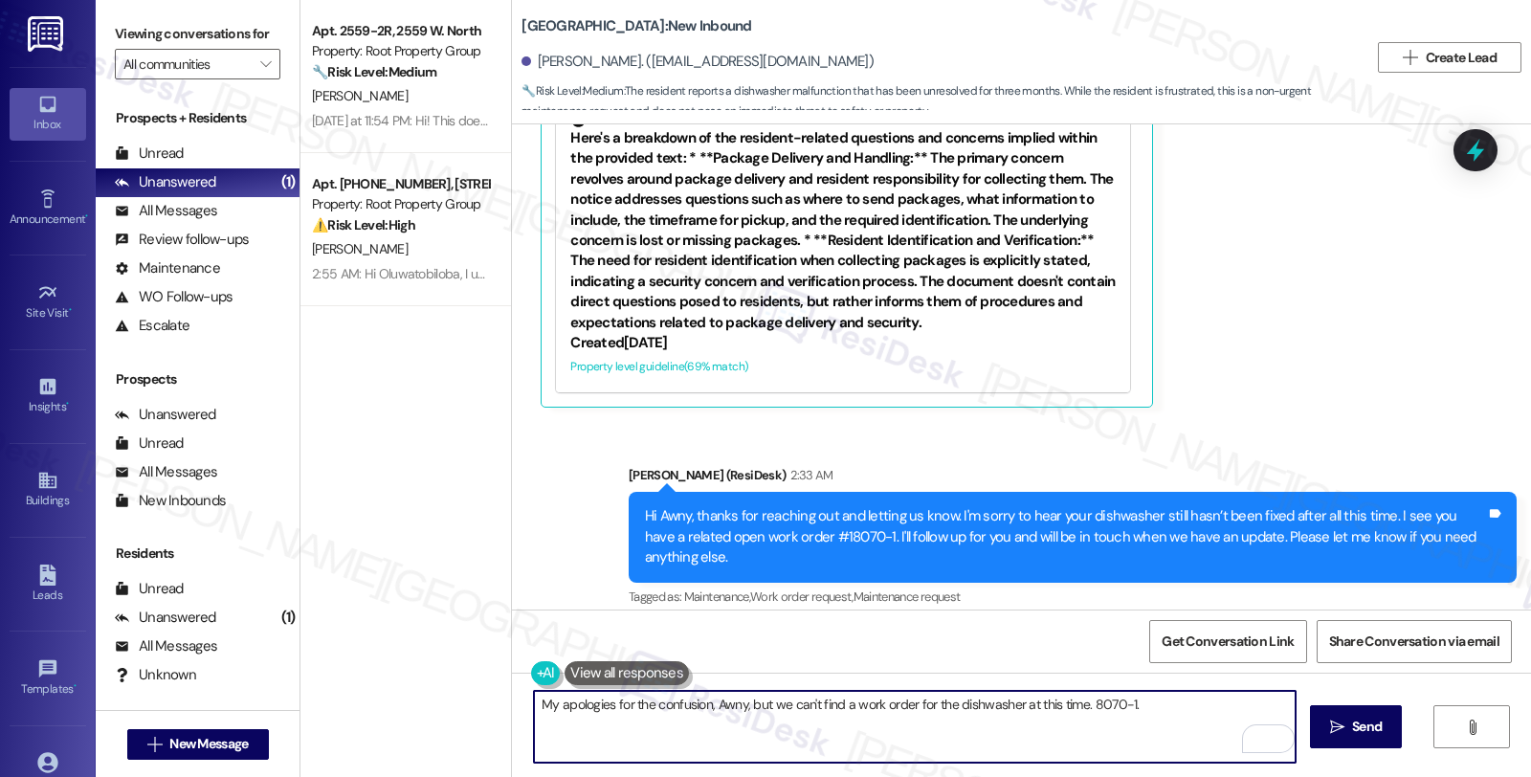
drag, startPoint x: 1078, startPoint y: 703, endPoint x: 1155, endPoint y: 703, distance: 76.5
click at [1155, 703] on textarea "My apologies for the confusion, Awny, but we can't find a work order for the di…" at bounding box center [915, 727] width 762 height 72
paste textarea "#18070-1"
paste textarea "is to seal holes behind the machine."
click at [657, 725] on textarea "My apologies for the confusion, Awny, but we can't find a work order for the di…" at bounding box center [915, 727] width 762 height 72
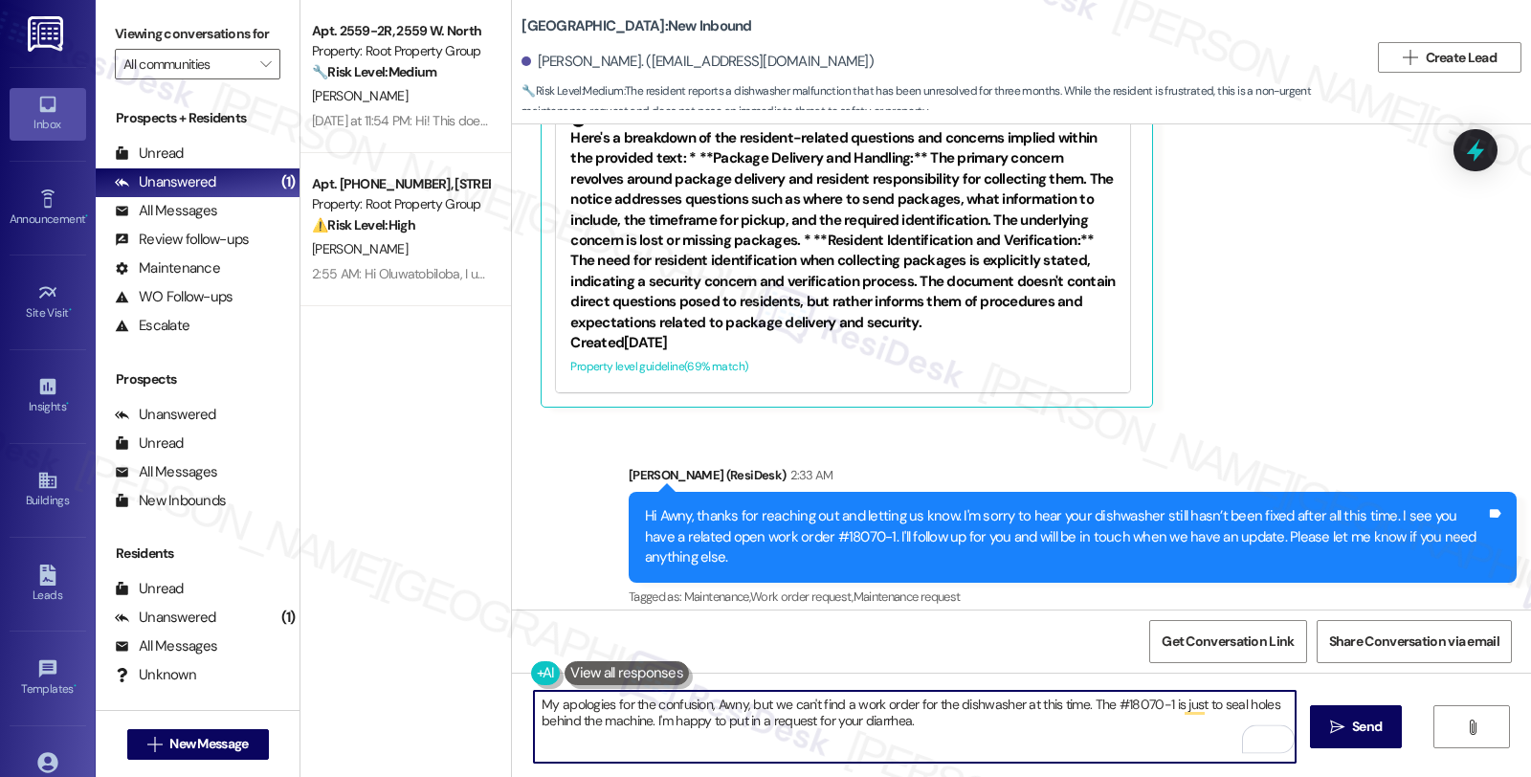
click at [875, 722] on textarea "My apologies for the confusion, Awny, but we can't find a work order for the di…" at bounding box center [915, 727] width 762 height 72
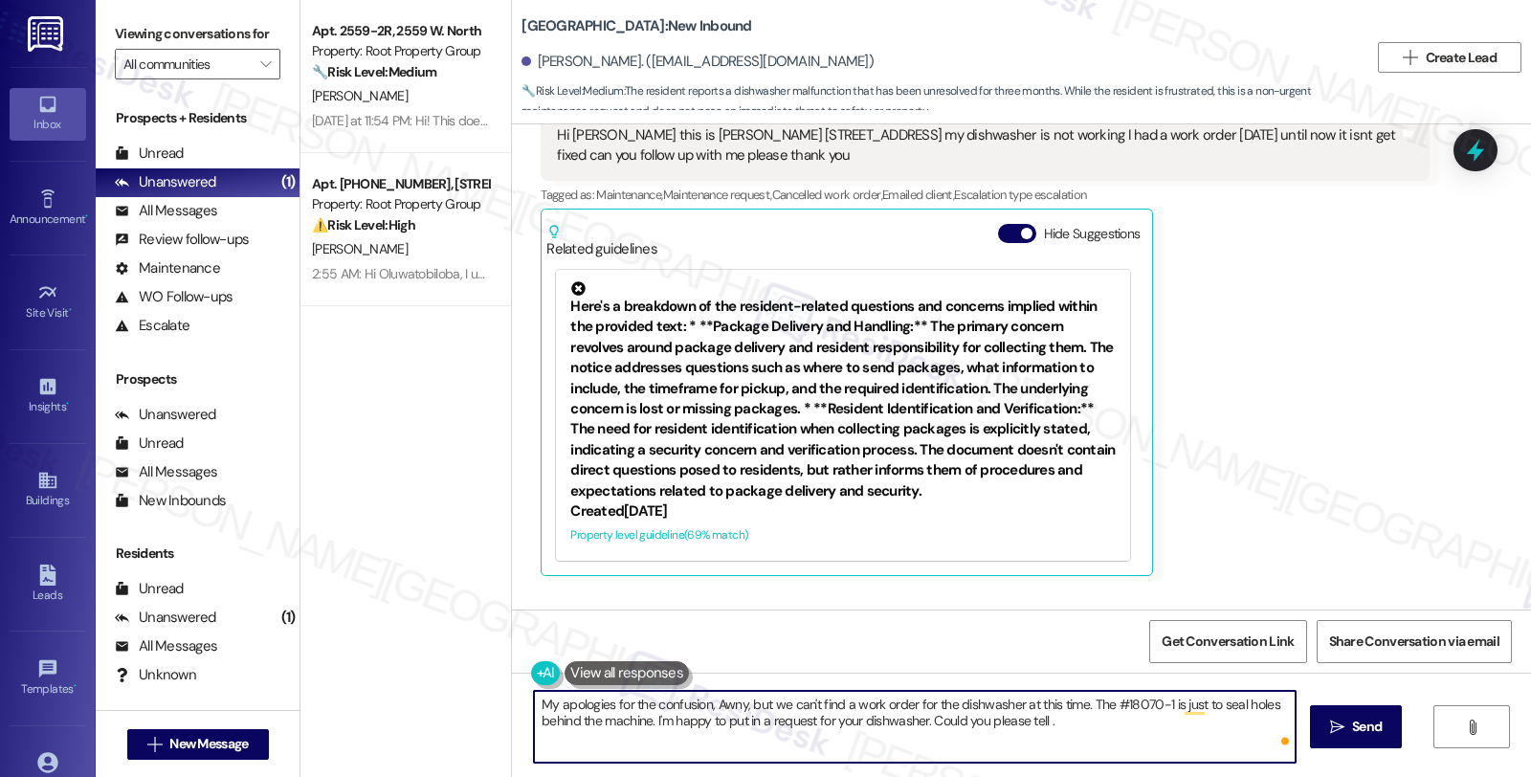
scroll to position [3154, 0]
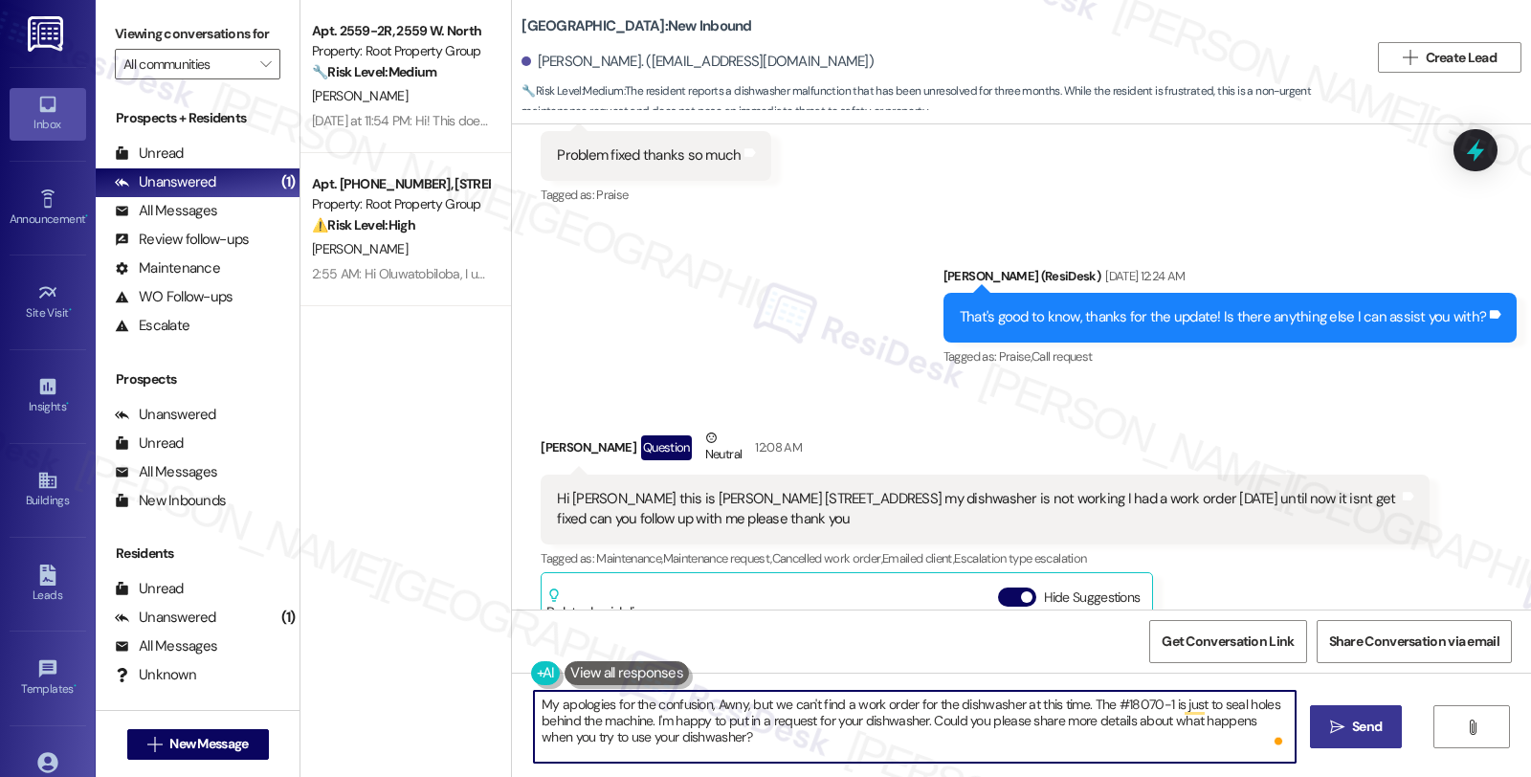
type textarea "My apologies for the confusion, Awny, but we can't find a work order for the di…"
click at [1348, 730] on span "Send" at bounding box center [1366, 727] width 37 height 20
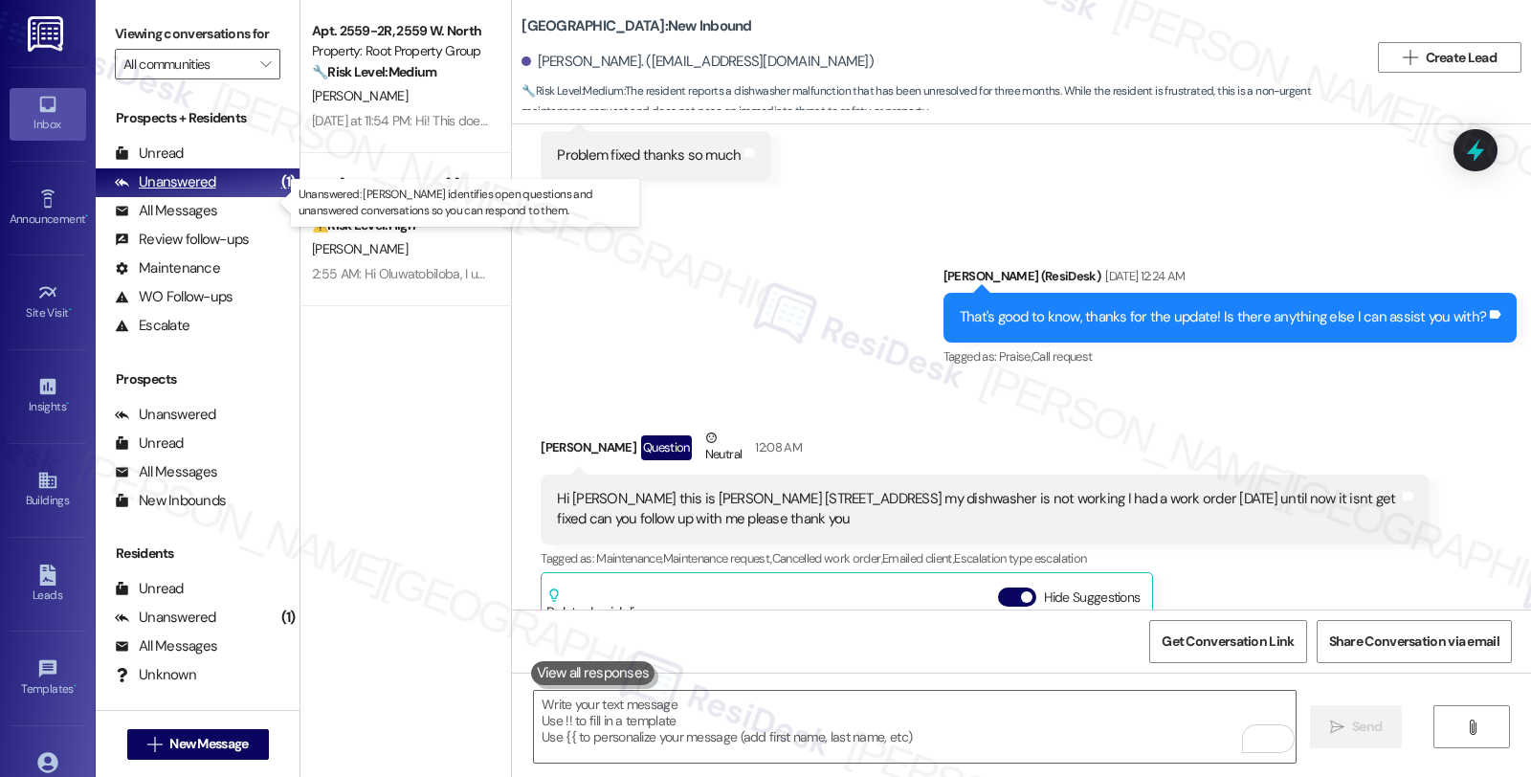
click at [231, 197] on div "Unanswered (1)" at bounding box center [198, 182] width 204 height 29
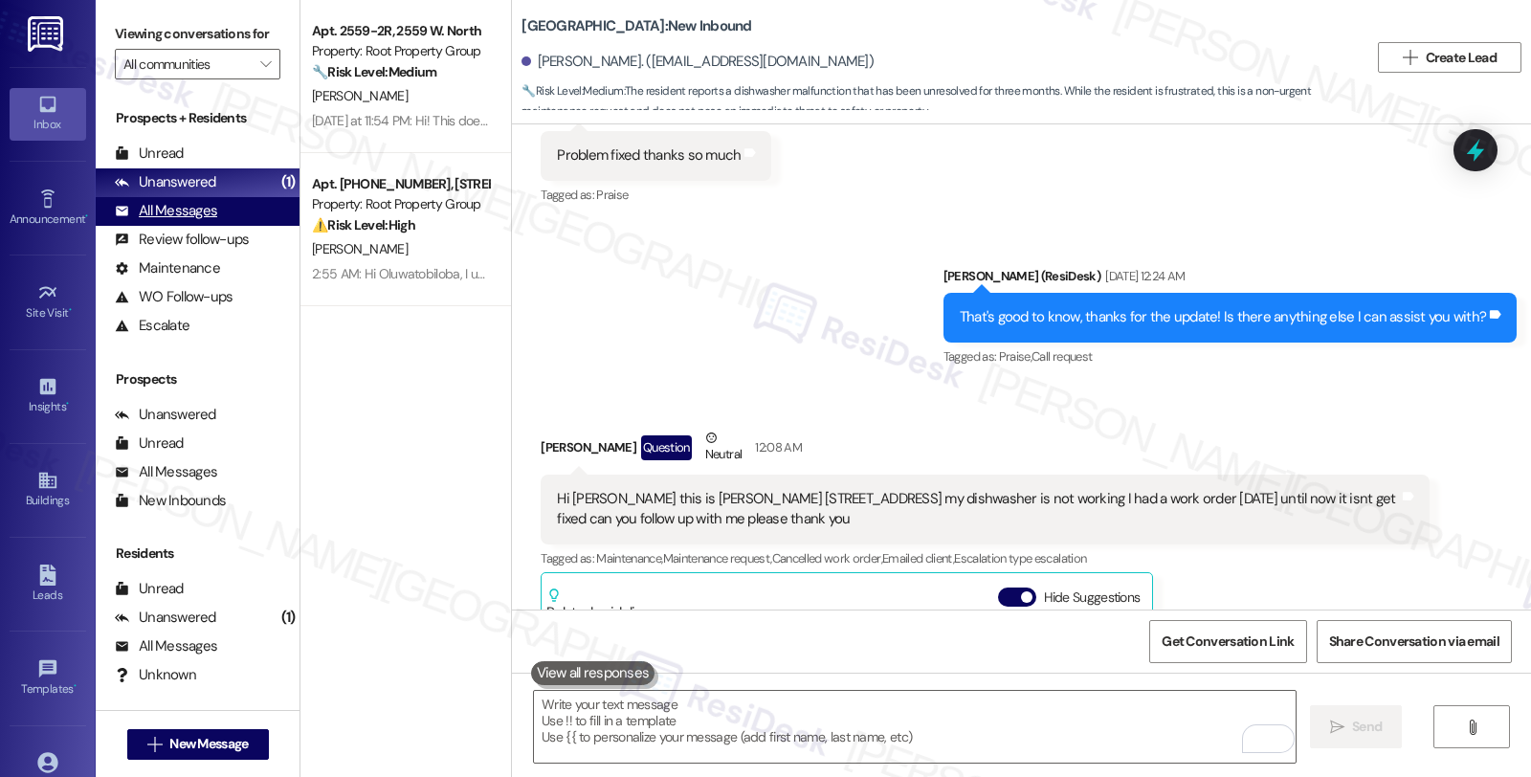
click at [213, 220] on div "All Messages (undefined)" at bounding box center [198, 211] width 204 height 29
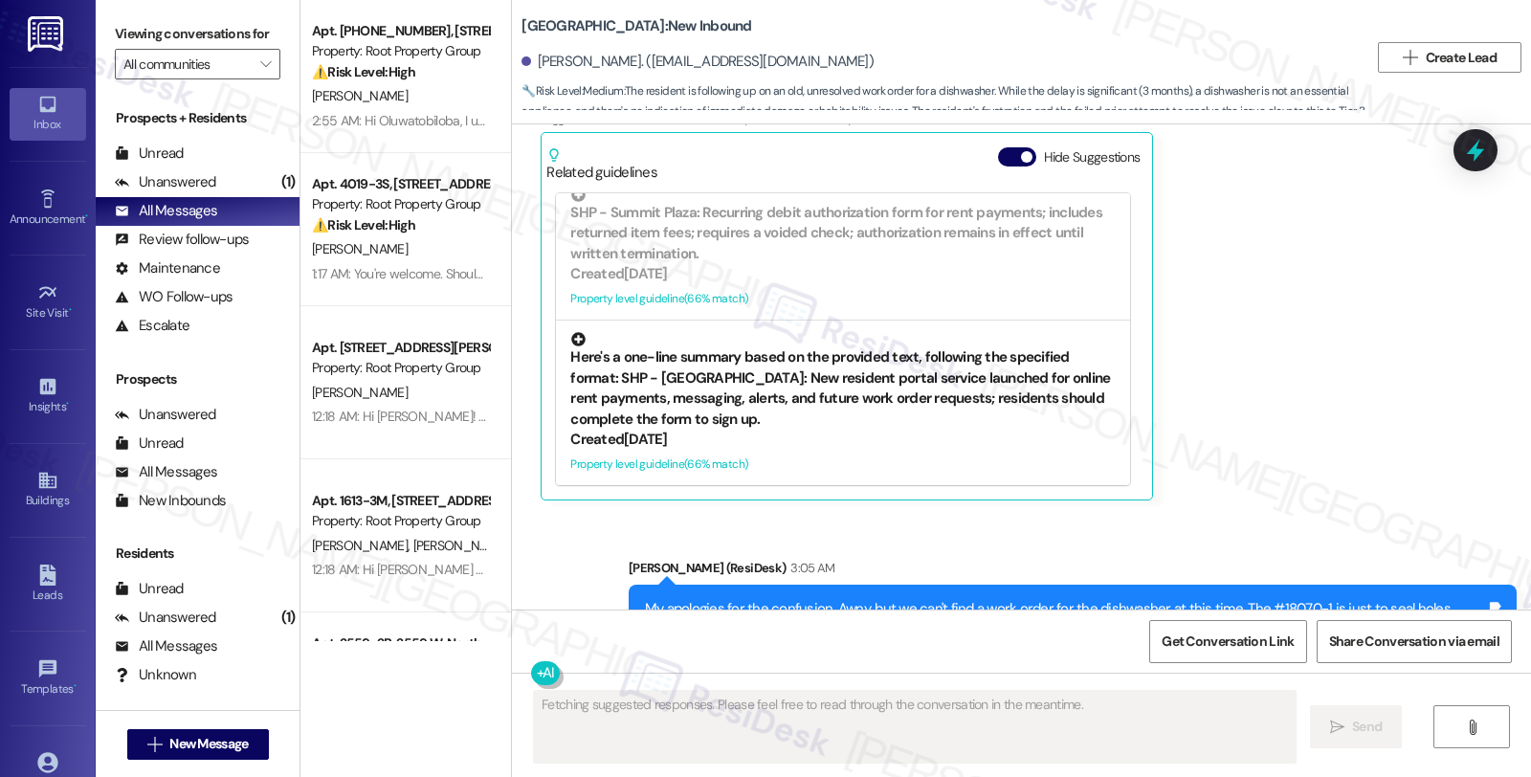
scroll to position [4577, 0]
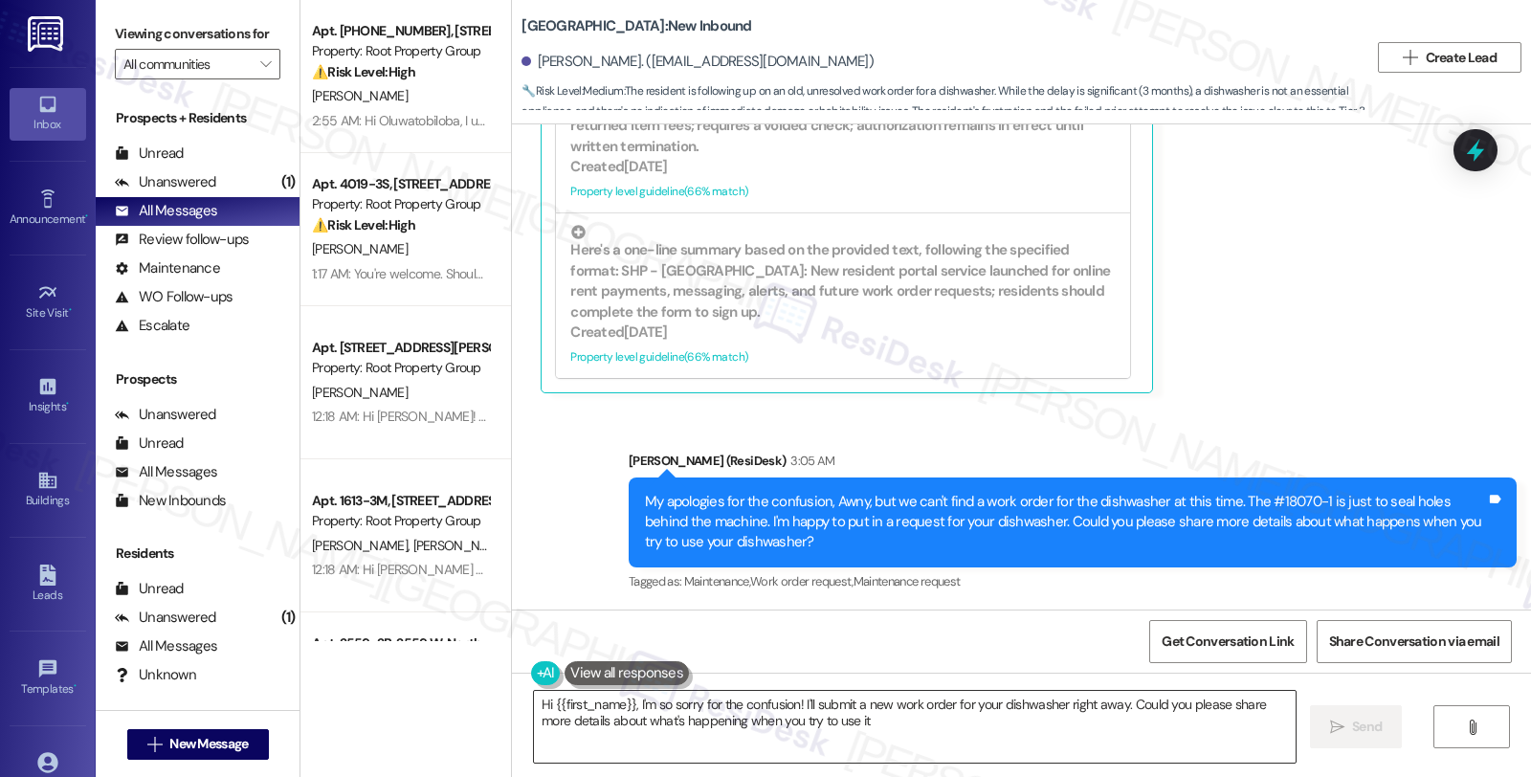
type textarea "Hi {{first_name}}, I'm so sorry for the confusion! I'll submit a new work order…"
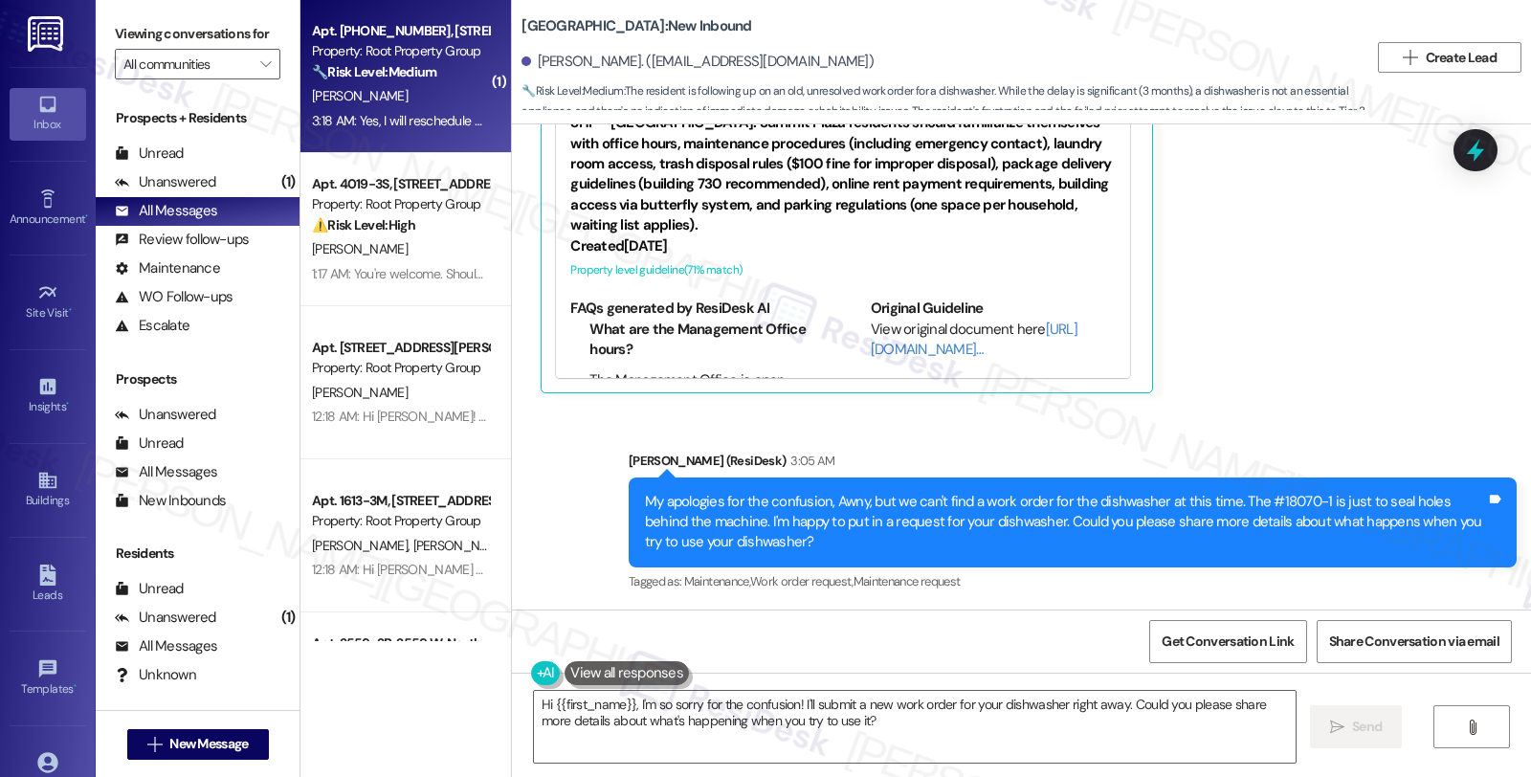
click at [399, 72] on strong "🔧 Risk Level: Medium" at bounding box center [374, 71] width 124 height 17
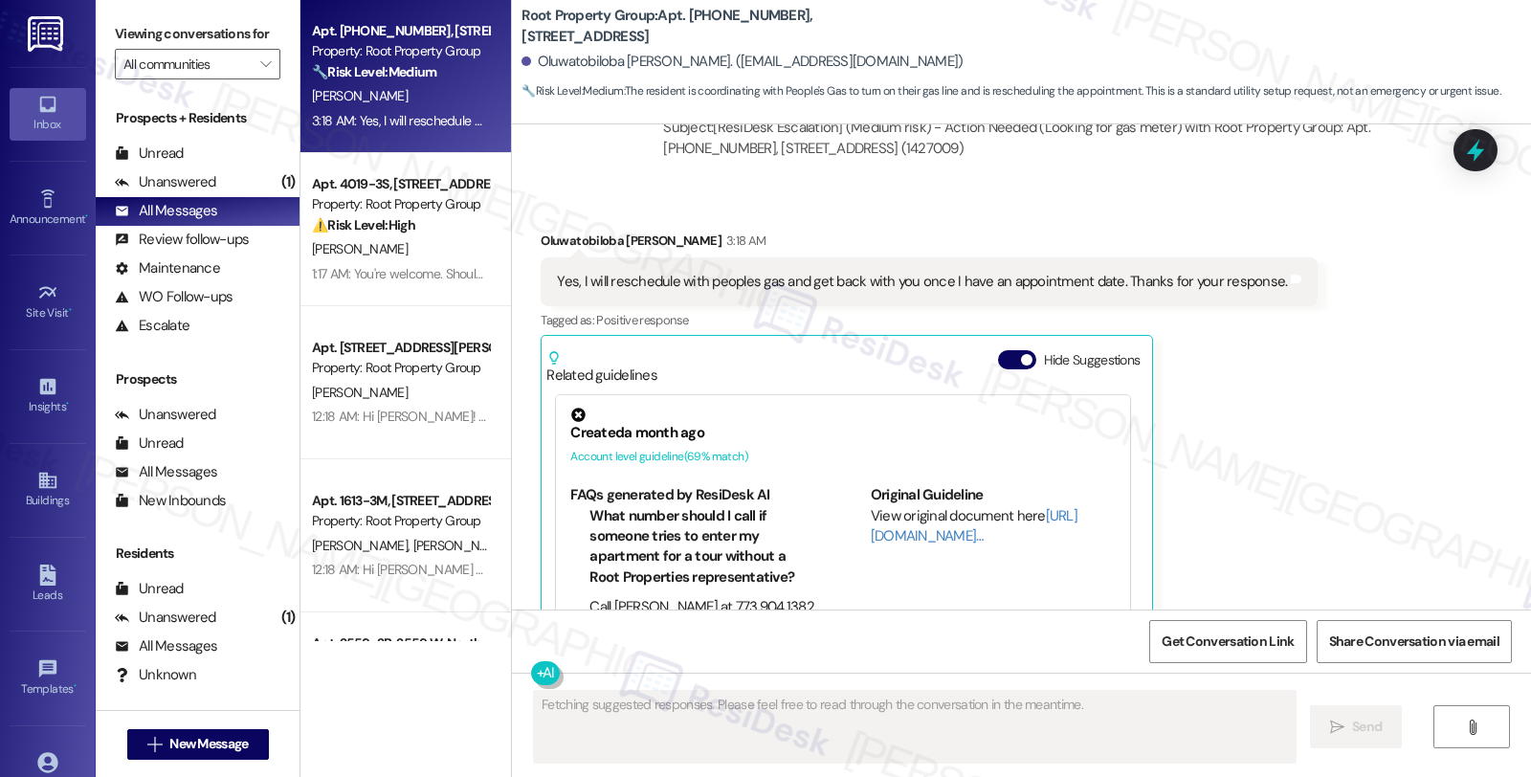
scroll to position [1106, 0]
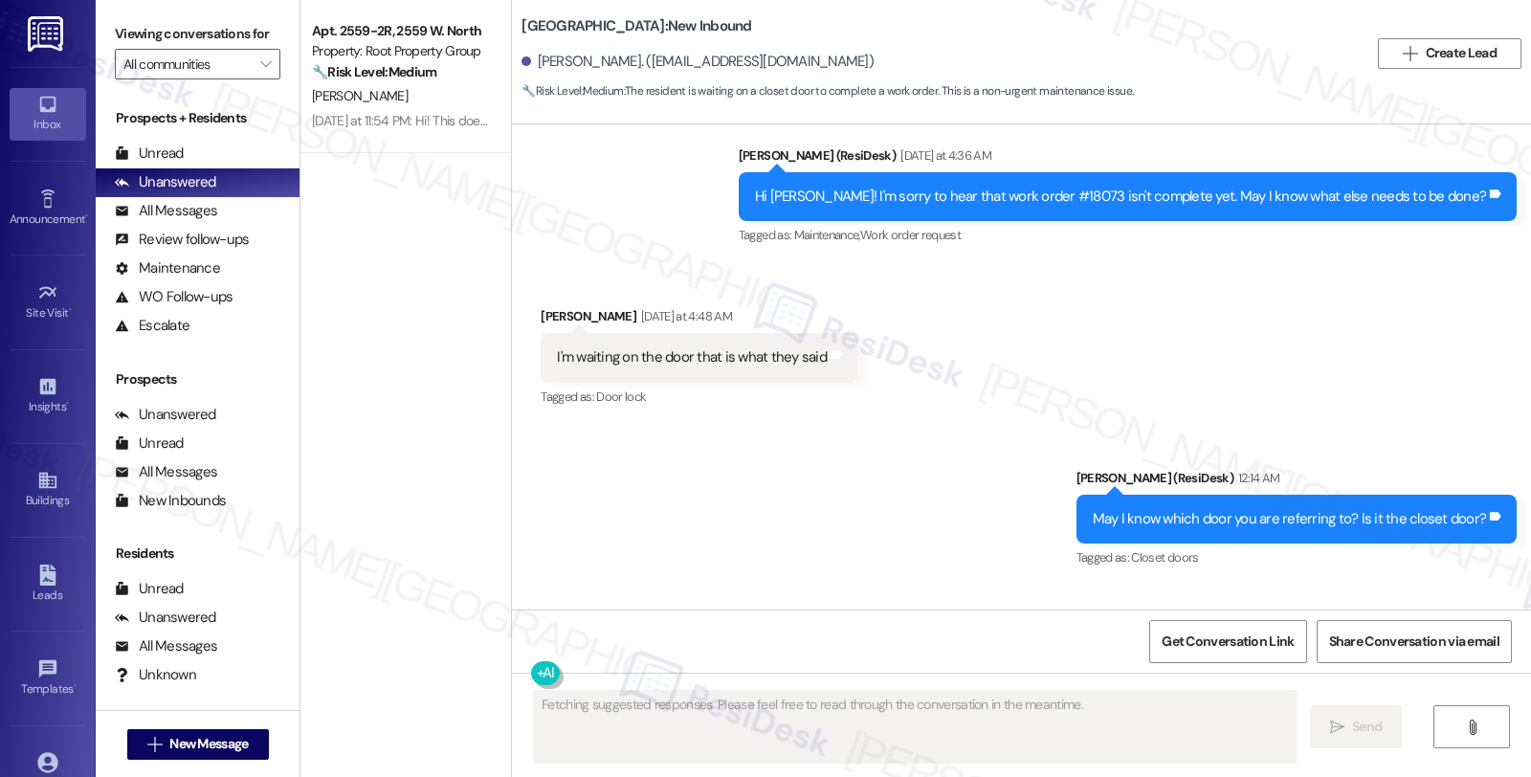
scroll to position [2514, 0]
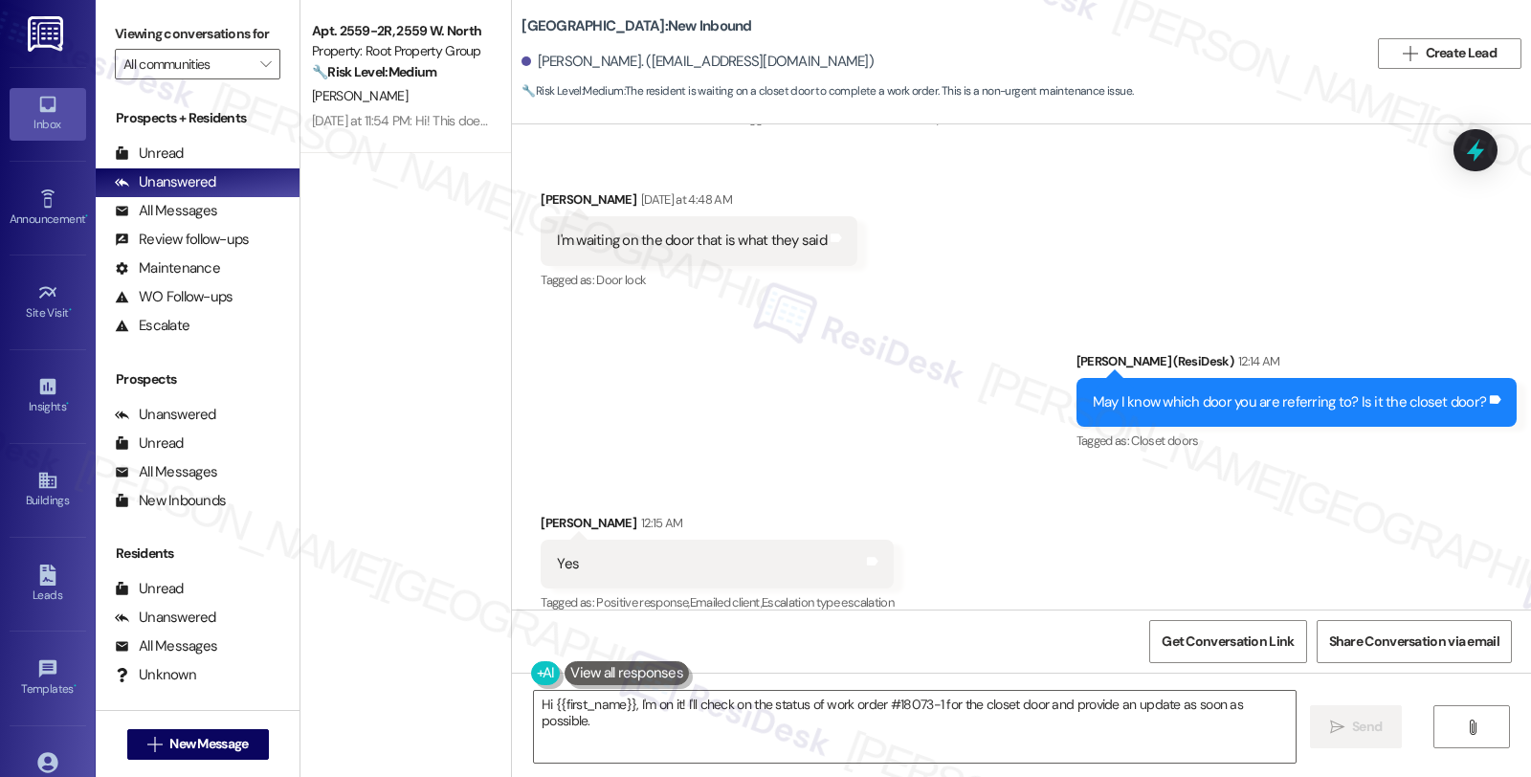
drag, startPoint x: 1285, startPoint y: 483, endPoint x: 1270, endPoint y: 486, distance: 15.6
click at [1285, 482] on div "Received via SMS Samiha Gerges 12:15 AM Yes Tags and notes Tagged as: Positive …" at bounding box center [1021, 551] width 1019 height 162
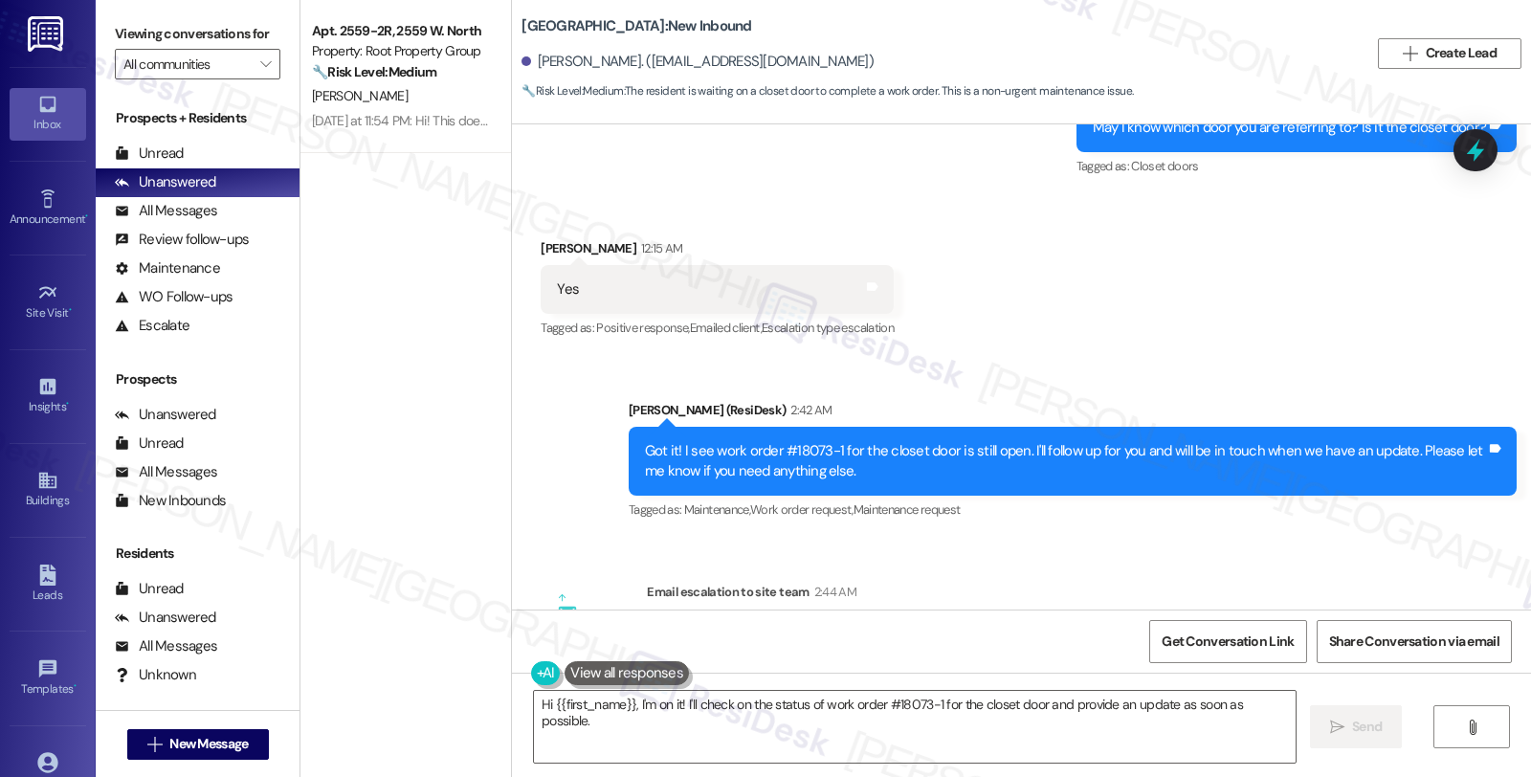
scroll to position [2788, 0]
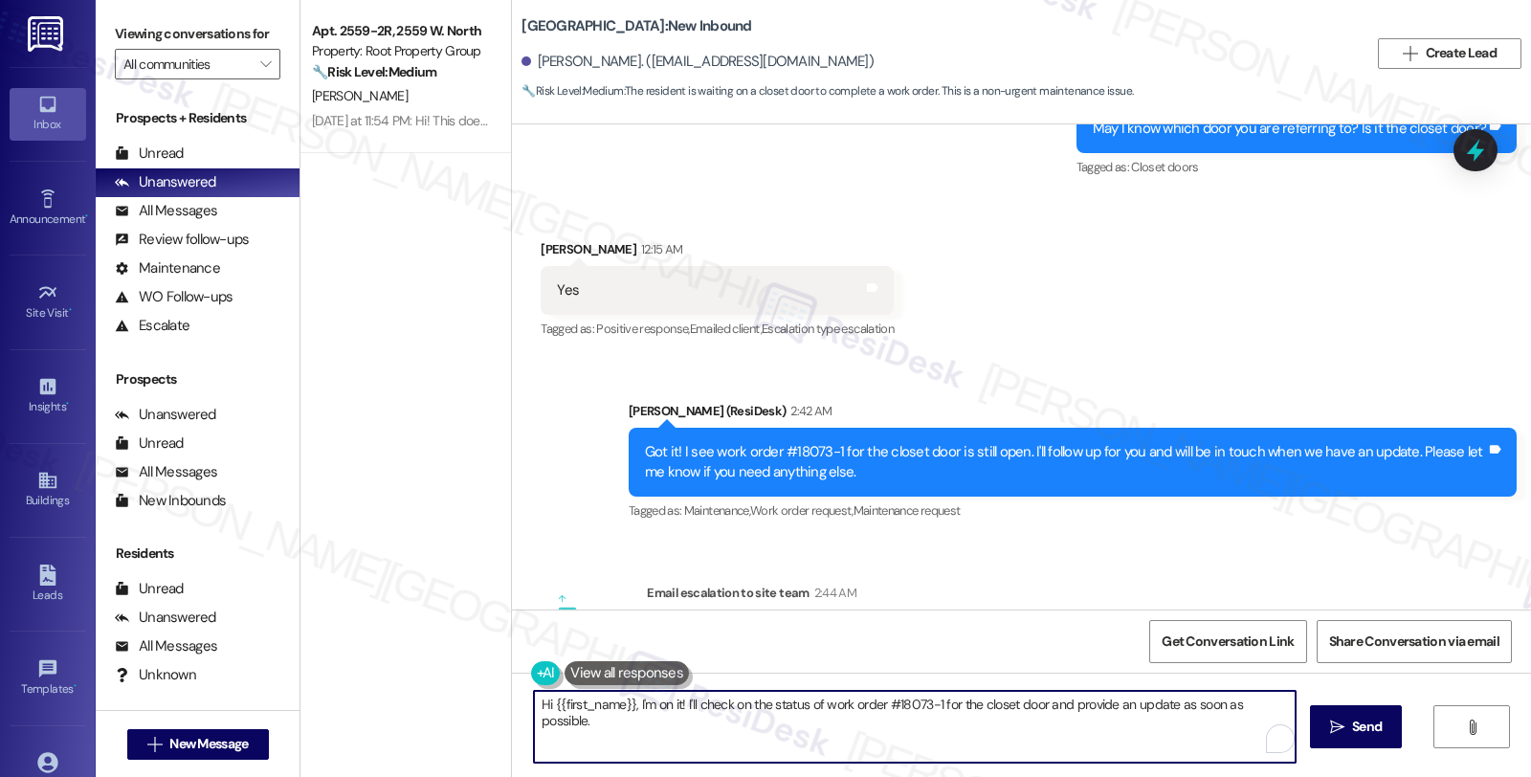
drag, startPoint x: 526, startPoint y: 702, endPoint x: 1299, endPoint y: 696, distance: 773.1
click at [1299, 696] on div "Hi {{first_name}}, I'm on it! I'll check on the status of work order #18073-1 f…" at bounding box center [1021, 745] width 1019 height 144
paste textarea "we do not have the doors yet, once they come in, we will schedule for the contr…"
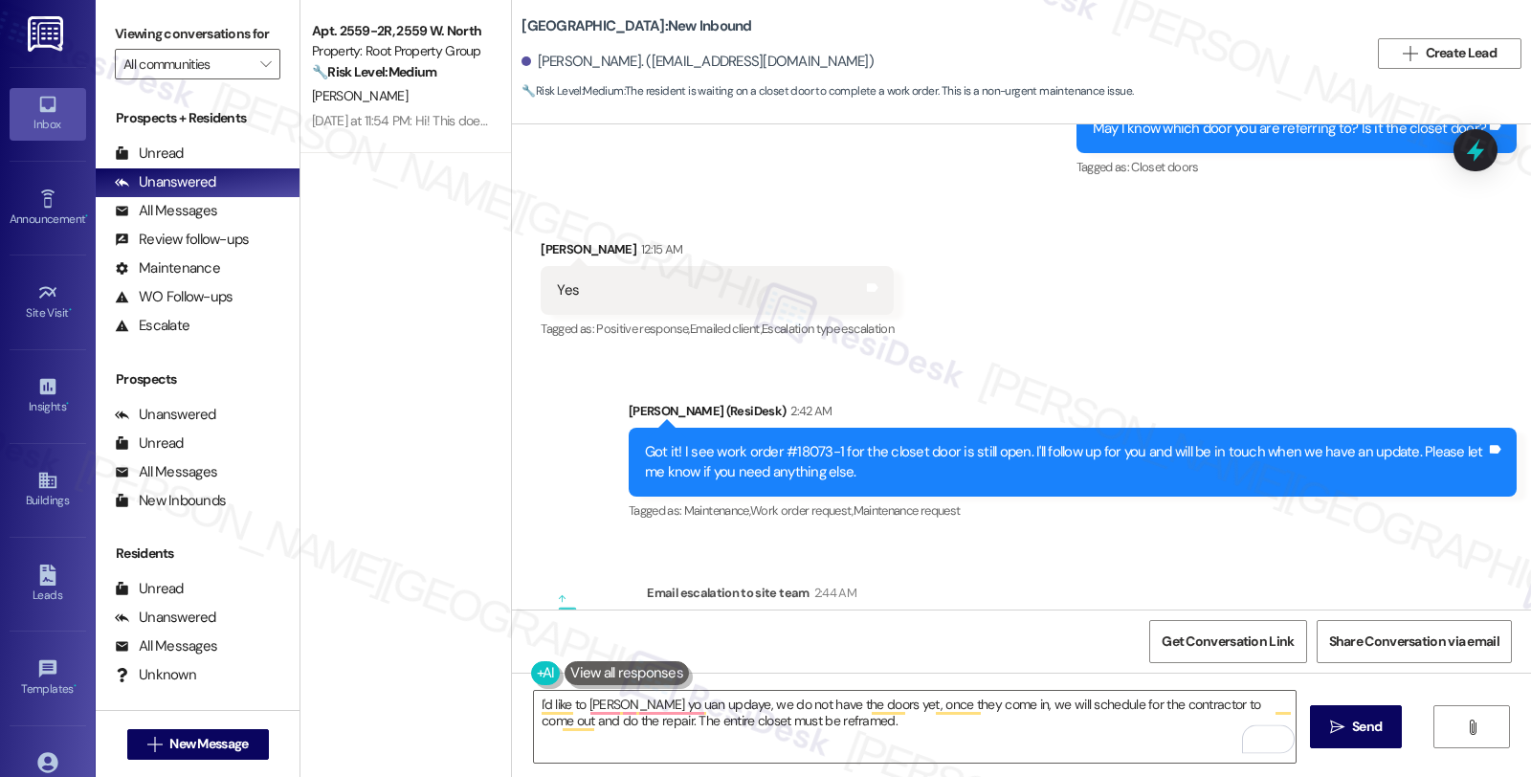
click at [541, 239] on div "Samiha Gerges 12:15 AM" at bounding box center [717, 252] width 353 height 27
copy div "Samiha"
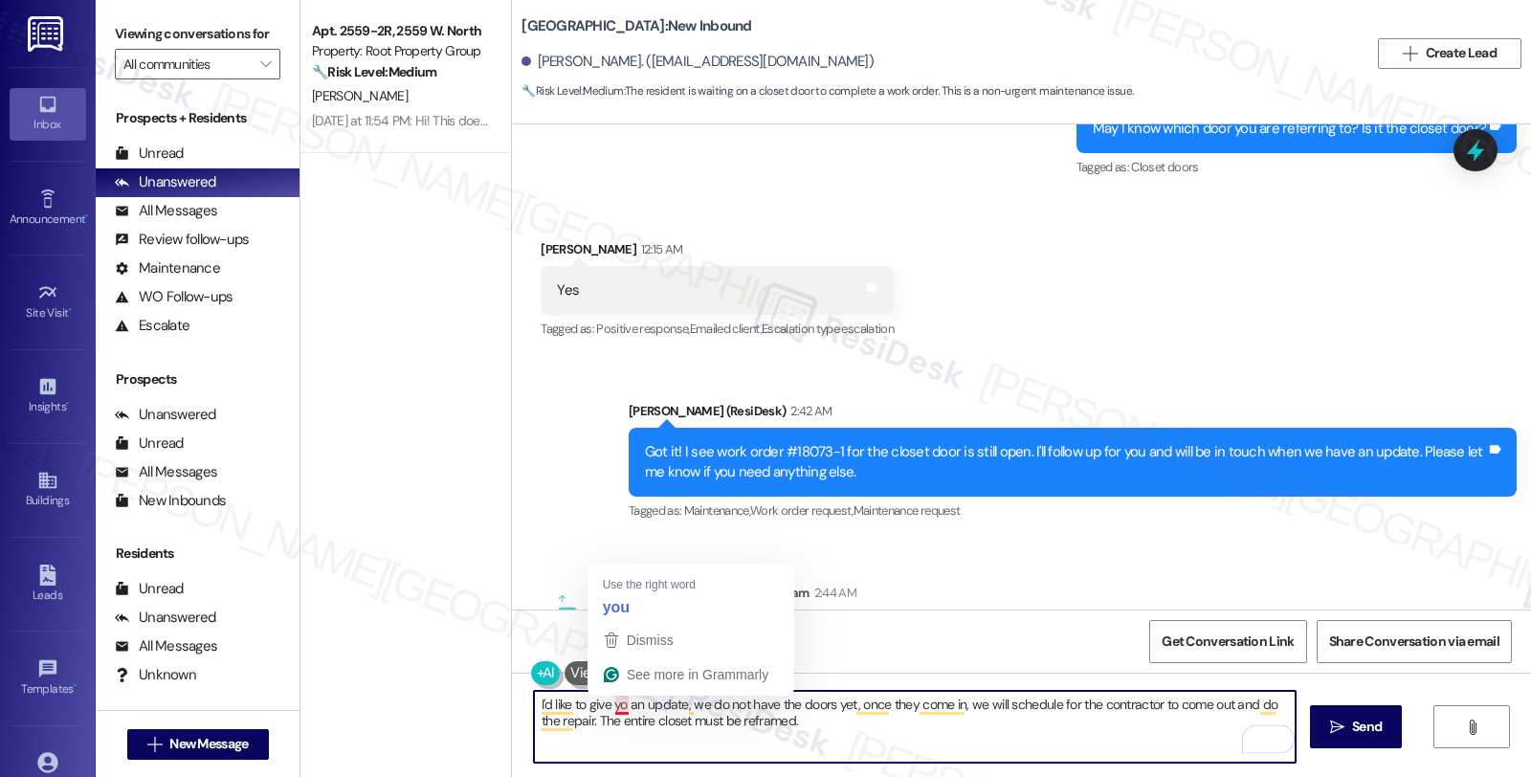
click at [616, 705] on textarea "I'd like to give yo an update, we do not have the doors yet, once they come in,…" at bounding box center [915, 727] width 762 height 72
click at [679, 704] on textarea "I'd like to give you an update, we do not have the doors yet, once they come in…" at bounding box center [915, 727] width 762 height 72
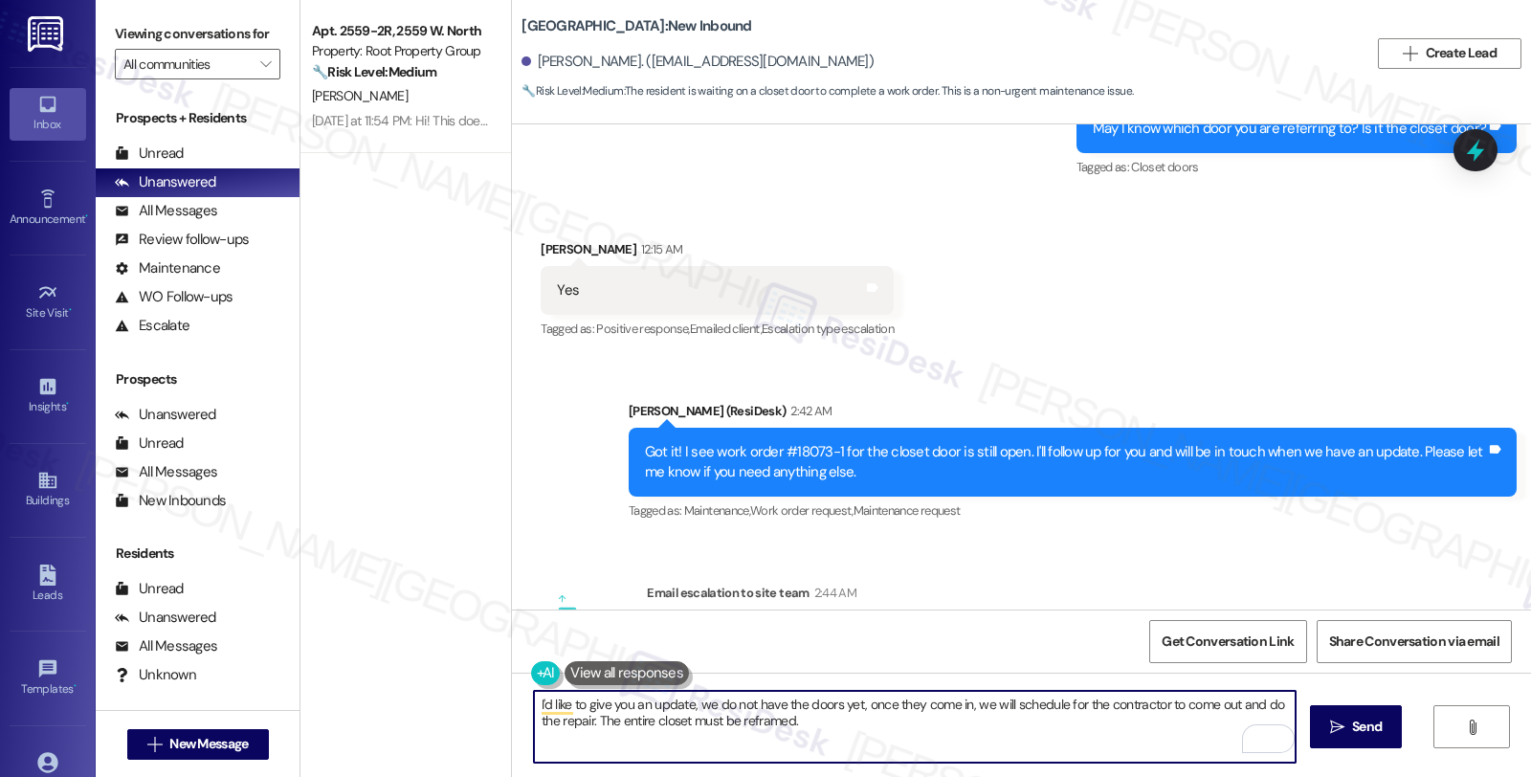
click at [685, 703] on textarea "I'd like to give you an update, we do not have the doors yet, once they come in…" at bounding box center [915, 727] width 762 height 72
paste textarea "Samiha"
click at [865, 719] on textarea "I'd like to give you an update, Samiha. We do not have the doors yet, but once …" at bounding box center [915, 727] width 762 height 72
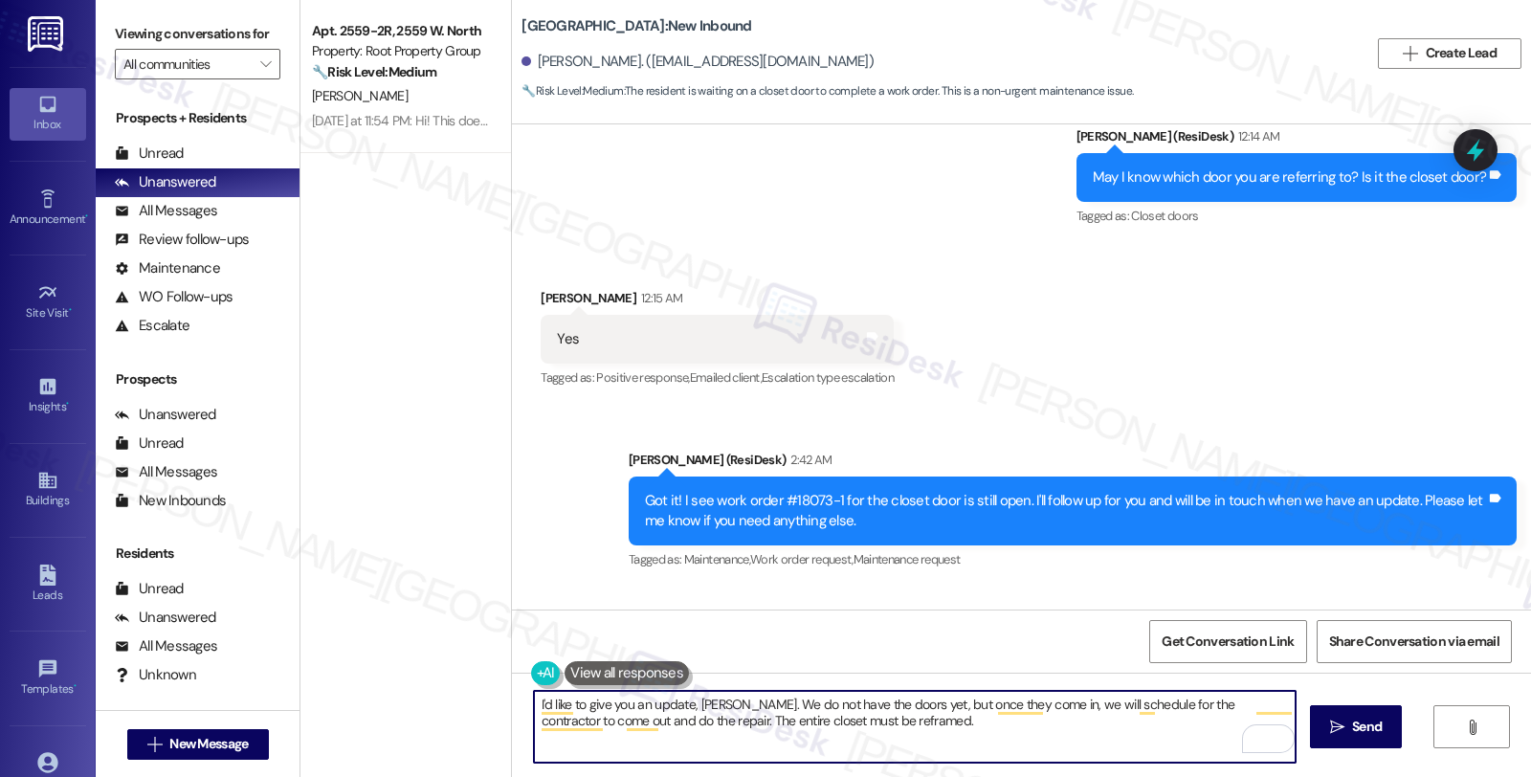
scroll to position [2894, 0]
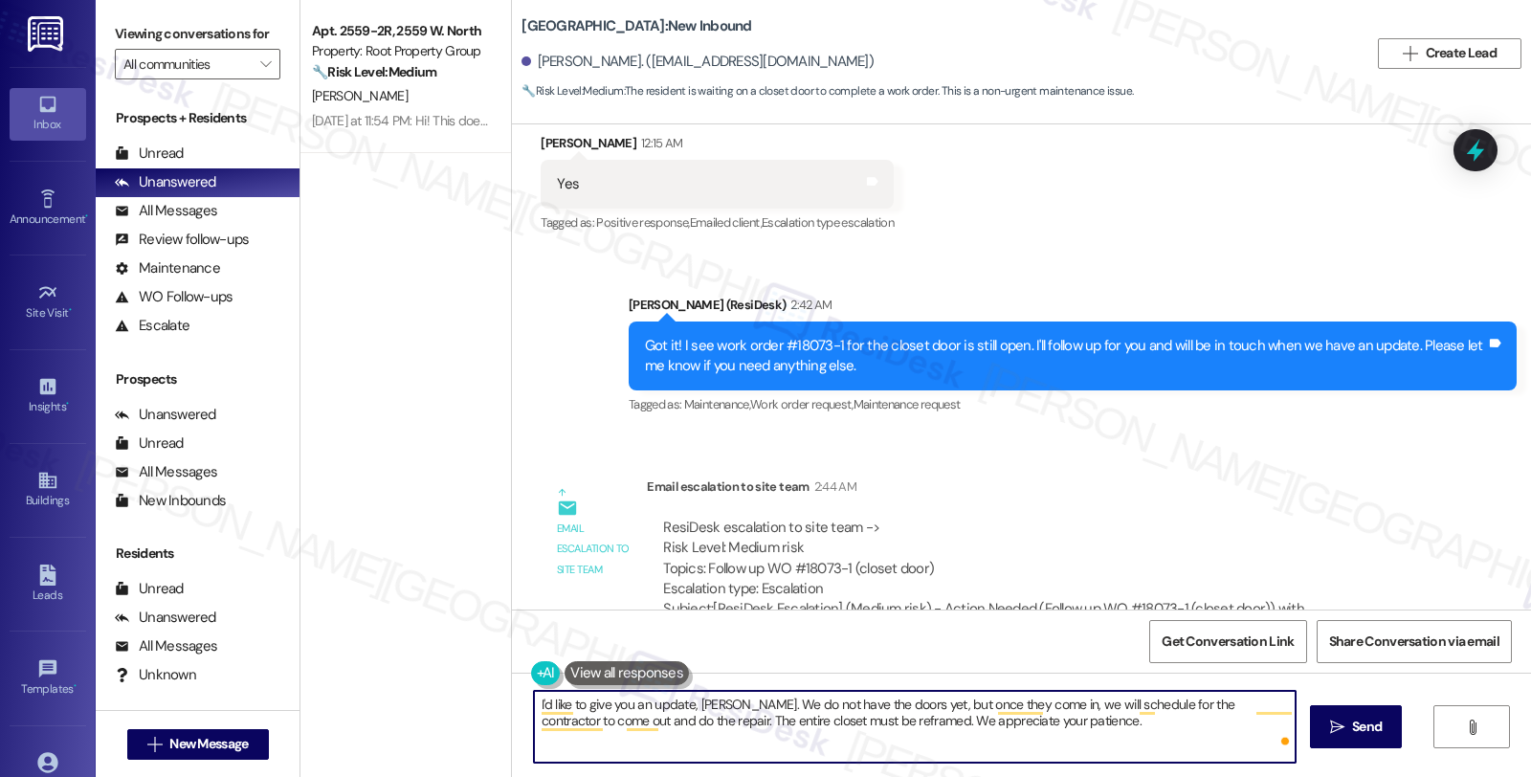
type textarea "I'd like to give you an update, Samiha. We do not have the doors yet, but once …"
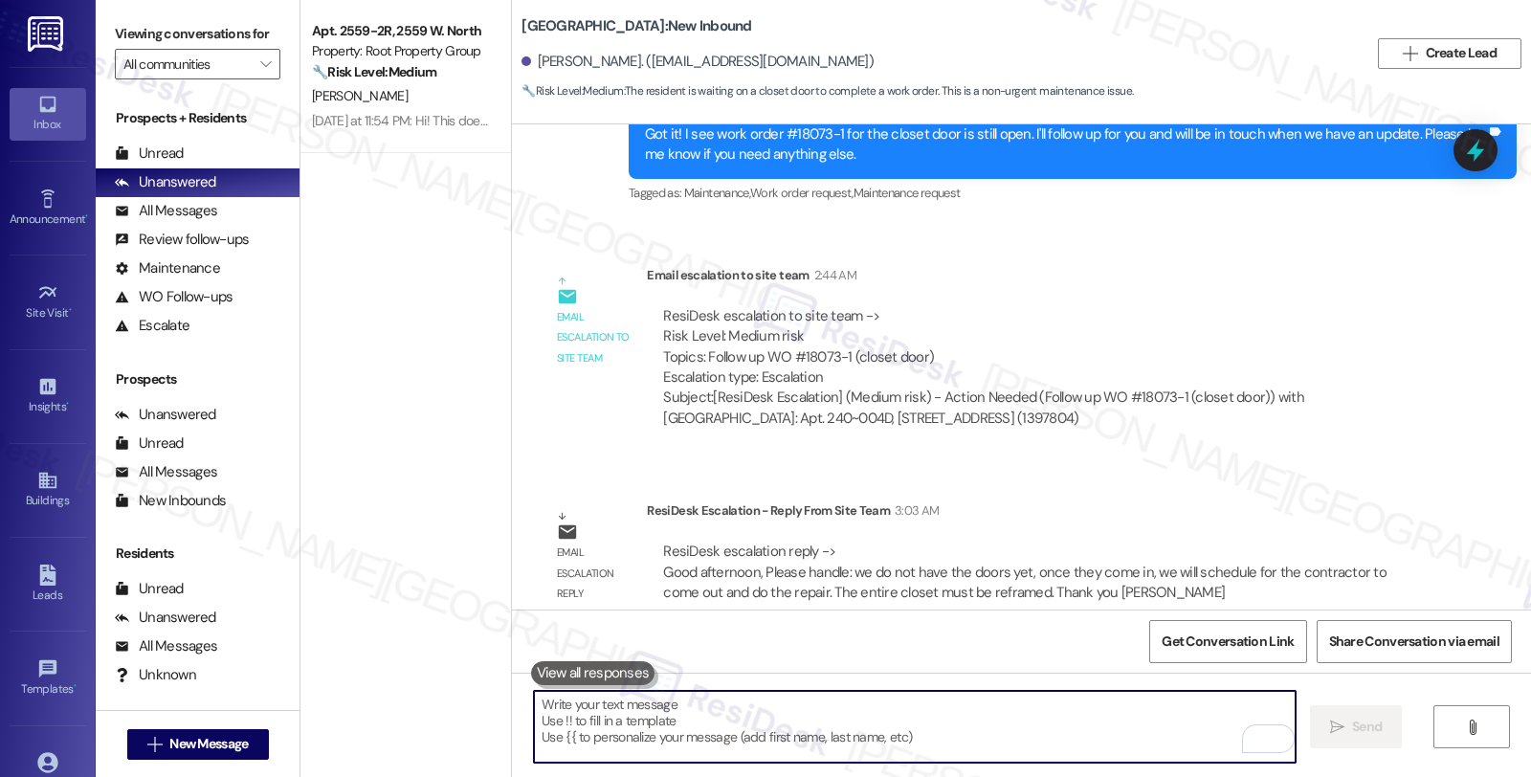
scroll to position [3107, 0]
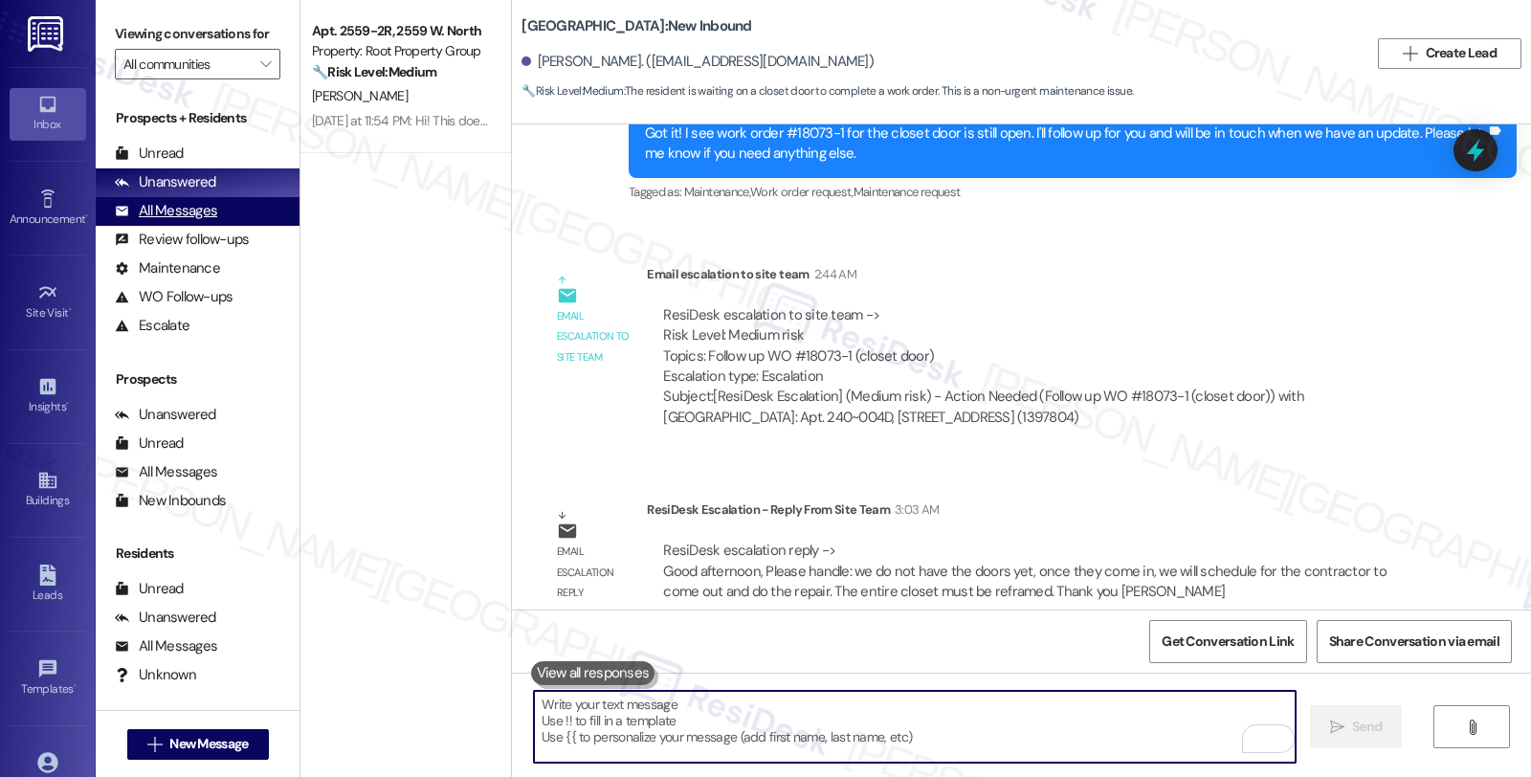
click at [195, 221] on div "All Messages" at bounding box center [166, 211] width 102 height 20
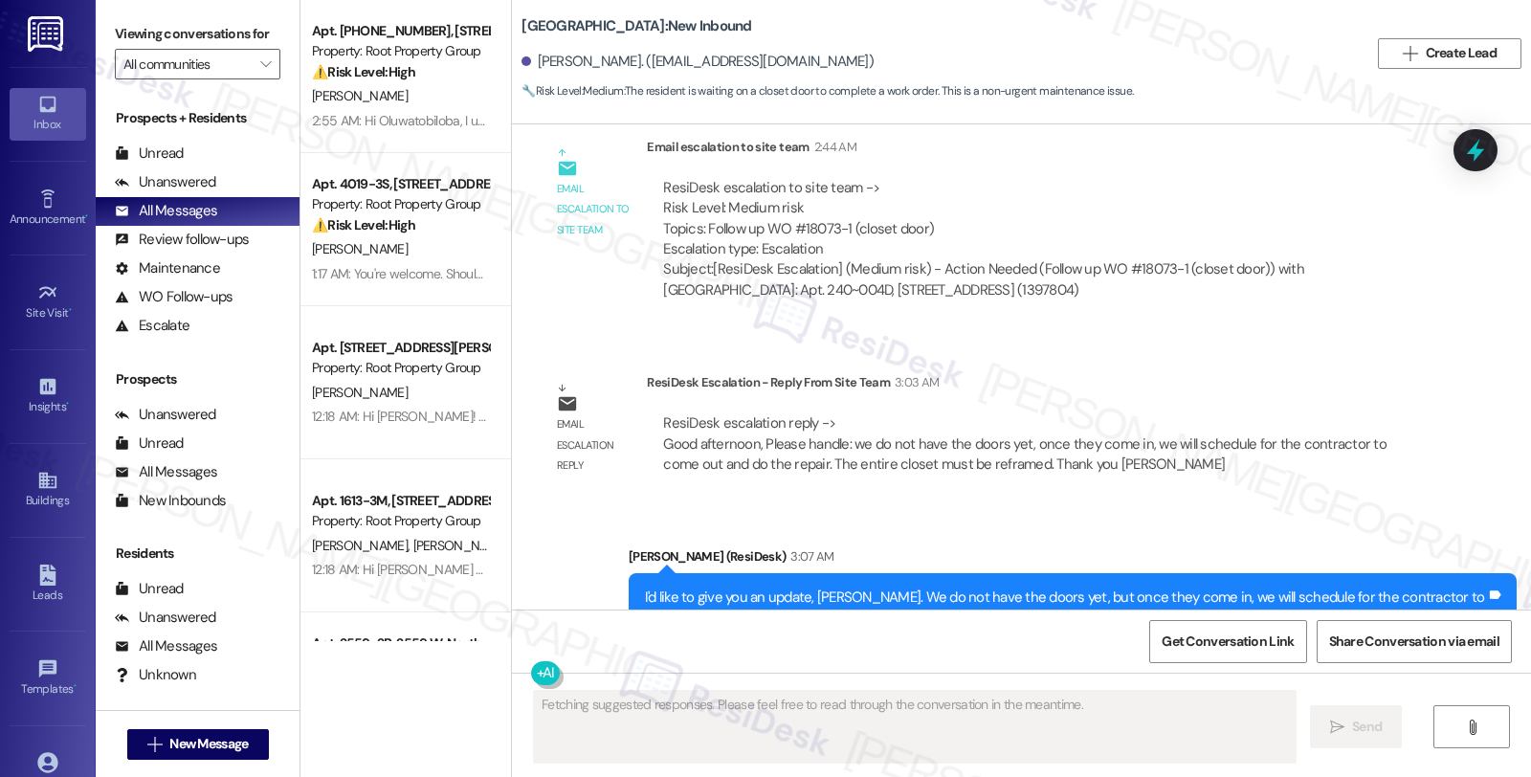
scroll to position [3288, 0]
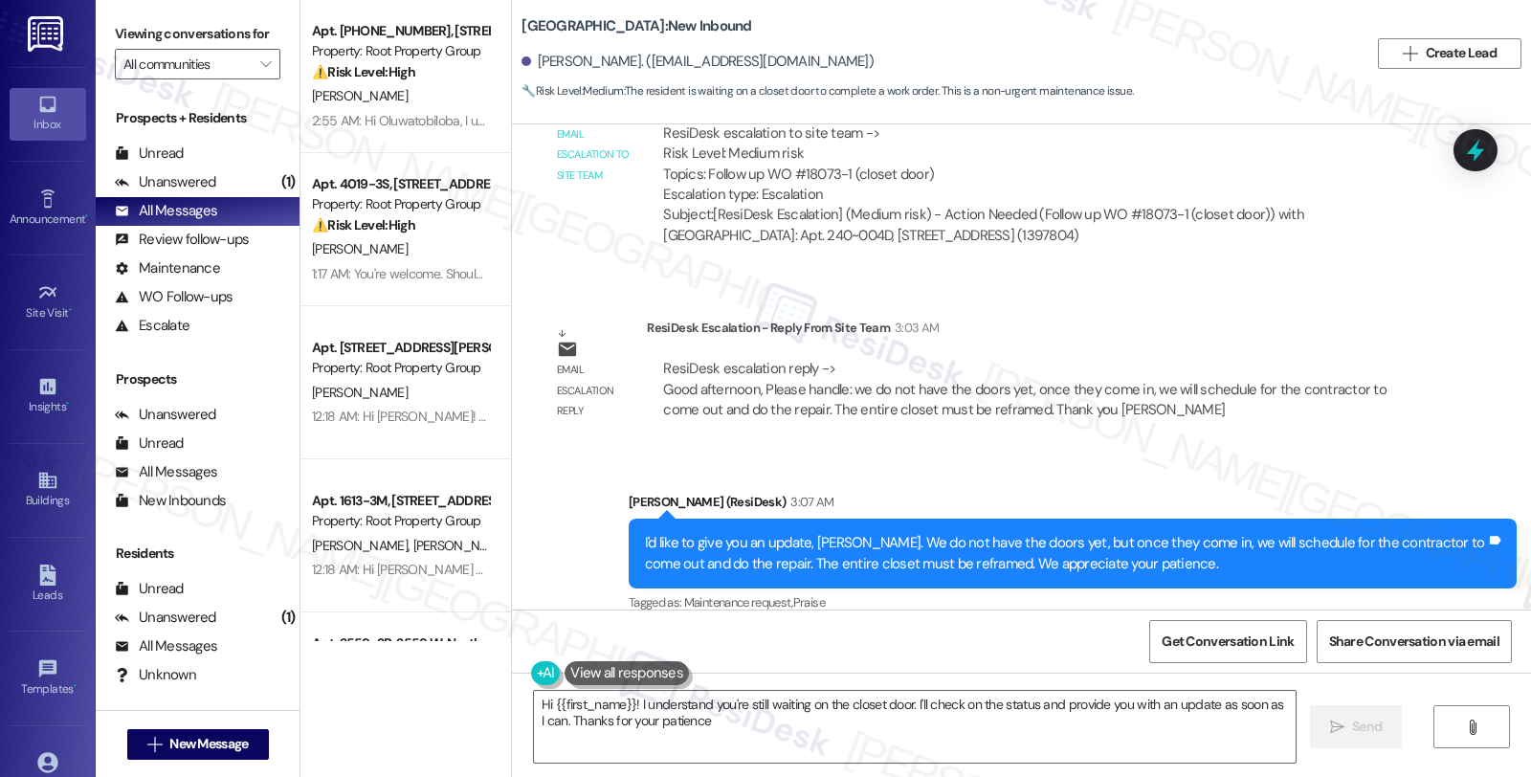
type textarea "Hi {{first_name}}! I understand you're still waiting on the closet door. I'll c…"
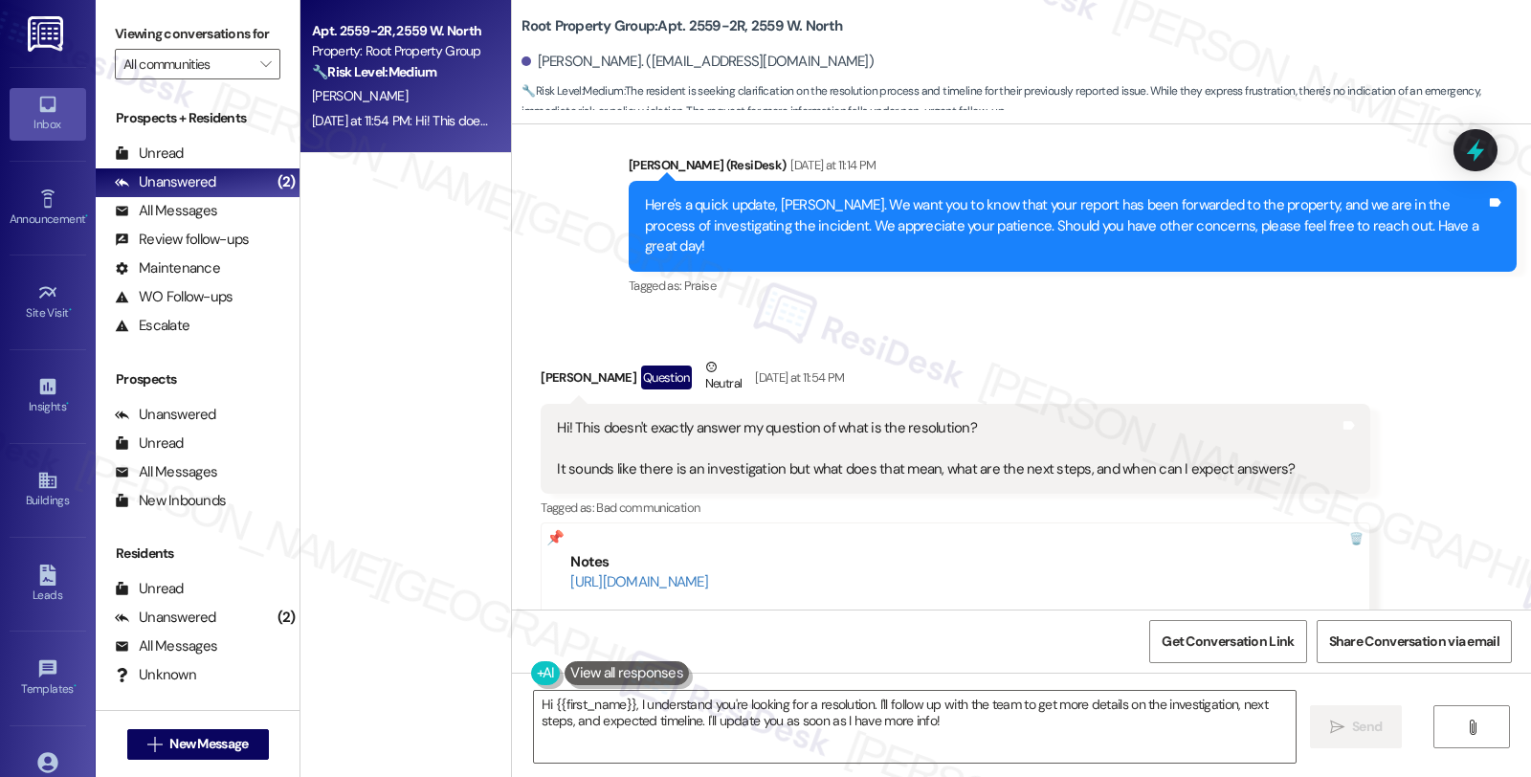
scroll to position [5062, 0]
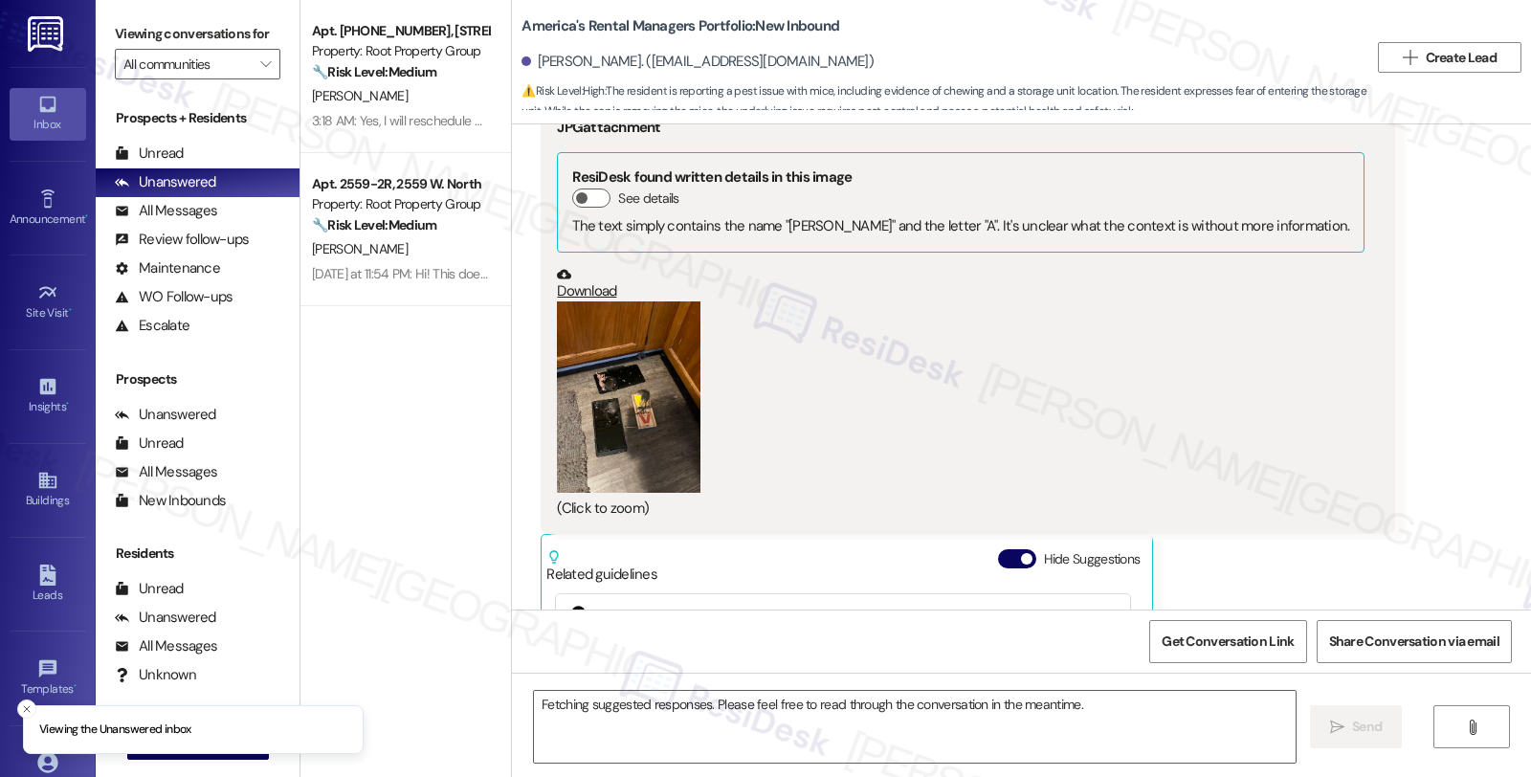
scroll to position [4894, 0]
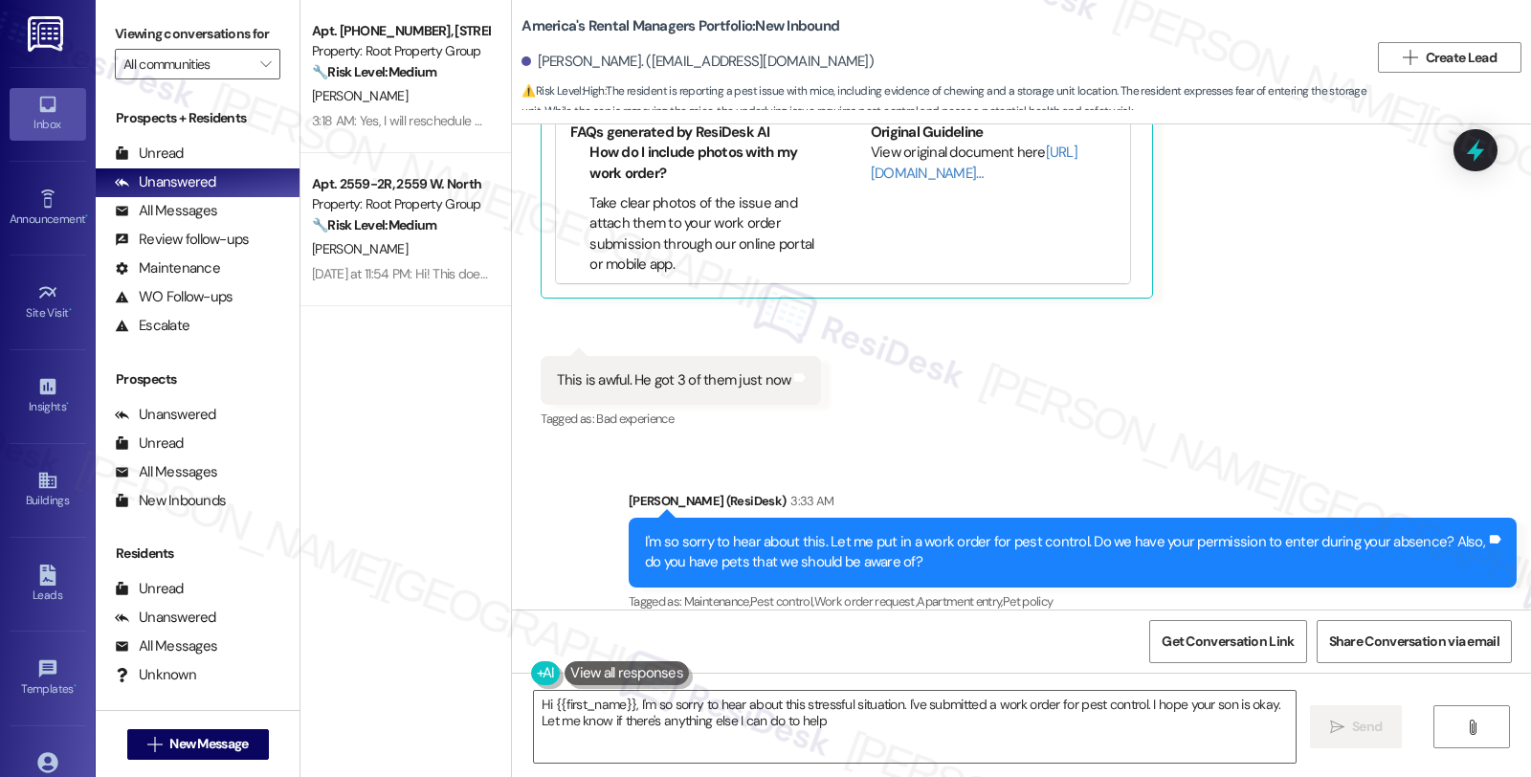
type textarea "Hi {{first_name}}, I'm so sorry to hear about this stressful situation. I've su…"
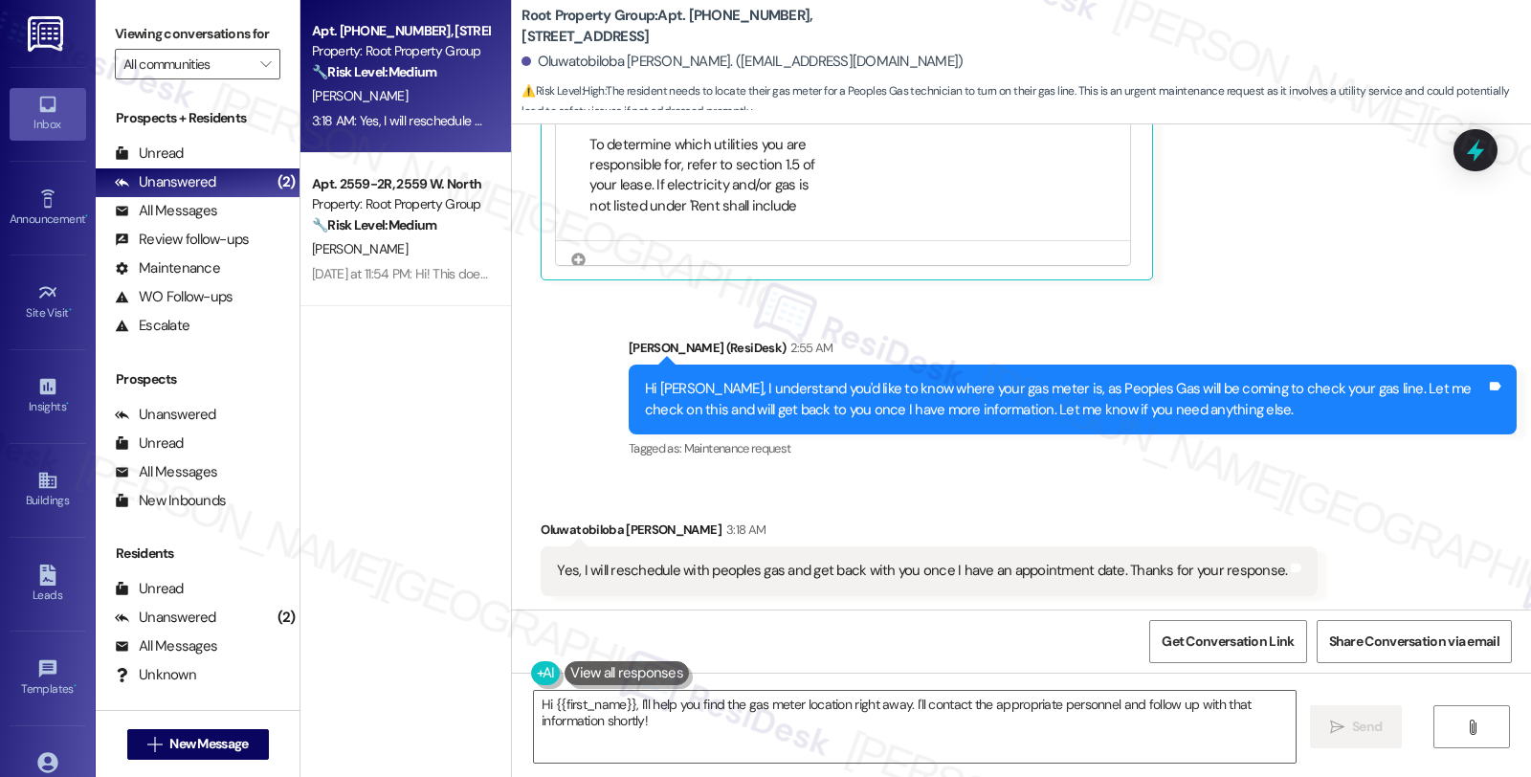
scroll to position [999, 0]
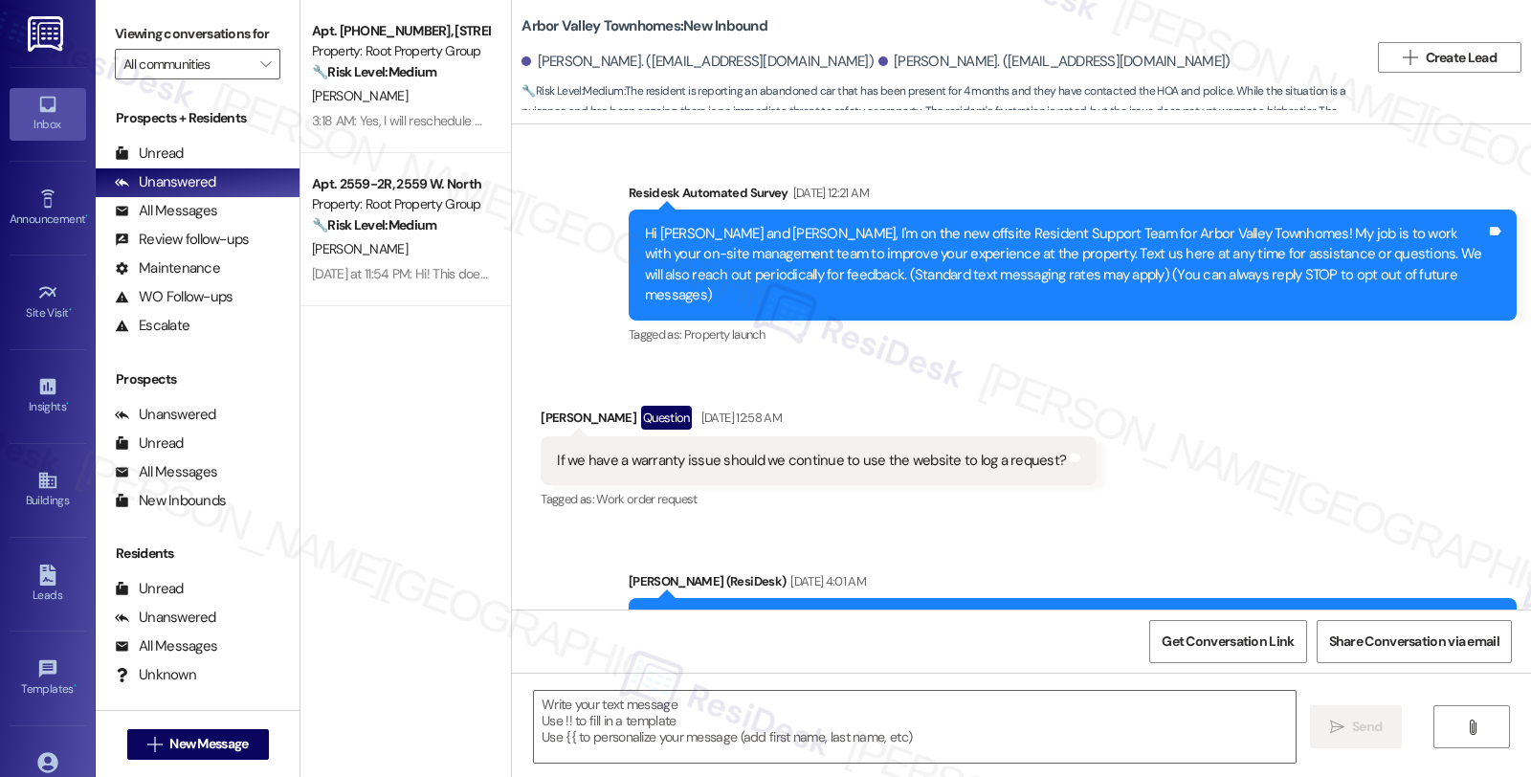
scroll to position [5737, 0]
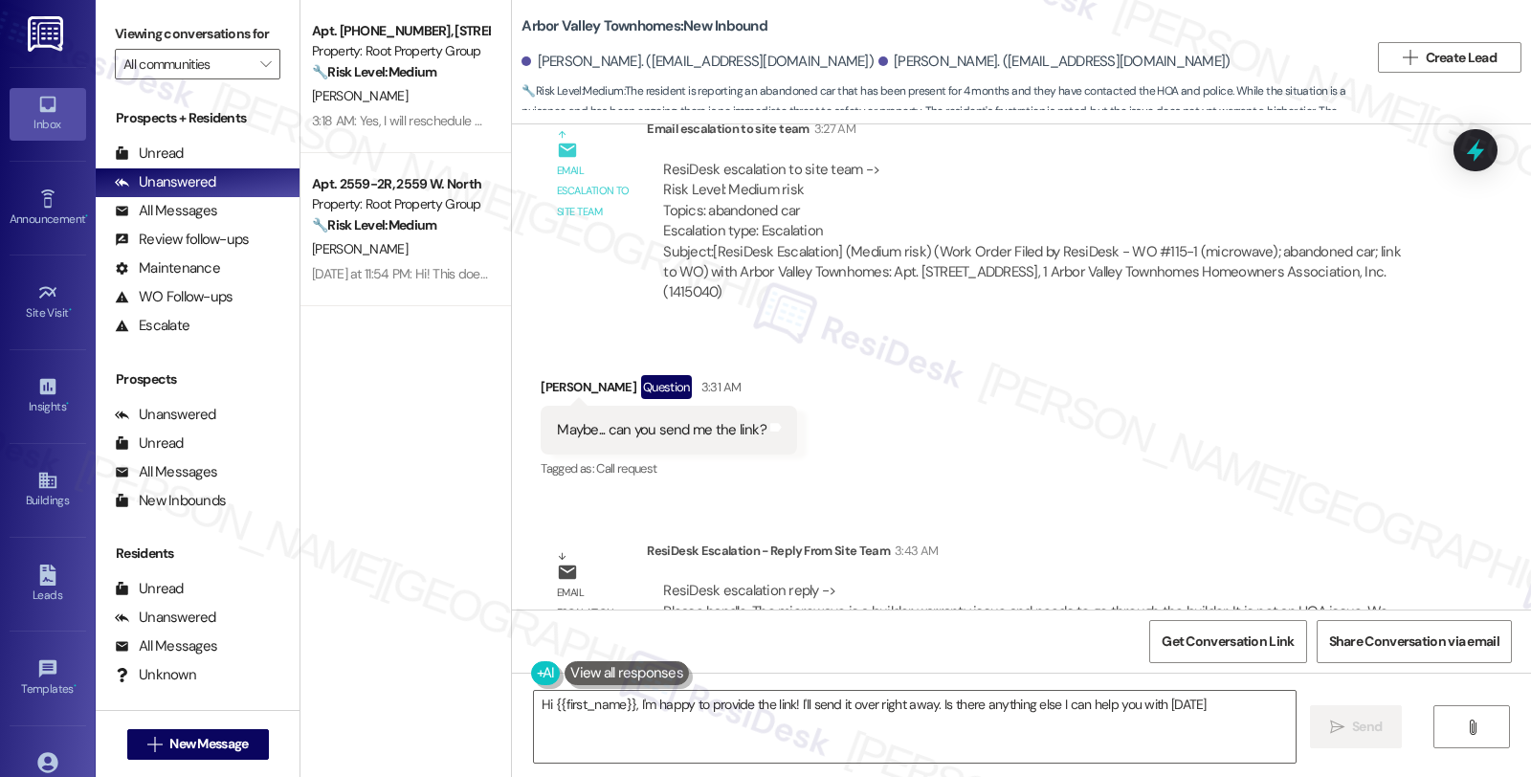
type textarea "Hi {{first_name}}, I'm happy to provide the link! I'll send it over right away.…"
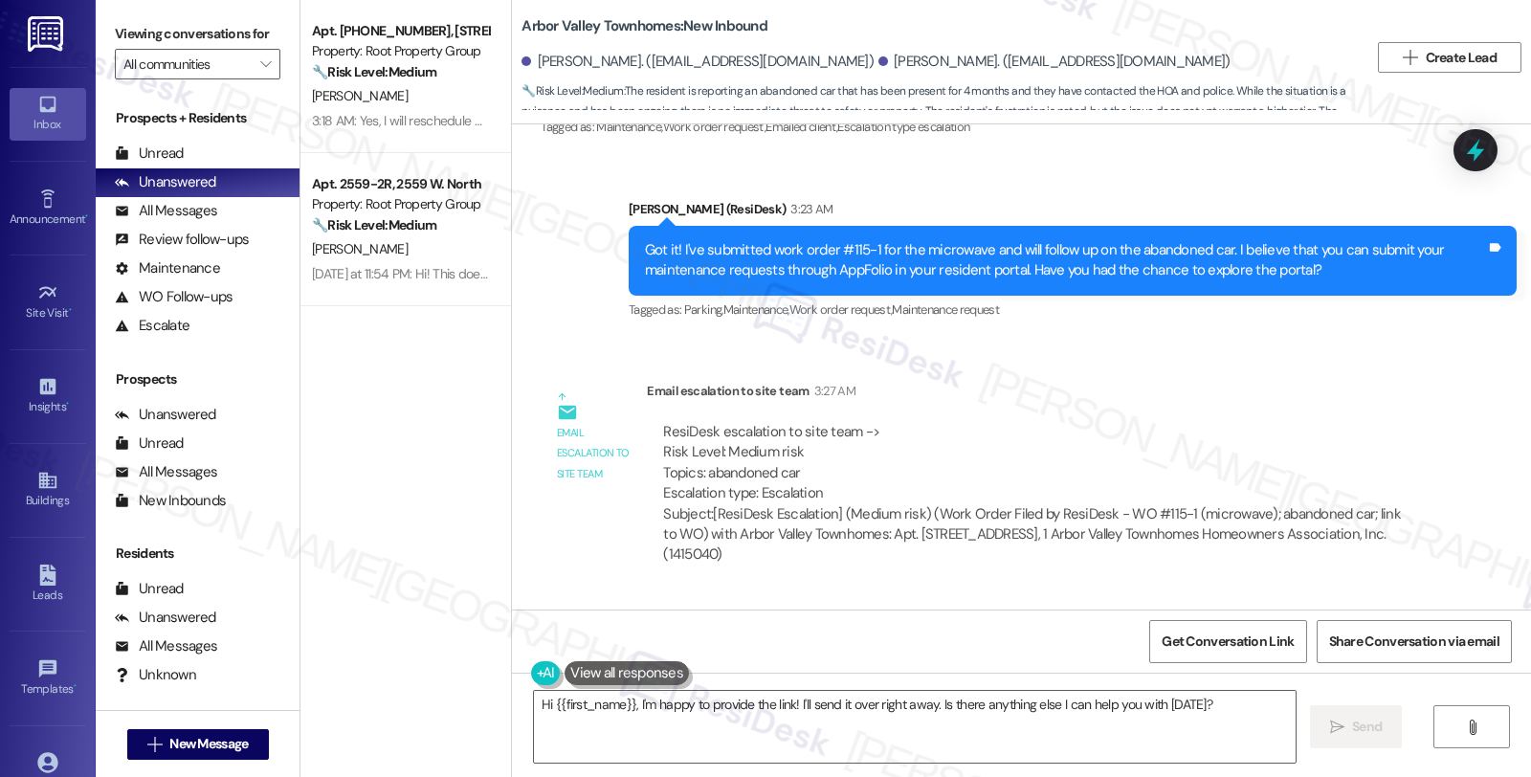
scroll to position [5418, 0]
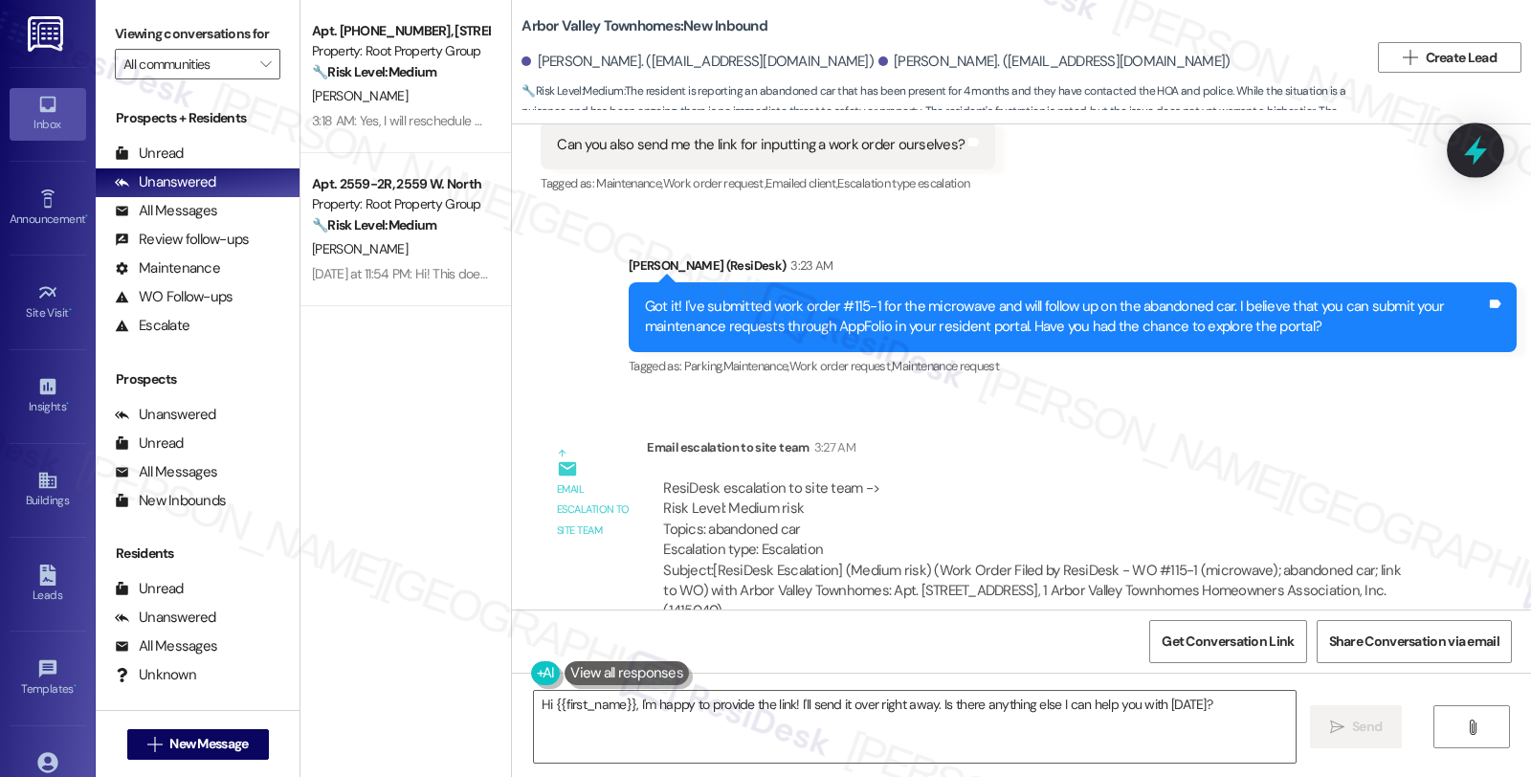
click at [1471, 170] on div at bounding box center [1475, 149] width 57 height 55
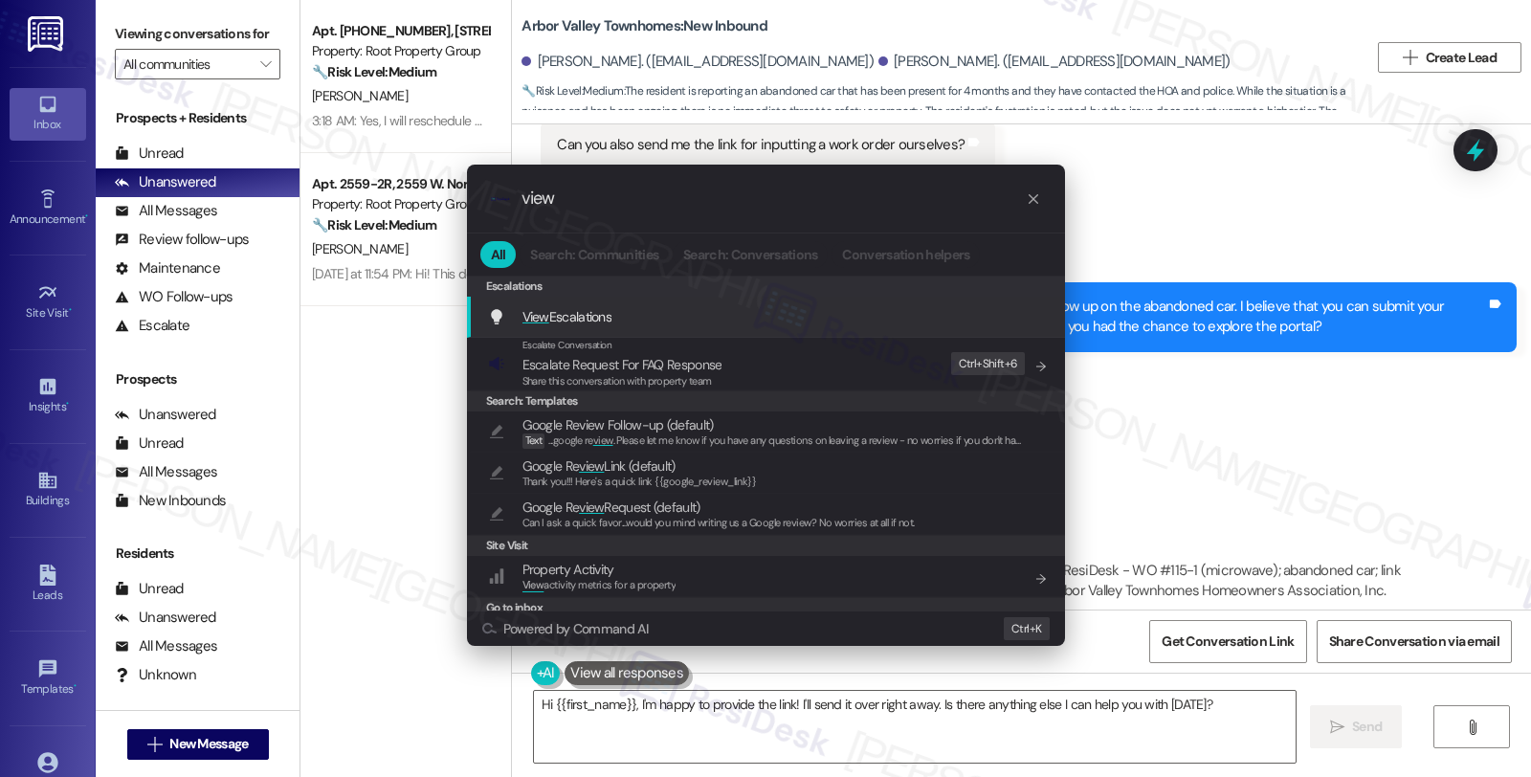
type input "view"
click at [558, 308] on span "View Escalations" at bounding box center [567, 316] width 90 height 17
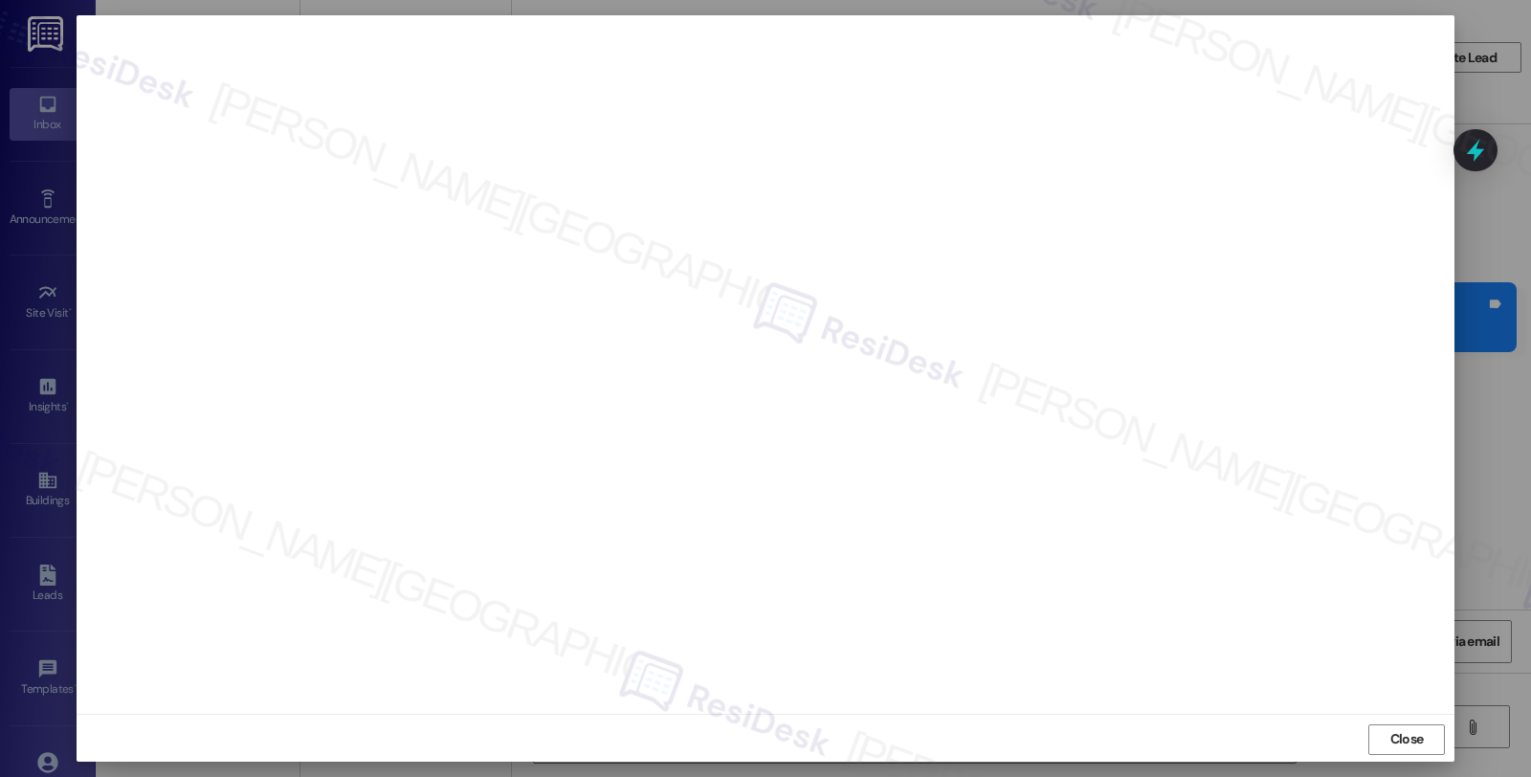
scroll to position [0, 0]
click at [1389, 729] on span "Close" at bounding box center [1406, 740] width 41 height 29
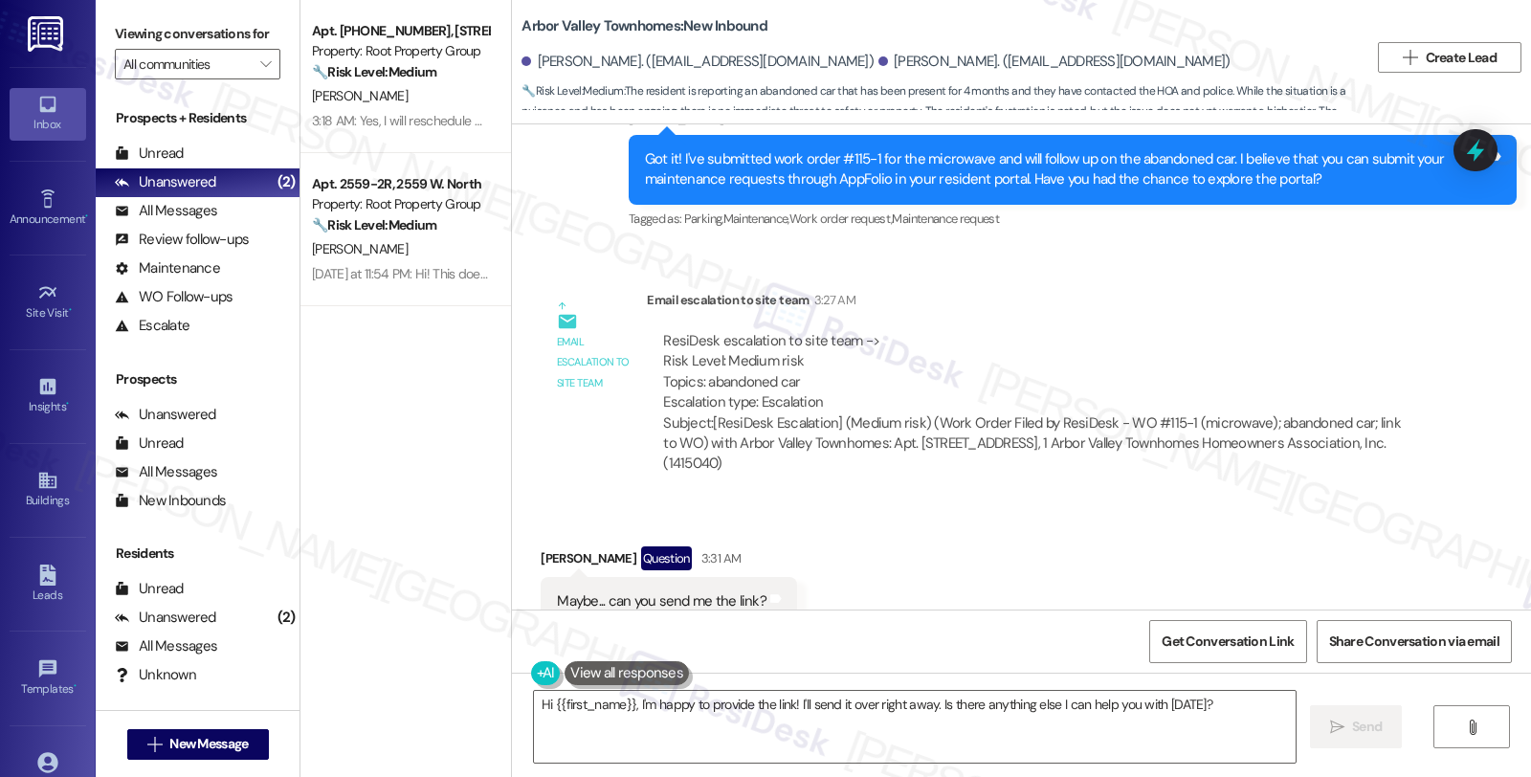
scroll to position [5737, 0]
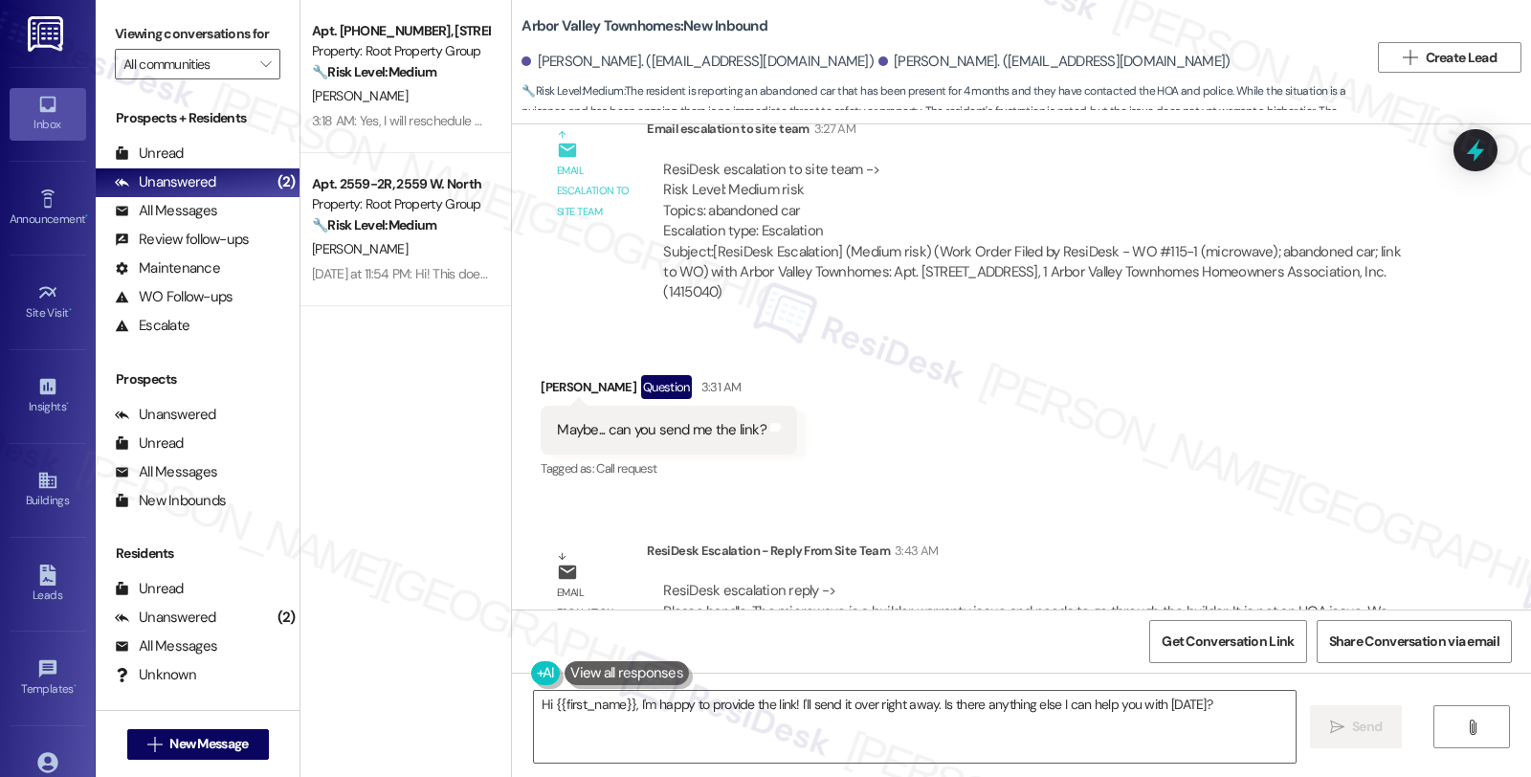
click at [1257, 434] on div "Survey, sent via SMS Residesk Automated Survey [DATE] 12:21 AM Hi [PERSON_NAME]…" at bounding box center [1021, 366] width 1019 height 485
click at [1228, 365] on div "Received via SMS [PERSON_NAME] Question 3:31 AM Maybe... can you send me the li…" at bounding box center [1021, 415] width 1019 height 166
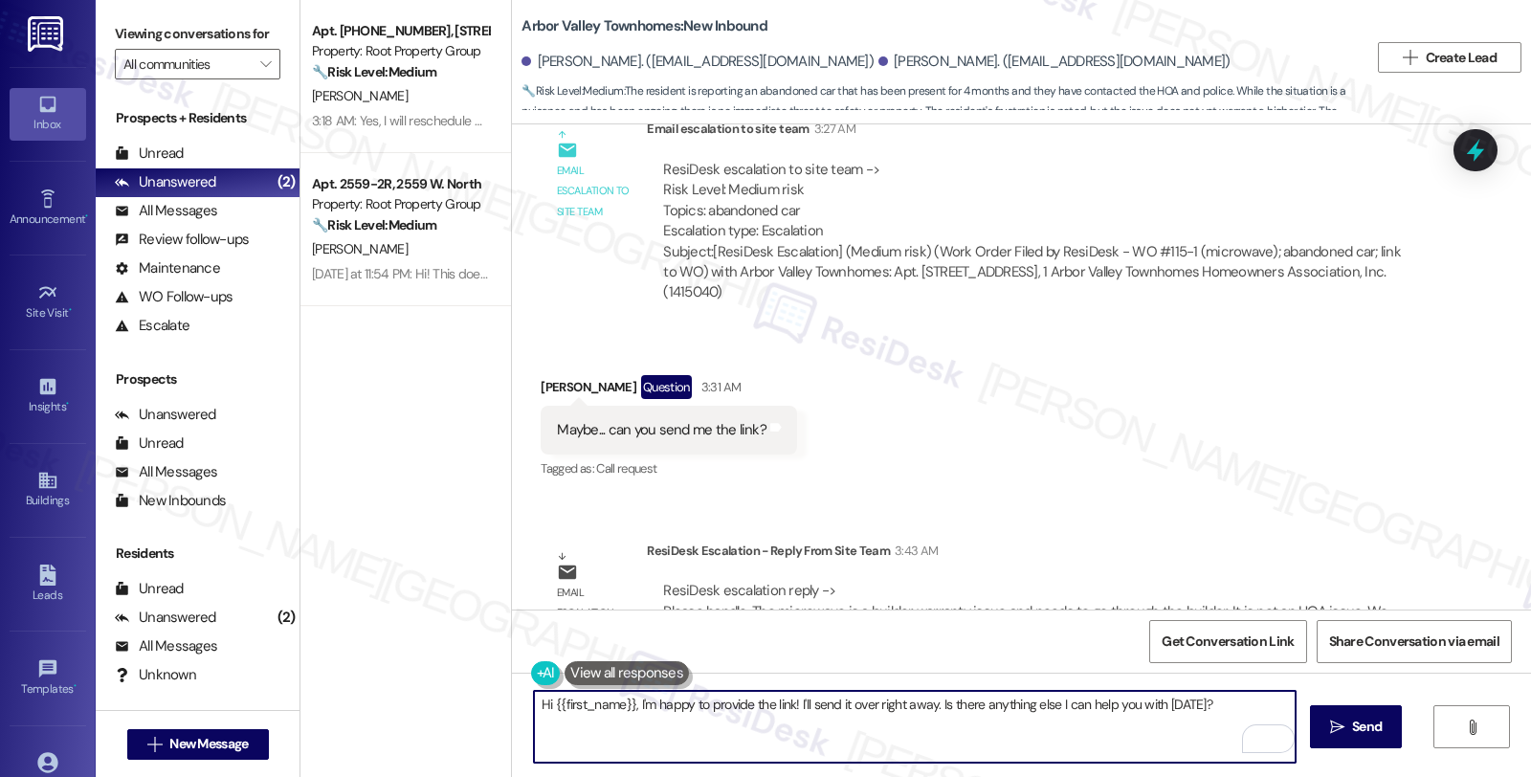
drag, startPoint x: 1211, startPoint y: 702, endPoint x: 524, endPoint y: 702, distance: 686.9
click at [534, 702] on textarea "Hi {{first_name}}, I'm happy to provide the link! I'll send it over right away.…" at bounding box center [915, 727] width 762 height 72
paste textarea "The microwave is a builder warranty issue and needs to go through the builder. …"
click at [584, 667] on button at bounding box center [626, 673] width 124 height 24
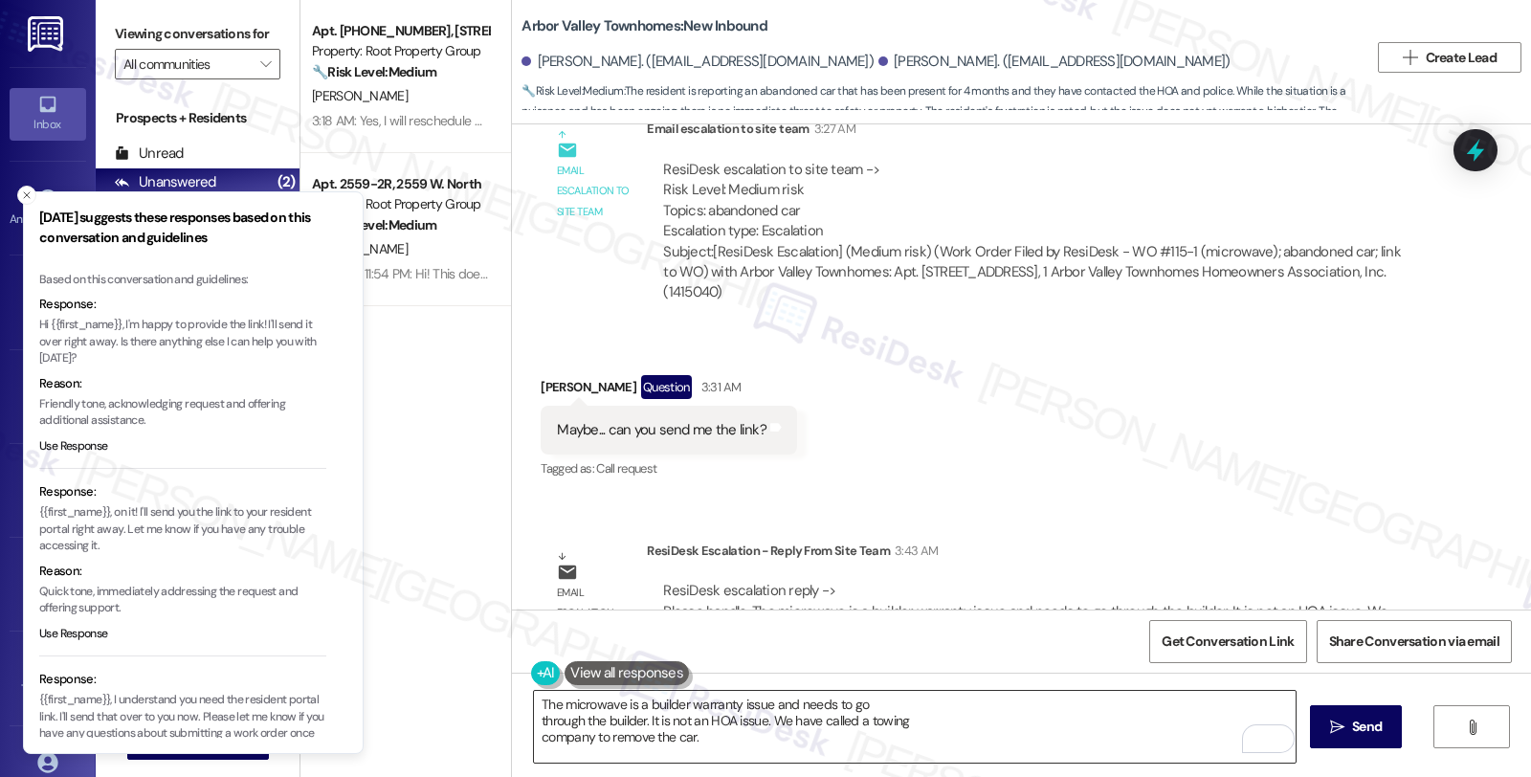
click at [534, 708] on textarea "The microwave is a builder warranty issue and needs to go through the builder. …" at bounding box center [915, 727] width 762 height 72
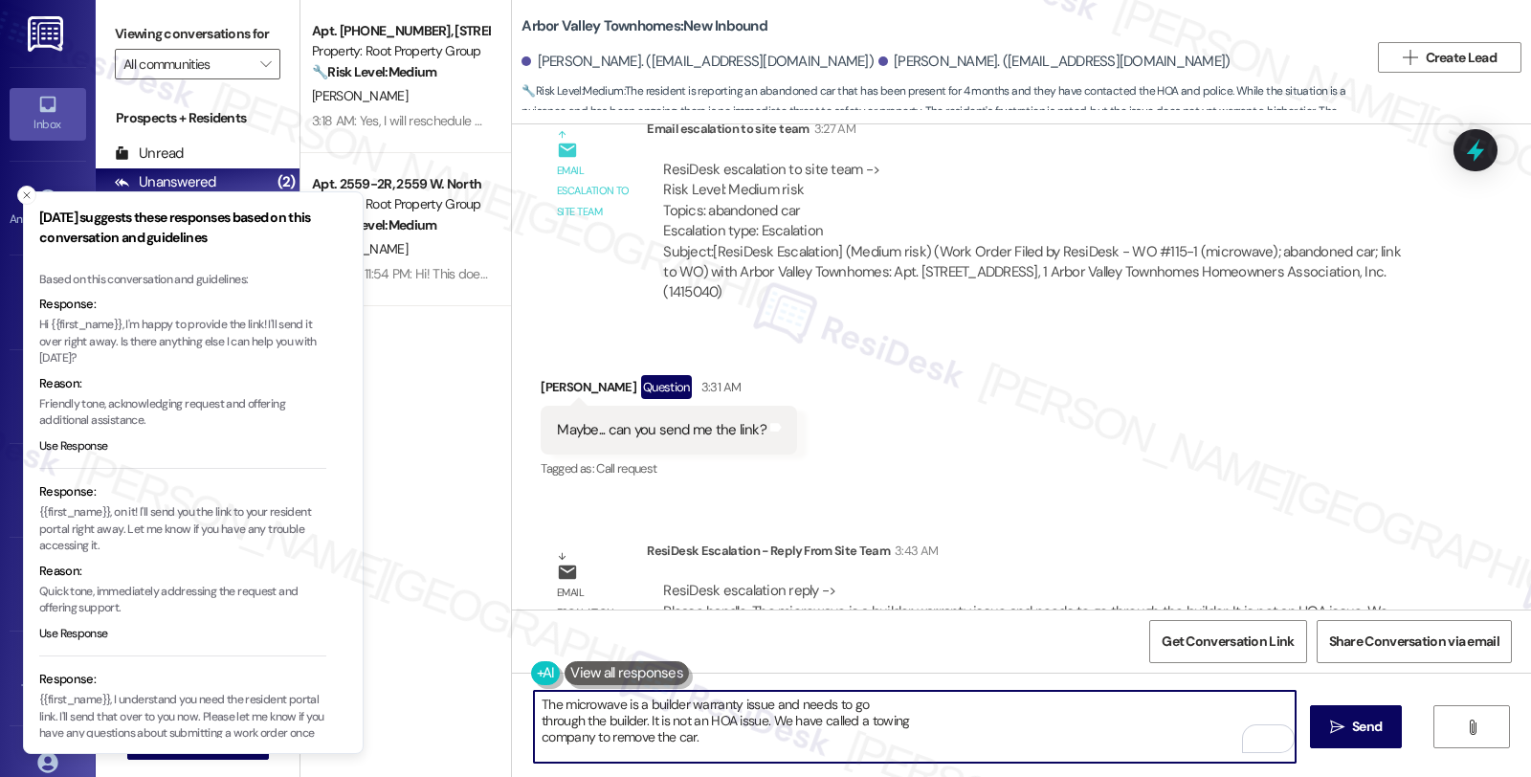
click at [933, 703] on textarea "The microwave is a builder warranty issue and needs to go through the builder. …" at bounding box center [915, 727] width 762 height 72
click at [534, 706] on textarea "The microwave is a builder warranty issue and needs to go through the builder. …" at bounding box center [915, 727] width 762 height 72
click at [1270, 701] on textarea "I want to give you an update. The microwave is a builder warranty issue and nee…" at bounding box center [915, 727] width 762 height 72
click at [1250, 704] on textarea "I want to give you an update. The microwave is a builder warranty issue and nee…" at bounding box center [915, 727] width 762 height 72
click at [1276, 699] on textarea "I want to give you an update. The microwave is a builder warranty issue and nee…" at bounding box center [915, 727] width 762 height 72
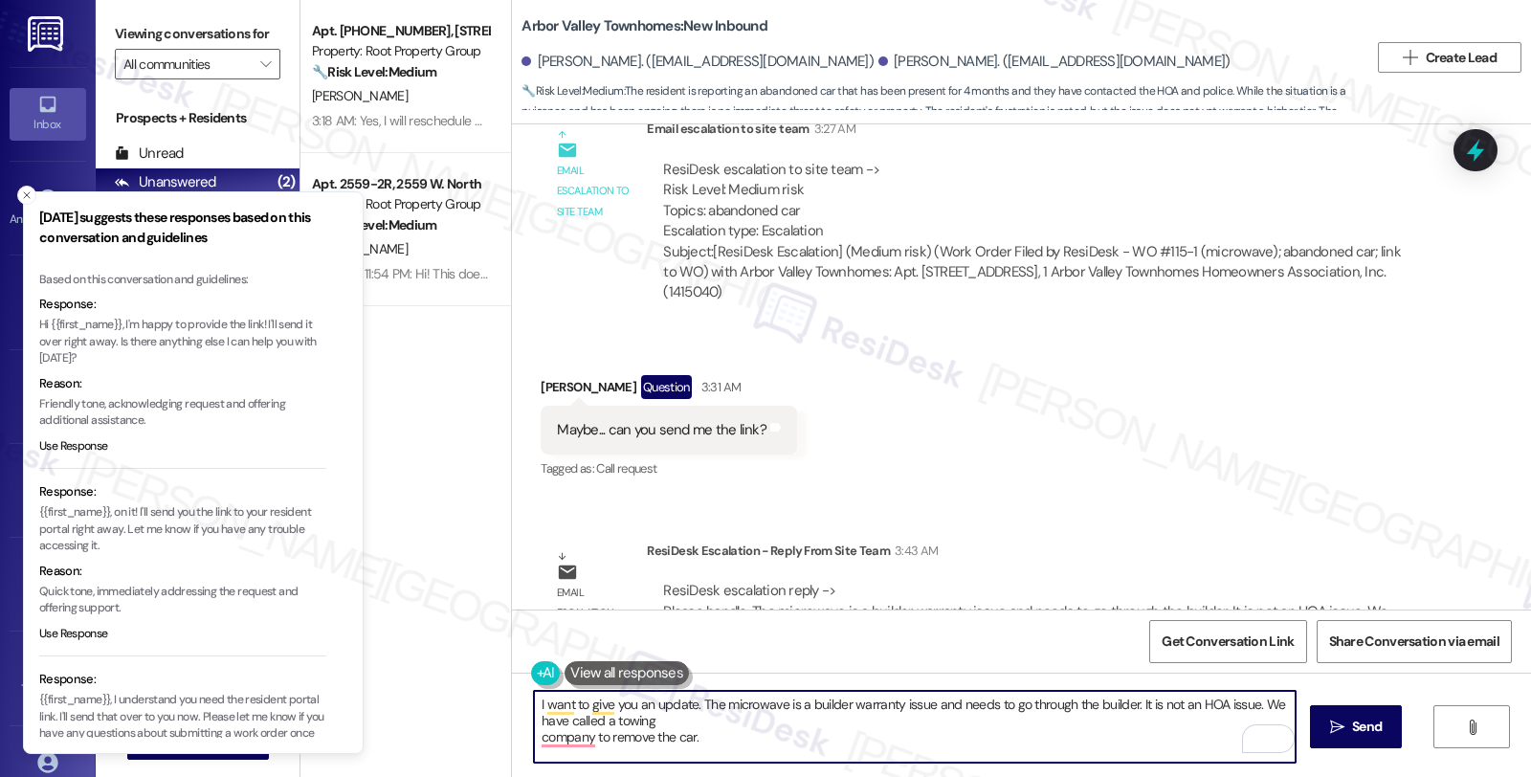
click at [559, 721] on textarea "I want to give you an update. The microwave is a builder warranty issue and nee…" at bounding box center [915, 727] width 762 height 72
click at [699, 708] on textarea "I want to give you an update. The microwave is a builder warranty issue and nee…" at bounding box center [915, 727] width 762 height 72
click at [699, 722] on textarea "I want to give you an update. The microwave is a builder warranty issue and nee…" at bounding box center [915, 727] width 762 height 72
click at [845, 716] on textarea "I want to give you an update. The microwave is a builder warranty issue and nee…" at bounding box center [915, 727] width 762 height 72
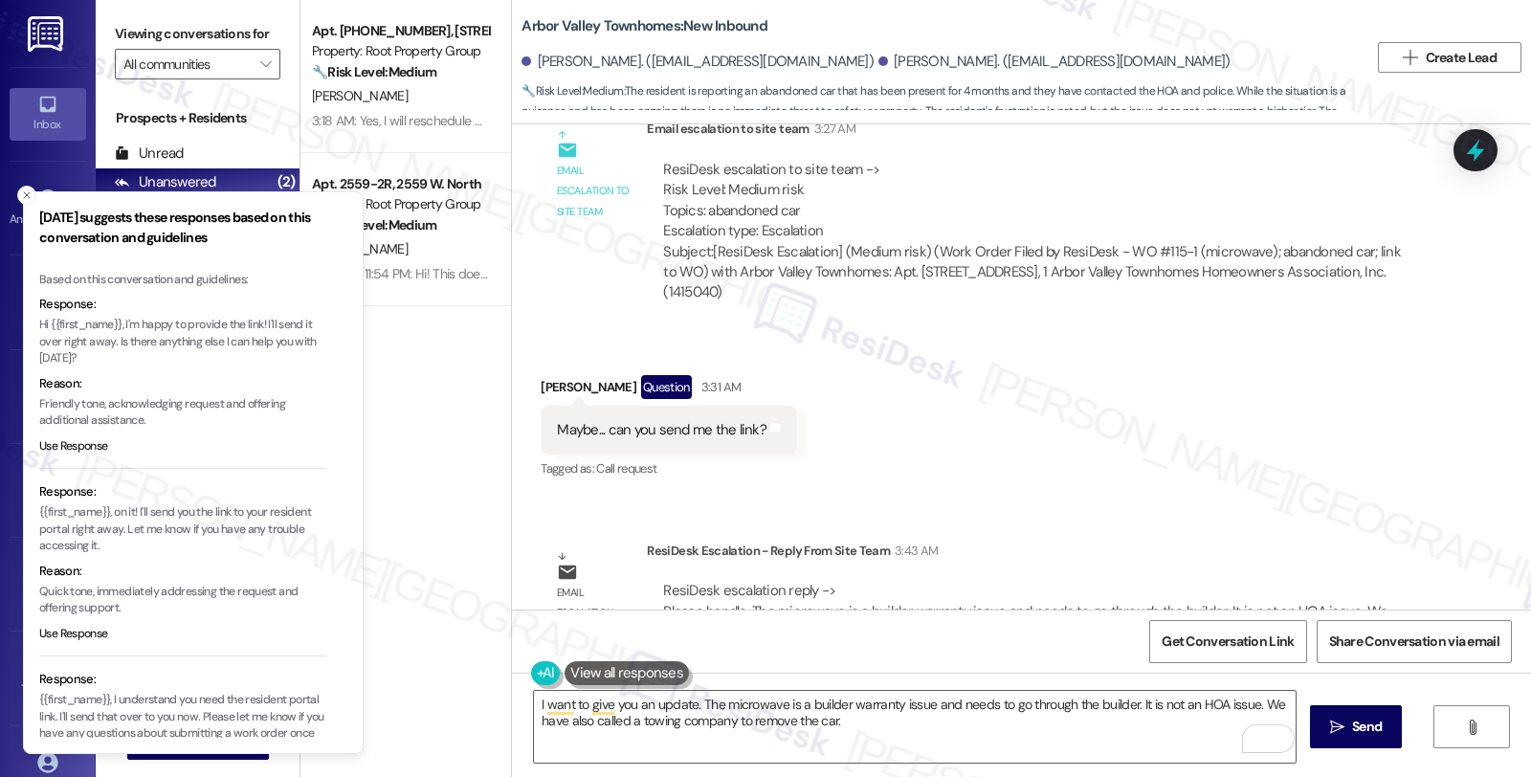
click at [1251, 541] on div "ResiDesk Escalation - Reply From Site Team 3:43 AM" at bounding box center [1038, 554] width 782 height 27
click at [877, 729] on textarea "I want to give you an update. The microwave is a builder warranty issue and nee…" at bounding box center [915, 727] width 762 height 72
click at [1259, 455] on div "Survey, sent via SMS Residesk Automated Survey [DATE] 12:21 AM Hi [PERSON_NAME]…" at bounding box center [1021, 366] width 1019 height 485
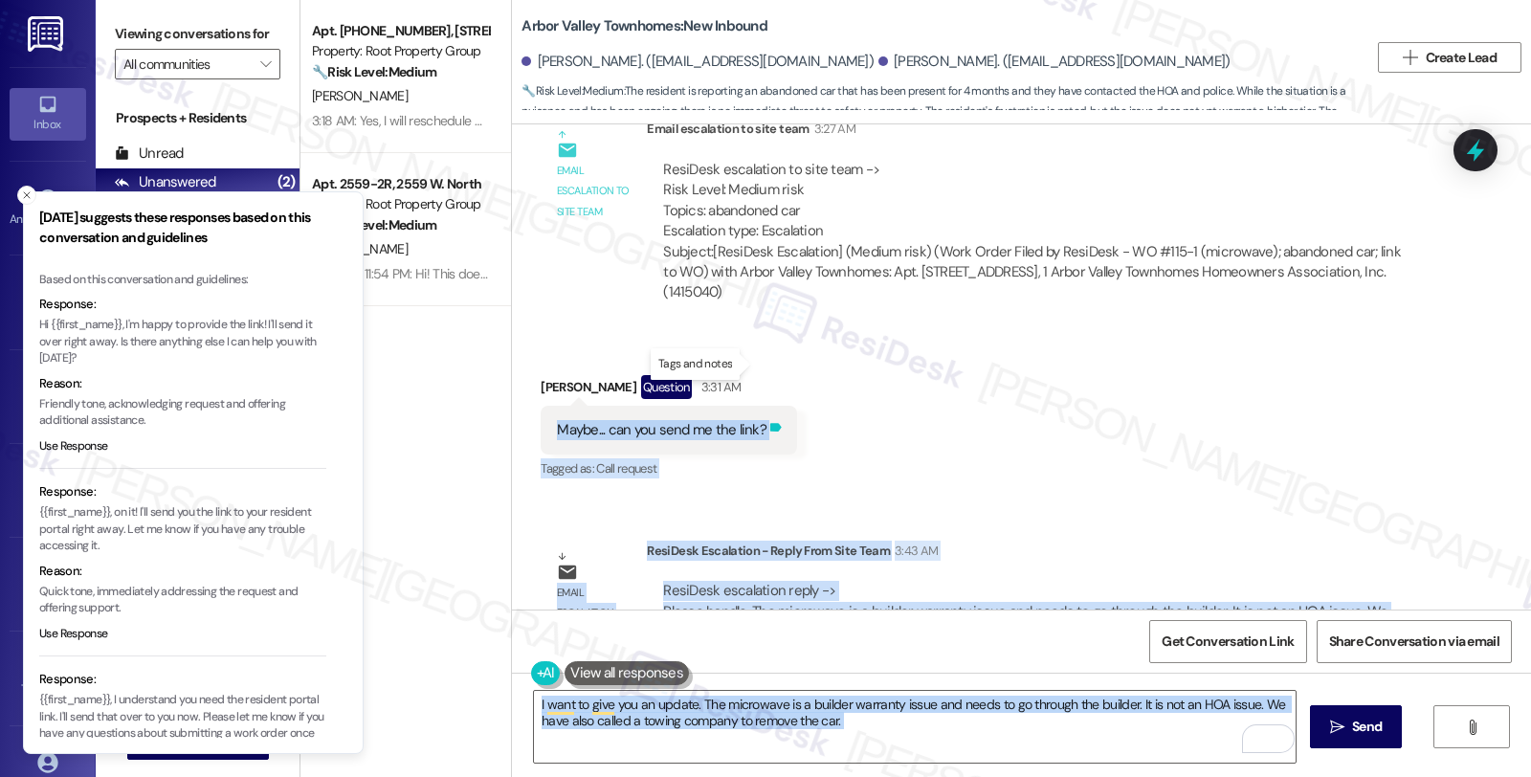
drag, startPoint x: 543, startPoint y: 364, endPoint x: 750, endPoint y: 365, distance: 206.7
click at [750, 365] on body "[DATE] suggests these responses based on this conversation and guidelines Based…" at bounding box center [765, 388] width 1531 height 777
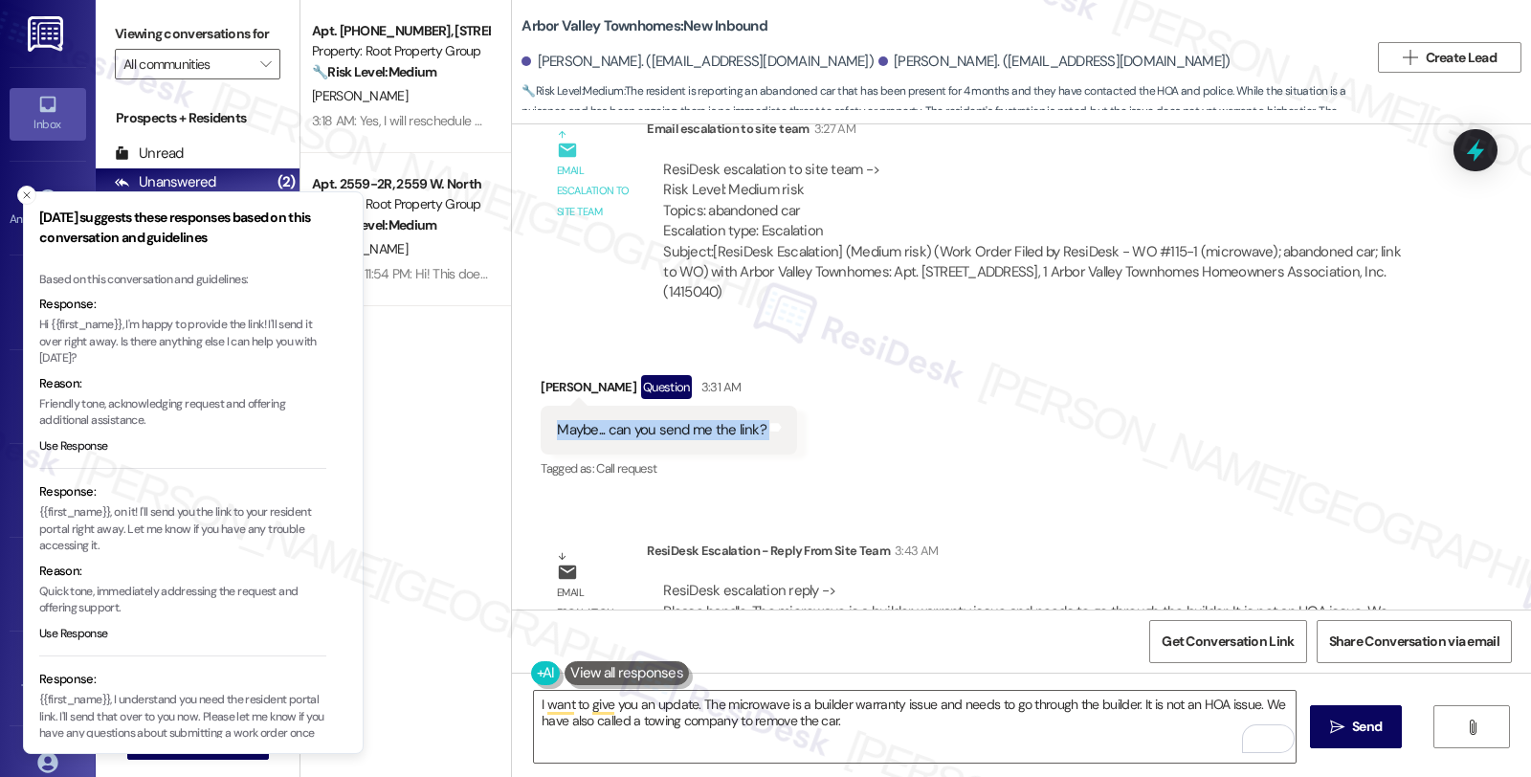
click at [826, 358] on div "Received via SMS [PERSON_NAME] Question 3:31 AM Maybe... can you send me the li…" at bounding box center [1021, 415] width 1019 height 166
copy div "Maybe... can you send me the link? Tags and notes"
click at [903, 716] on textarea "I want to give you an update. The microwave is a builder warranty issue and nee…" at bounding box center [915, 727] width 762 height 72
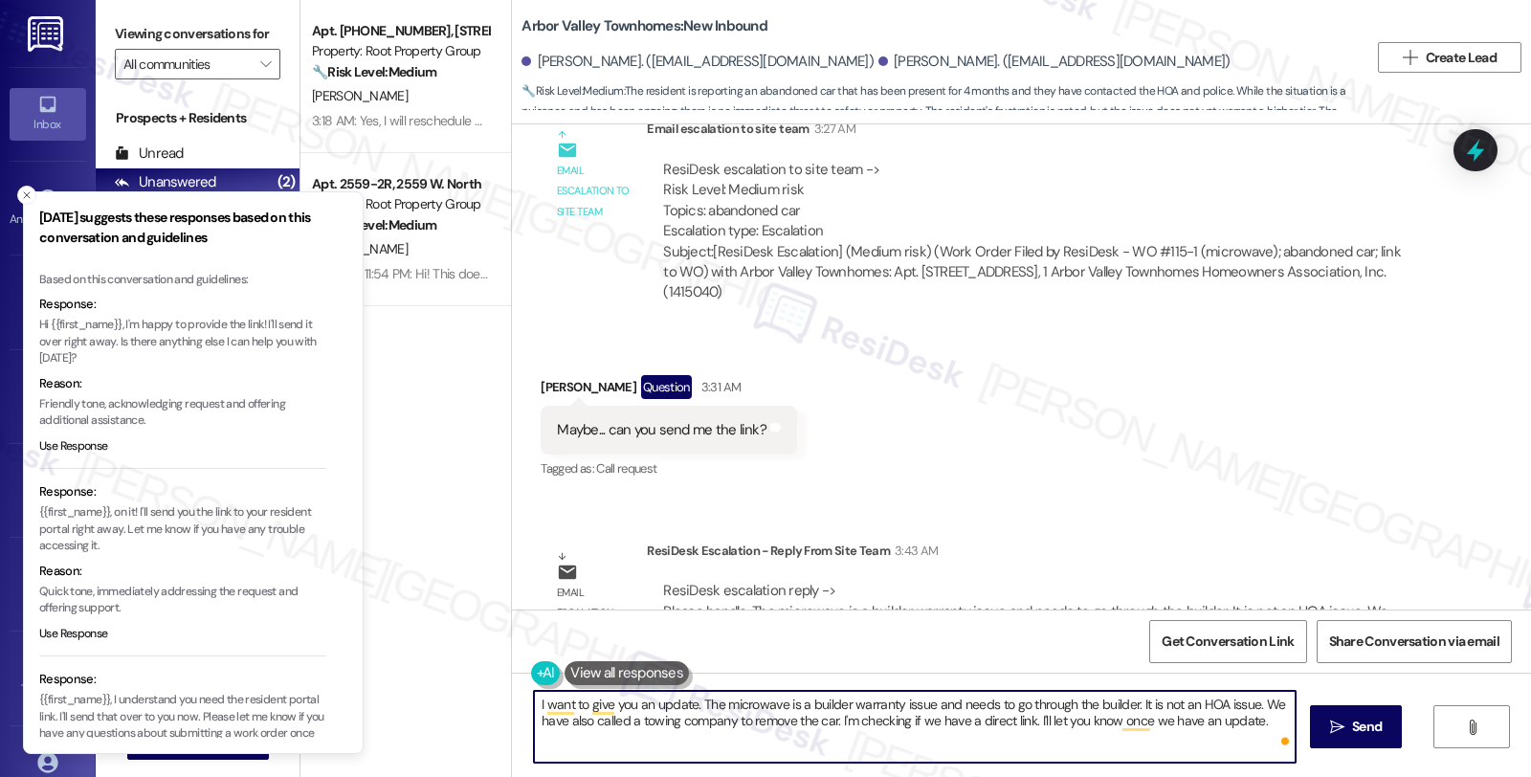
type textarea "I want to give you an update. The microwave is a builder warranty issue and nee…"
click at [1097, 724] on textarea "I want to give you an update. The microwave is a builder warranty issue and nee…" at bounding box center [915, 727] width 762 height 72
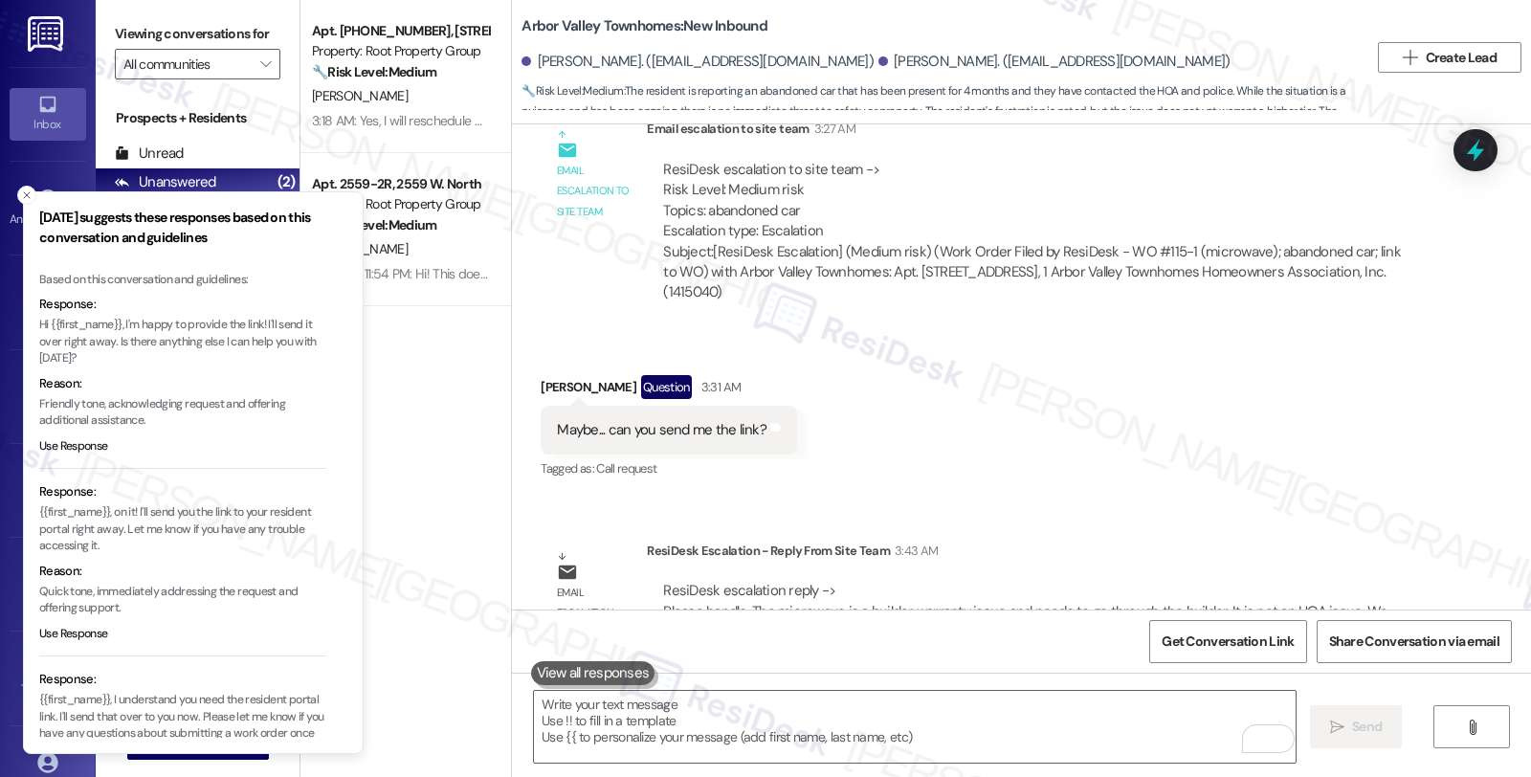
click at [1305, 332] on div "Received via SMS [PERSON_NAME] Question 3:31 AM Maybe... can you send me the li…" at bounding box center [1021, 415] width 1019 height 166
click at [24, 197] on line "Close toast" at bounding box center [27, 195] width 6 height 6
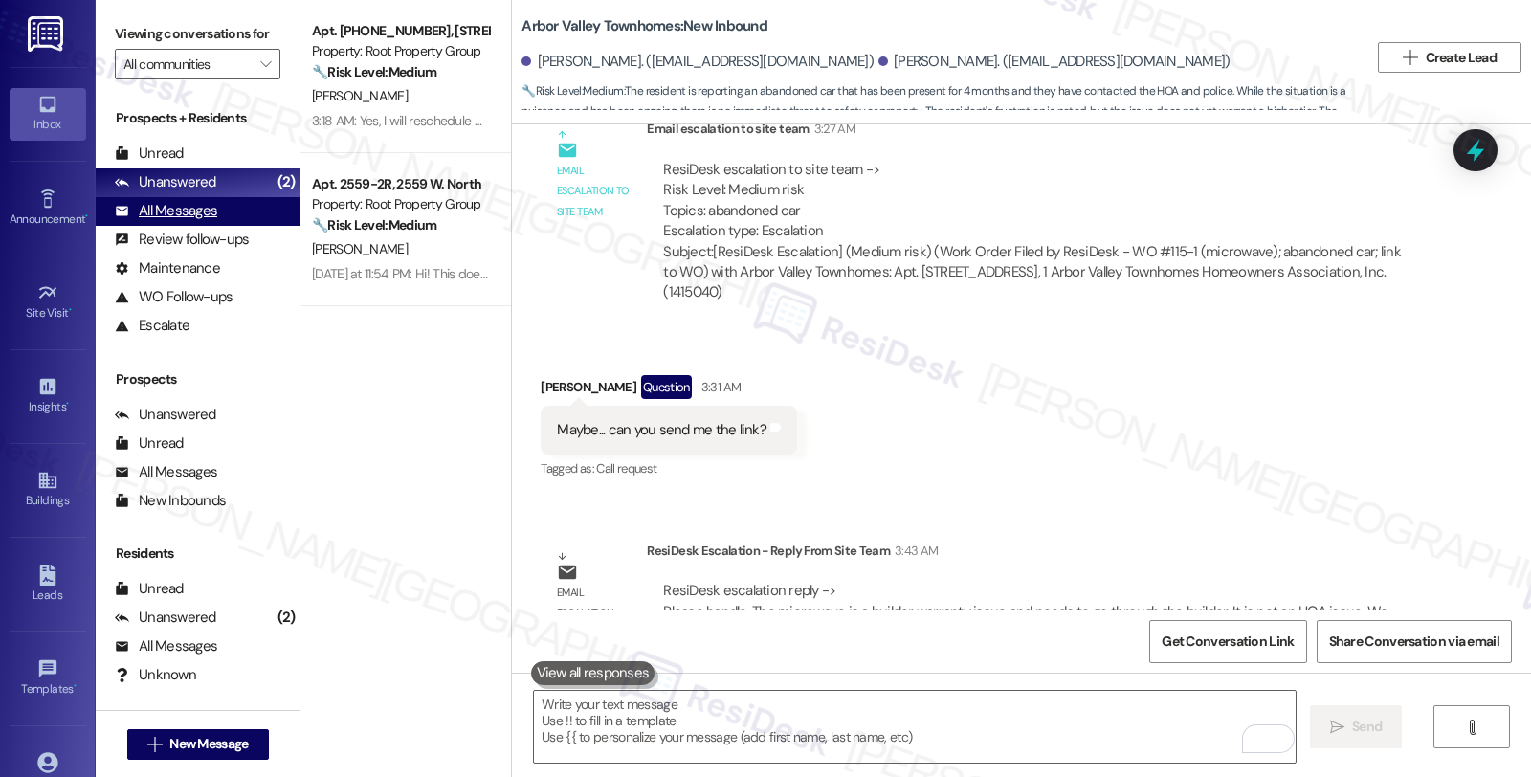
click at [193, 221] on div "All Messages" at bounding box center [166, 211] width 102 height 20
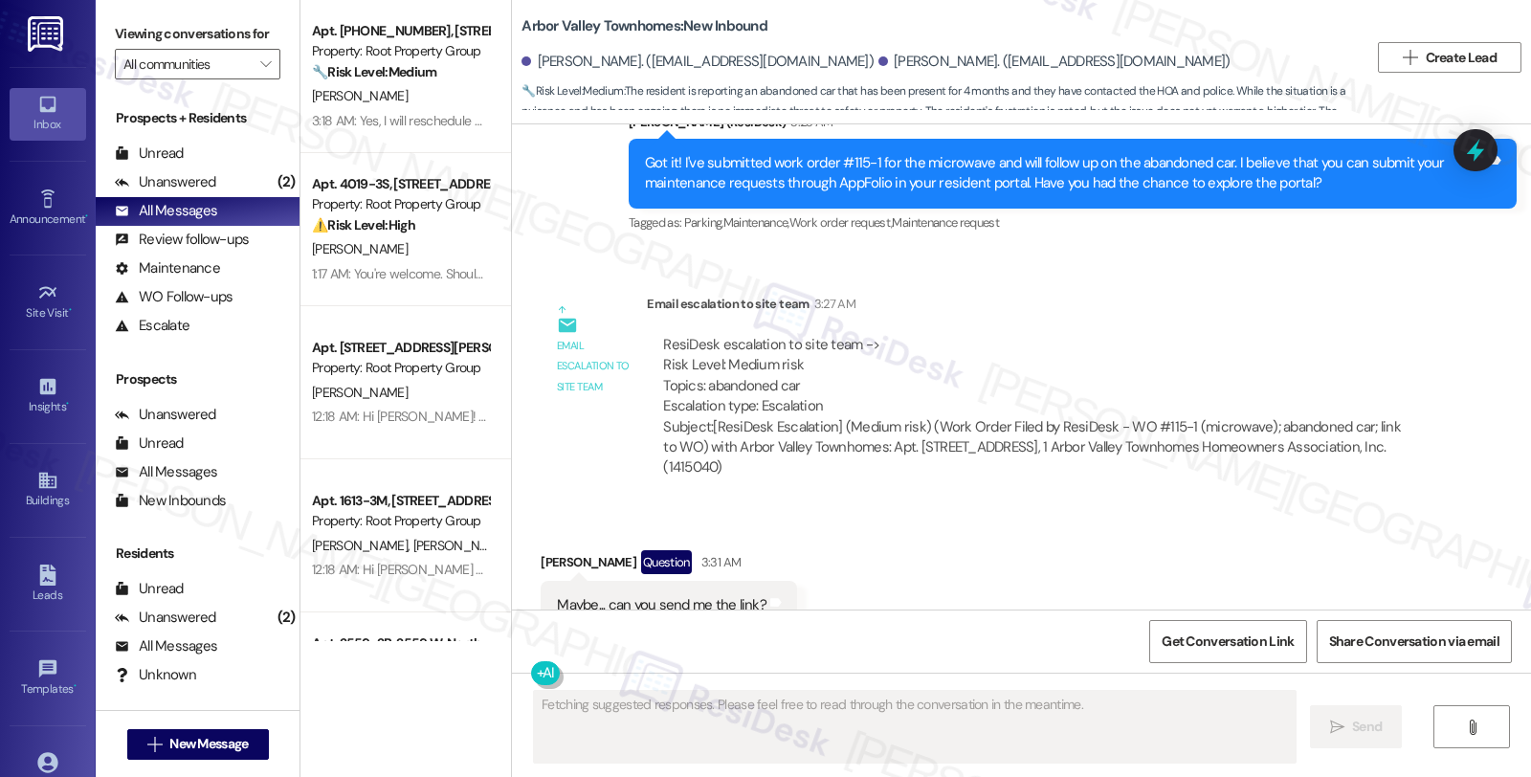
scroll to position [5918, 0]
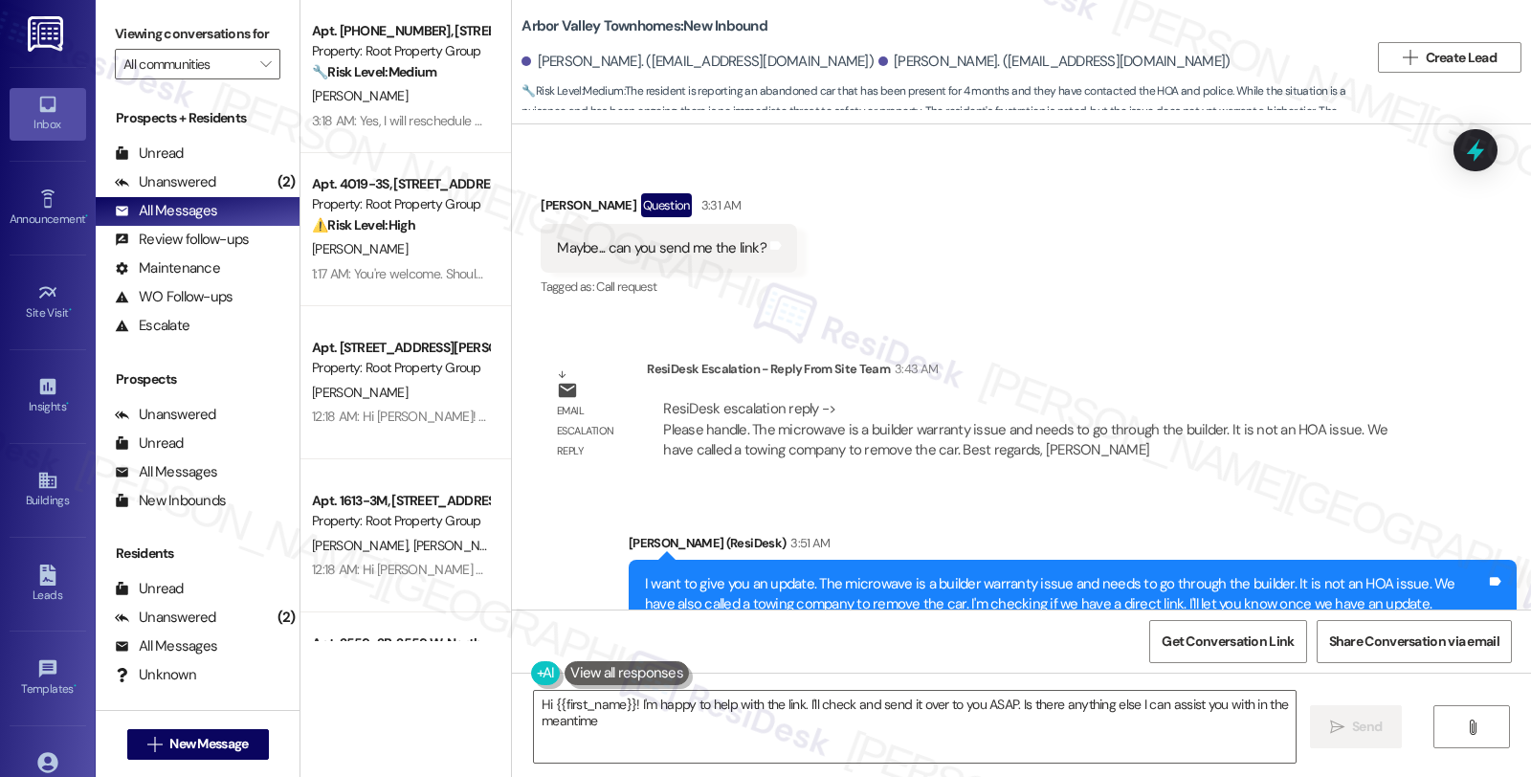
type textarea "Hi {{first_name}}! I'm happy to help with the link. I'll check and send it over…"
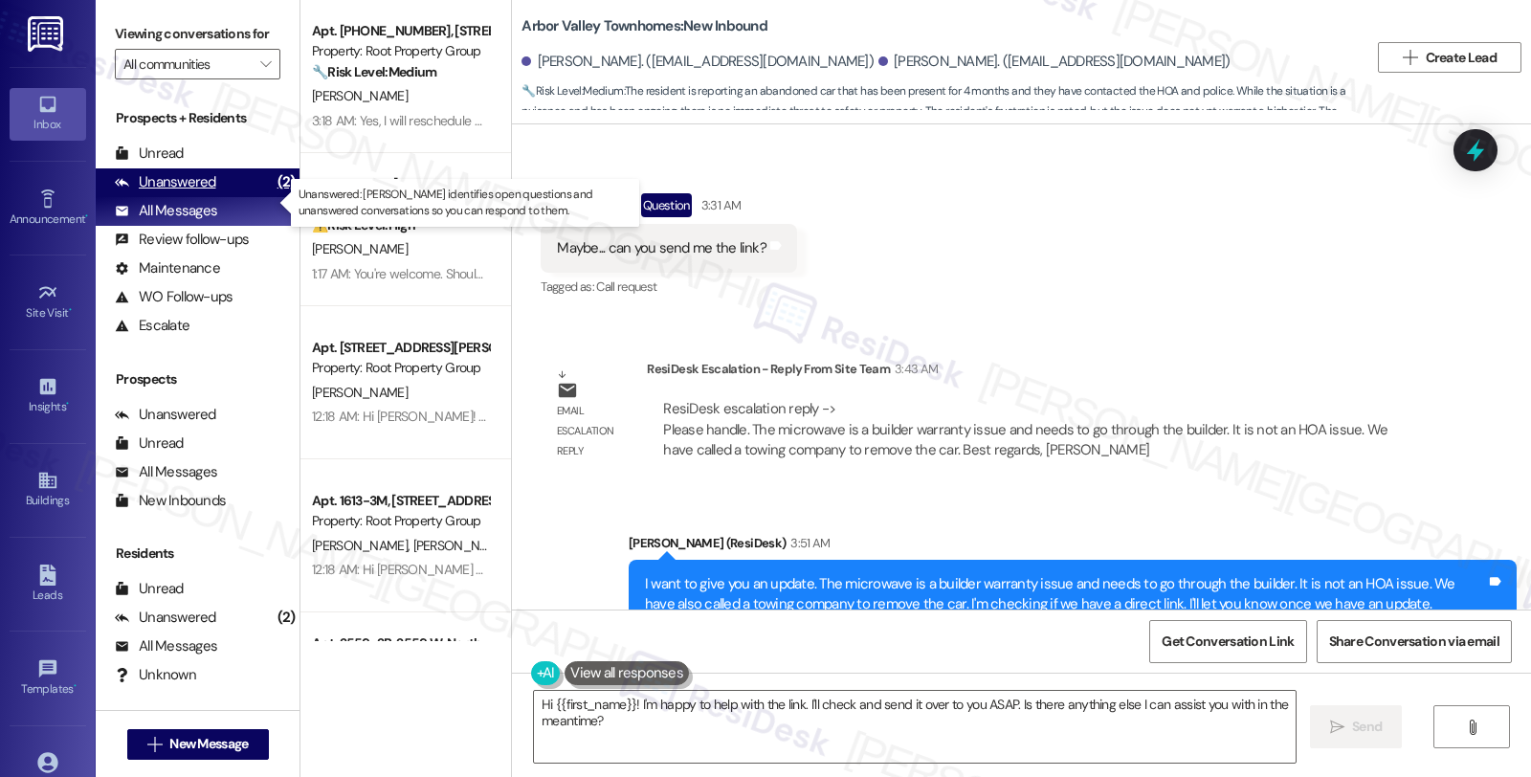
click at [224, 197] on div "Unanswered (2)" at bounding box center [198, 182] width 204 height 29
